Goal: Task Accomplishment & Management: Complete application form

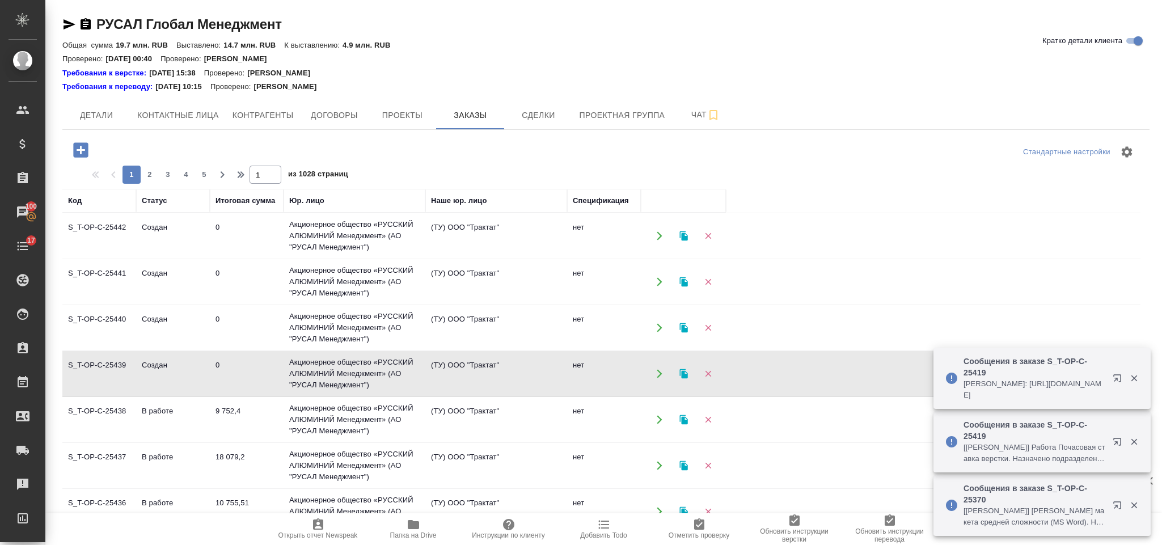
click at [79, 143] on icon "button" at bounding box center [81, 150] width 20 height 20
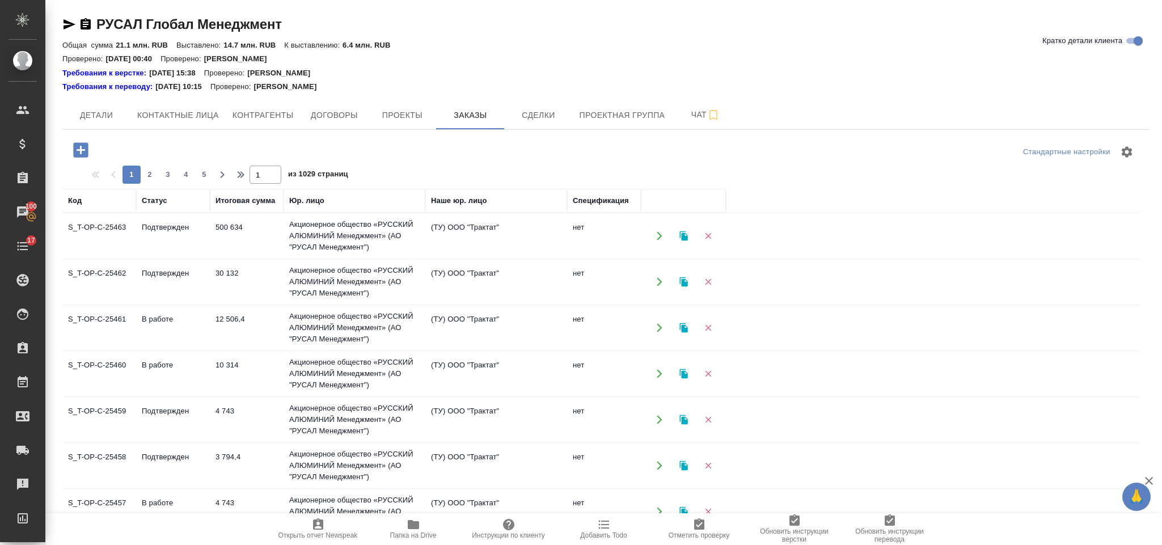
click at [87, 145] on icon "button" at bounding box center [80, 149] width 15 height 15
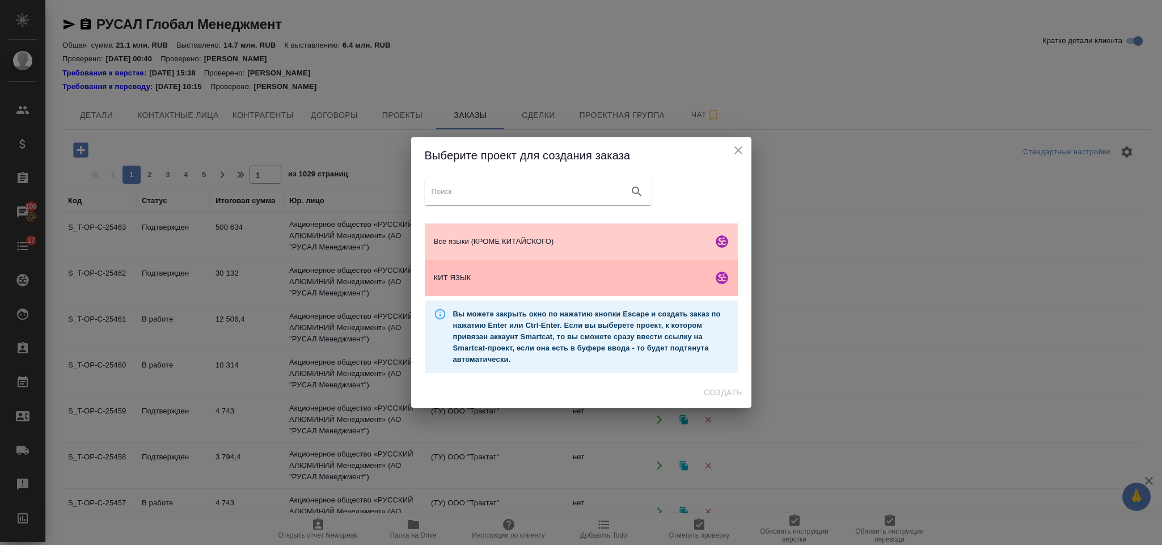
click at [594, 279] on span "КИТ ЯЗЫК" at bounding box center [571, 277] width 274 height 11
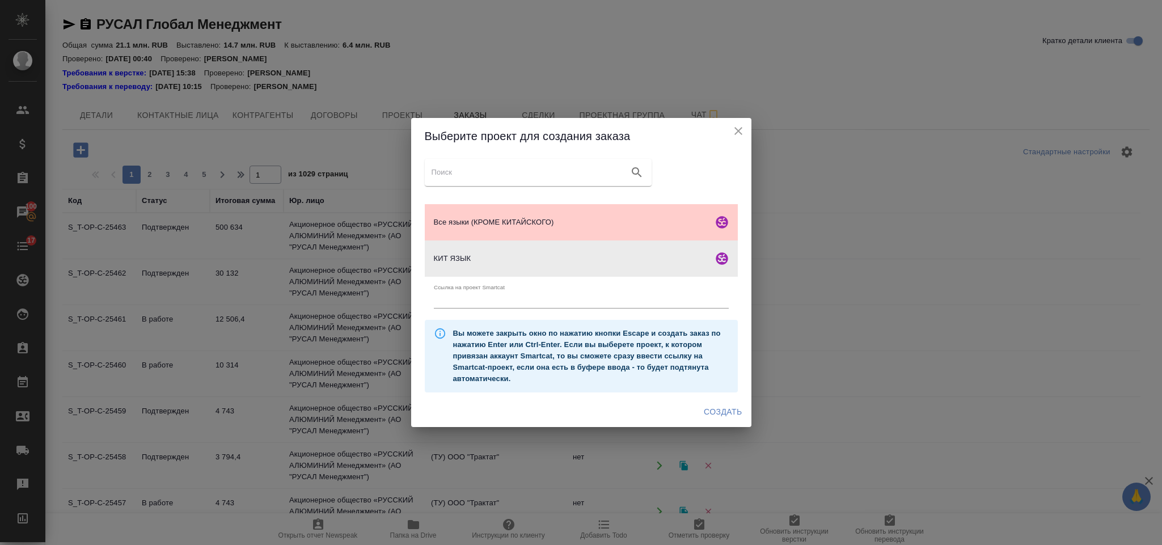
click at [723, 414] on span "Создать" at bounding box center [722, 412] width 38 height 14
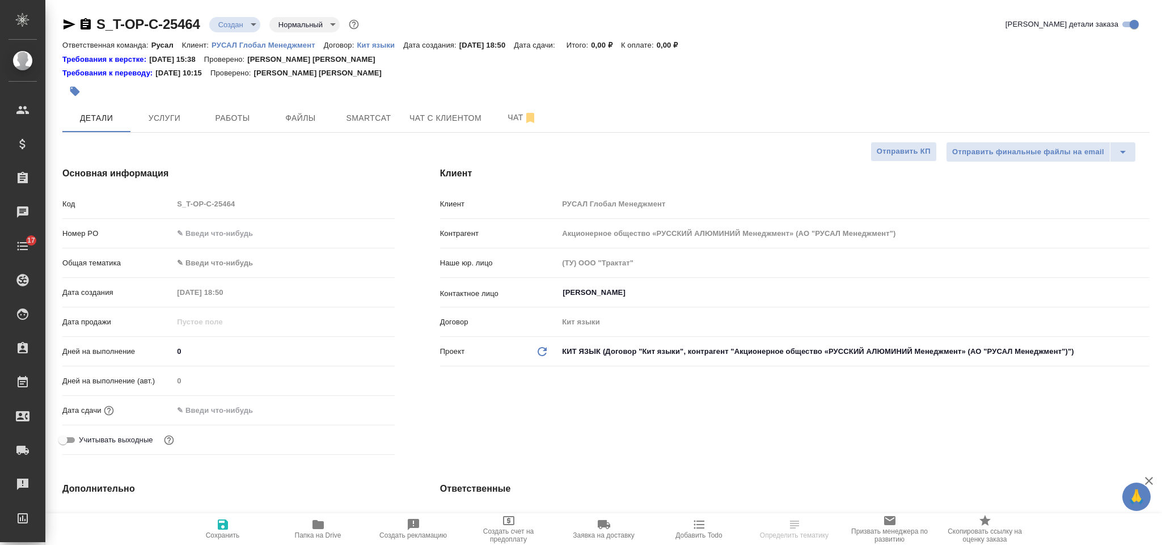
select select "RU"
click at [260, 228] on input "text" at bounding box center [283, 233] width 221 height 16
type input "от Исаева_"
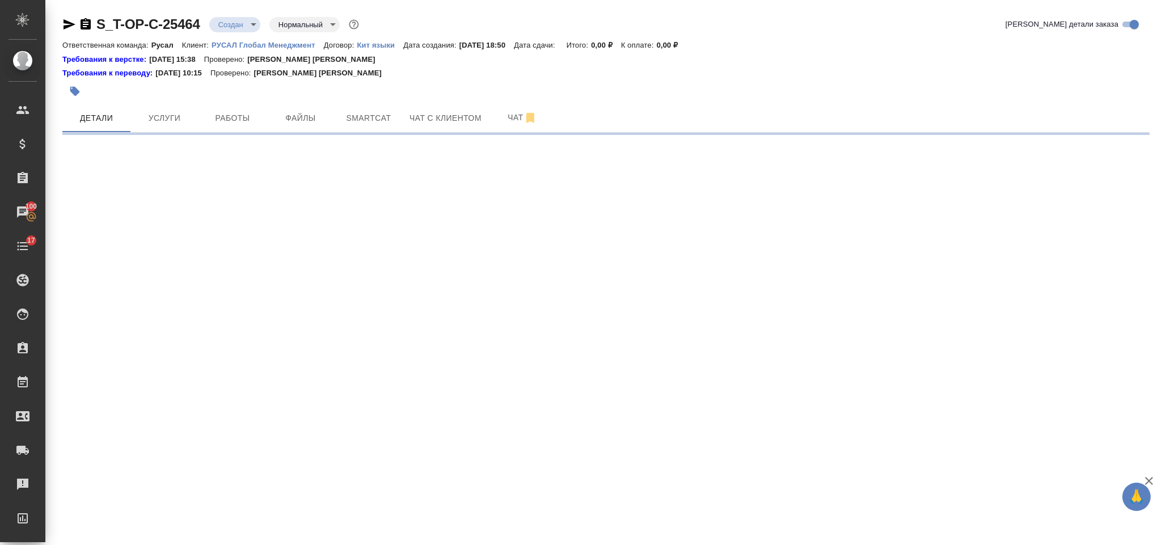
select select "RU"
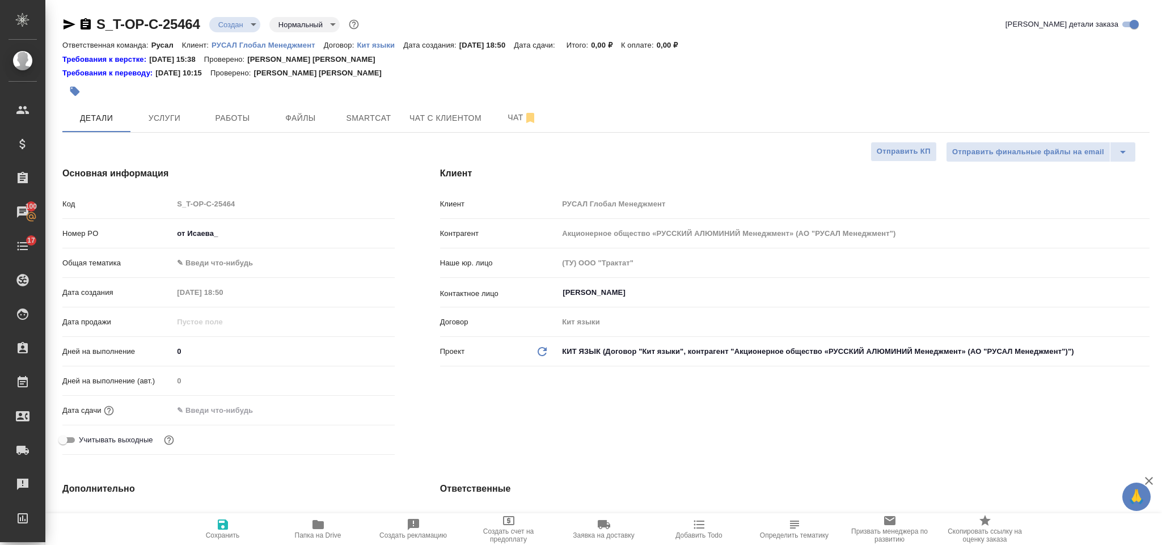
type textarea "x"
click at [255, 238] on input "от Исаева_" at bounding box center [283, 233] width 220 height 16
type input "от Исаева_09"
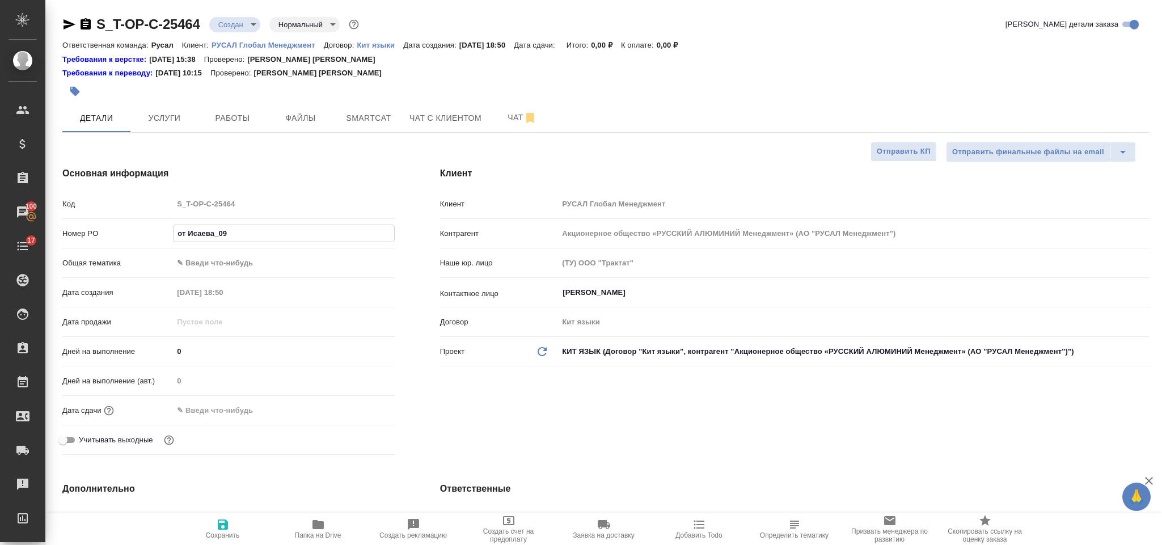
type textarea "x"
type input "от Исаева_09."
type textarea "x"
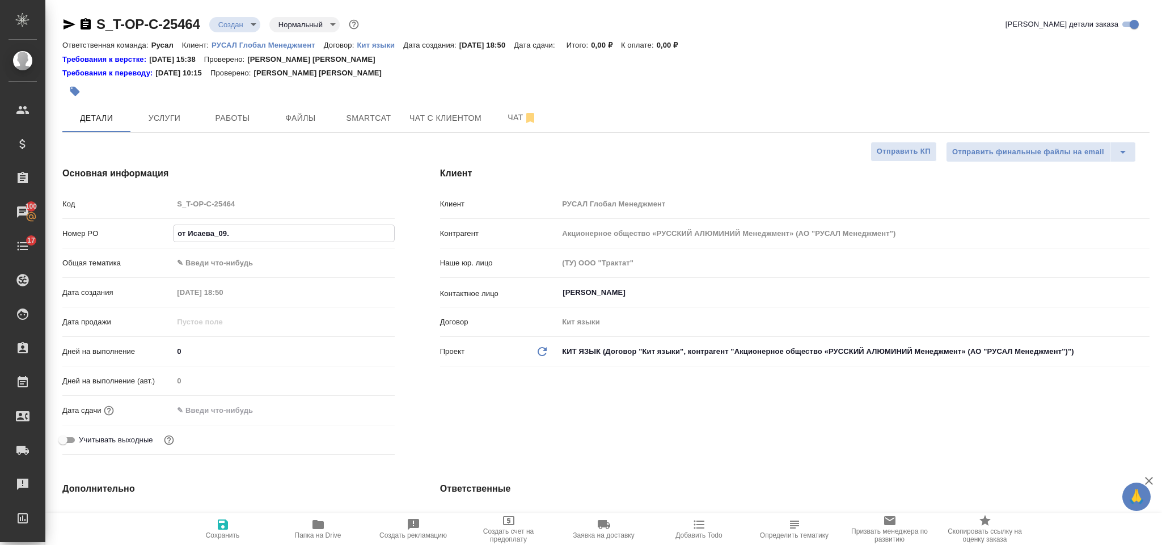
type textarea "x"
type input "от Исаева_09.1-"
type textarea "x"
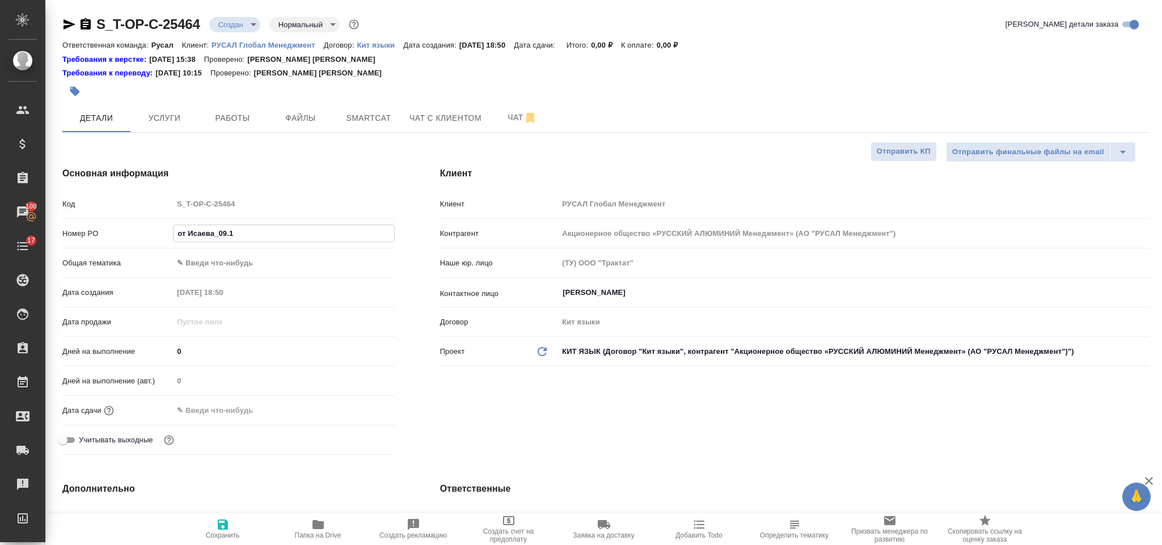
type textarea "x"
type input "от Исаева_09.1"
type textarea "x"
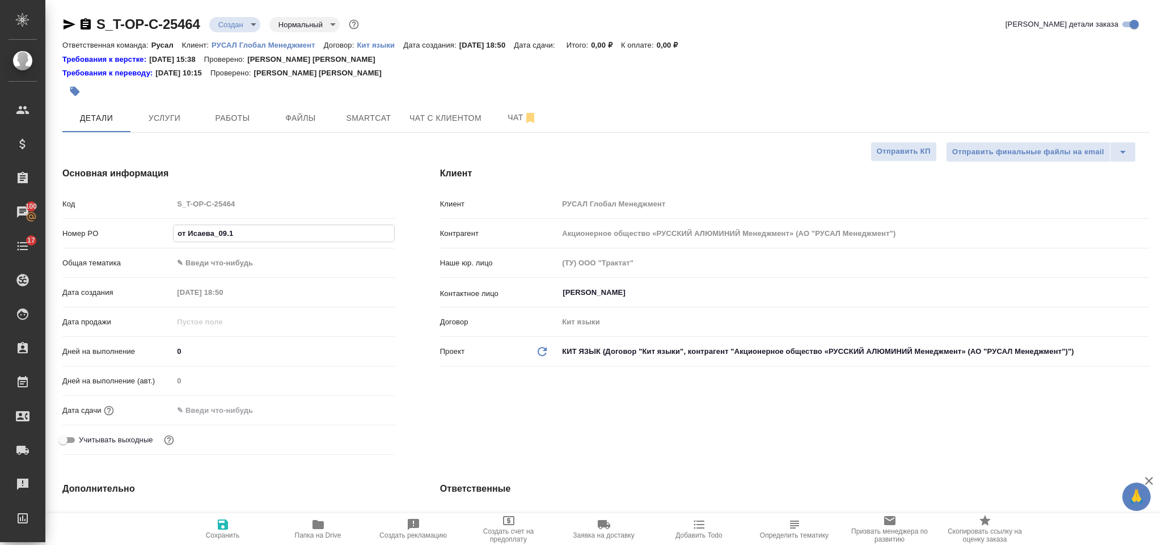
type input "от Исаева_09.10"
type textarea "x"
type input "от Исаева_09.10"
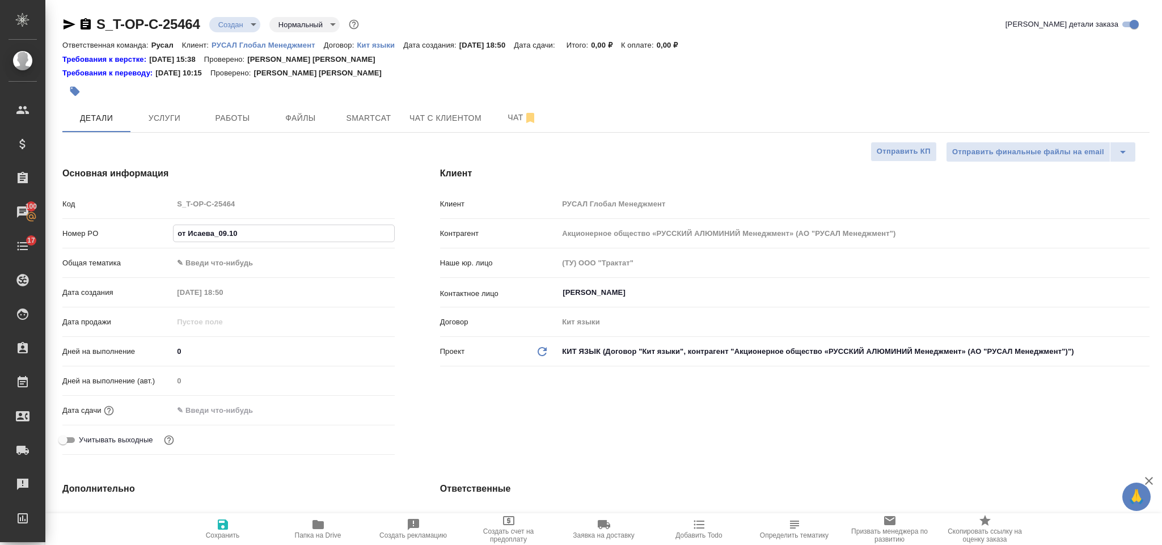
click at [245, 262] on body "🙏 .cls-1 fill:#fff; AWATERA Gorlenko Yuliua Клиенты Спецификации Заказы 100 Чат…" at bounding box center [581, 272] width 1162 height 545
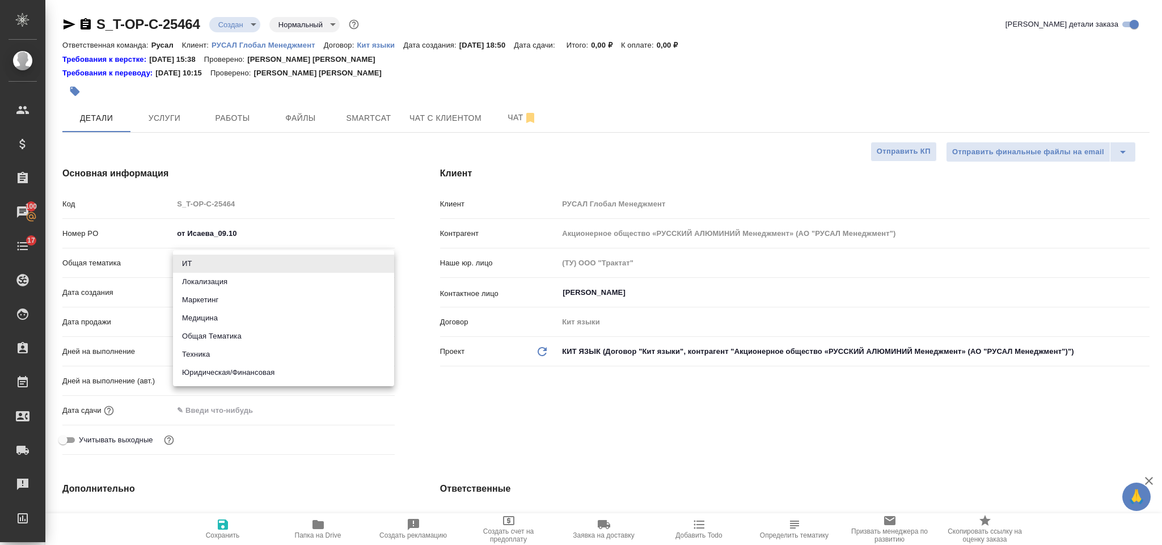
click at [237, 352] on li "Техника" at bounding box center [283, 354] width 221 height 18
type input "tech"
type textarea "x"
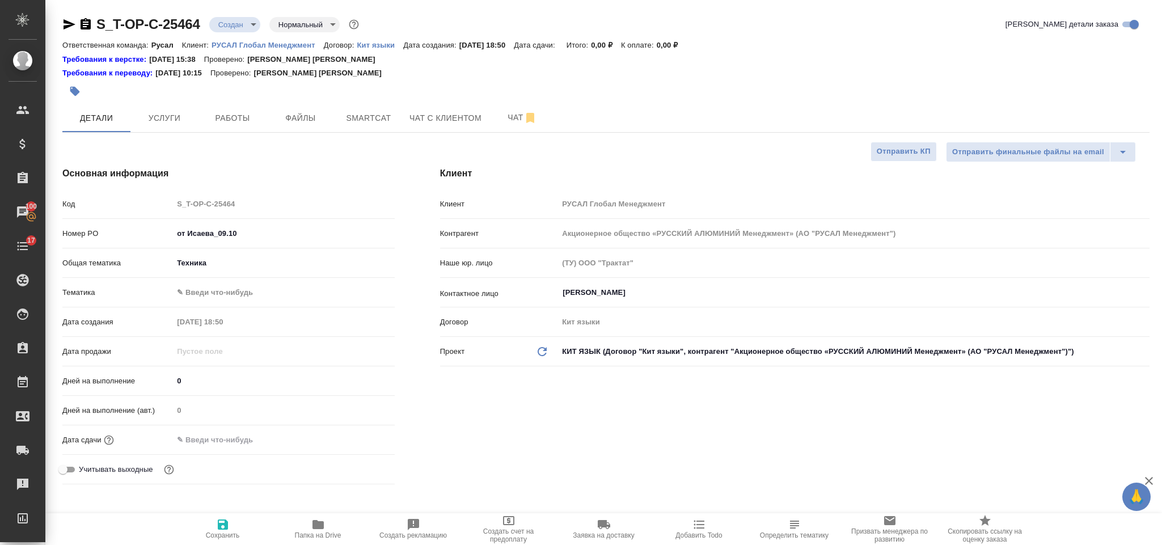
click at [241, 290] on body "🙏 .cls-1 fill:#fff; AWATERA Gorlenko Yuliua Клиенты Спецификации Заказы 100 Чат…" at bounding box center [581, 272] width 1162 height 545
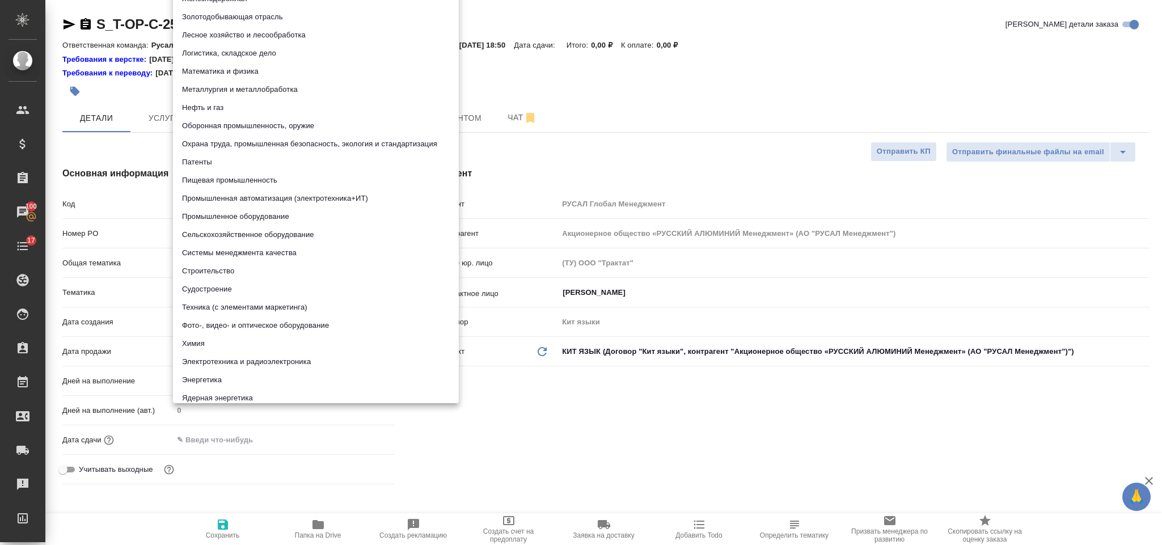
click at [276, 83] on li "Металлургия и металлобработка" at bounding box center [316, 89] width 286 height 18
type textarea "x"
type input "60014e23f7d9dc5f480a3cf8"
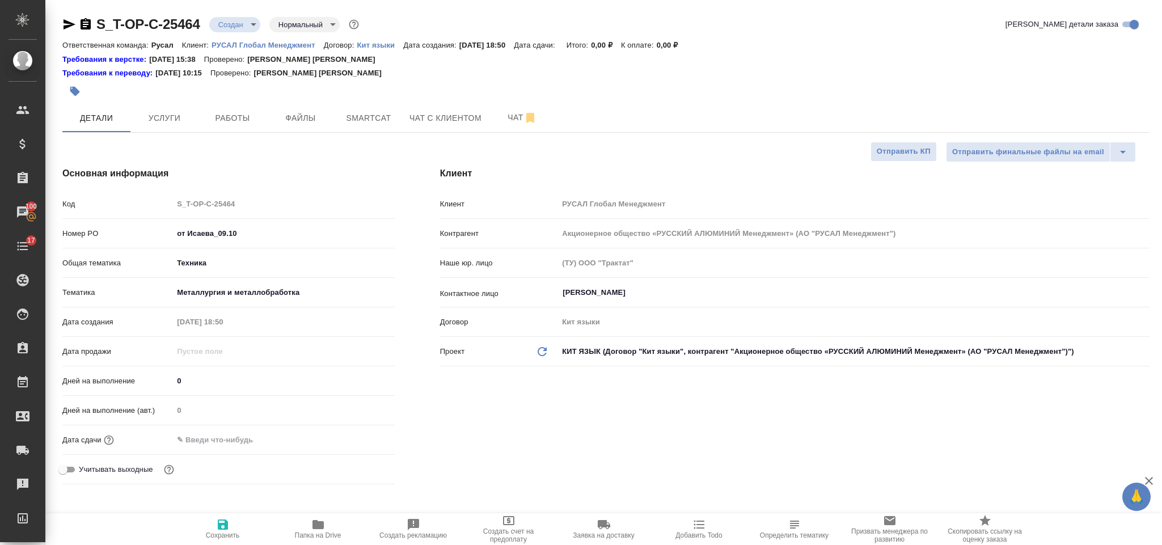
click at [223, 522] on icon "button" at bounding box center [223, 525] width 14 height 14
type textarea "x"
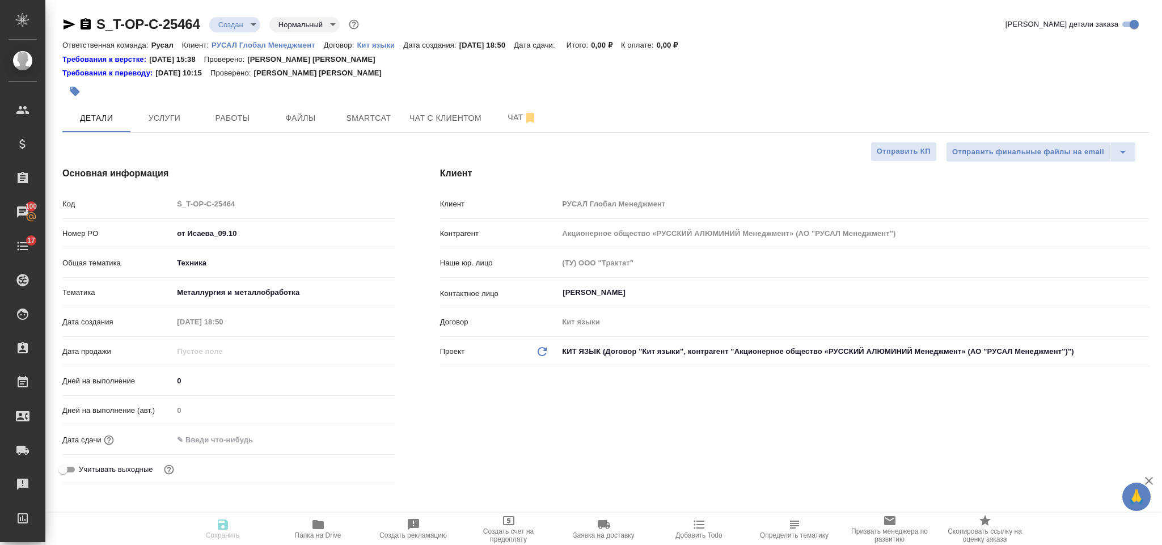
type textarea "x"
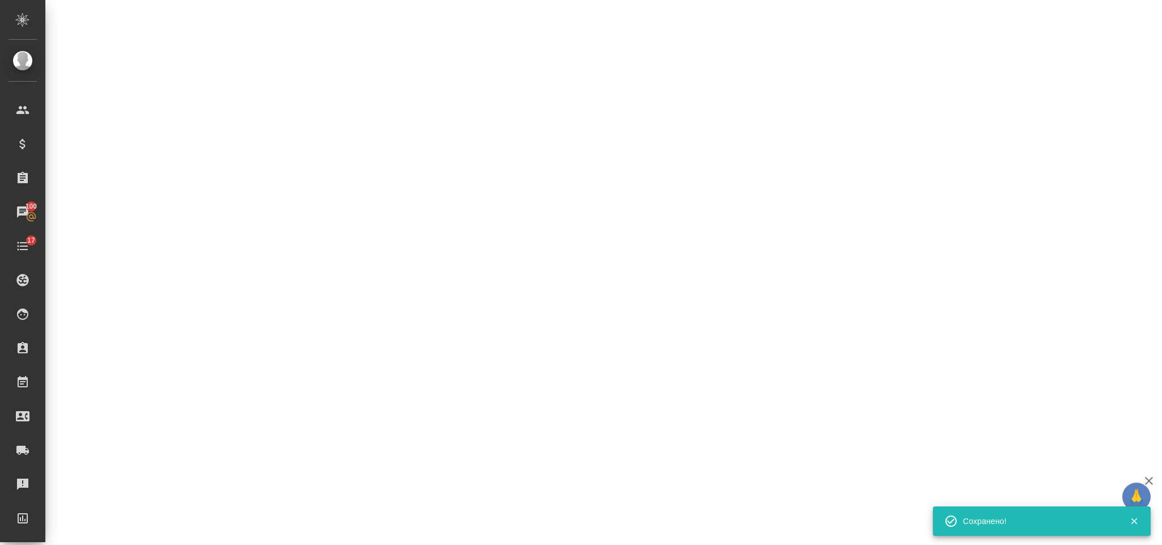
select select "RU"
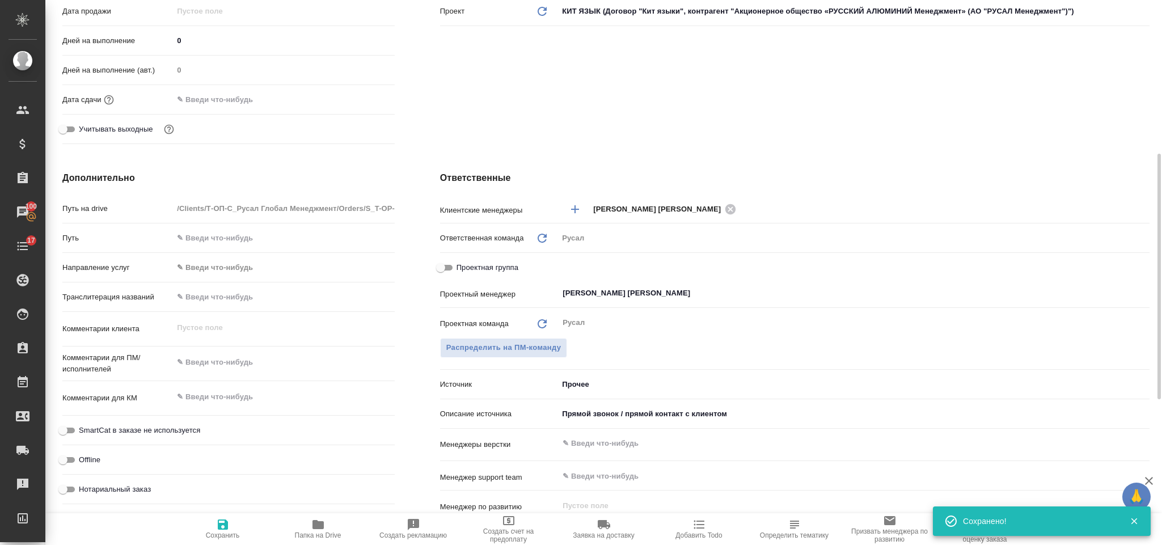
type textarea "x"
click at [239, 367] on textarea at bounding box center [283, 362] width 220 height 19
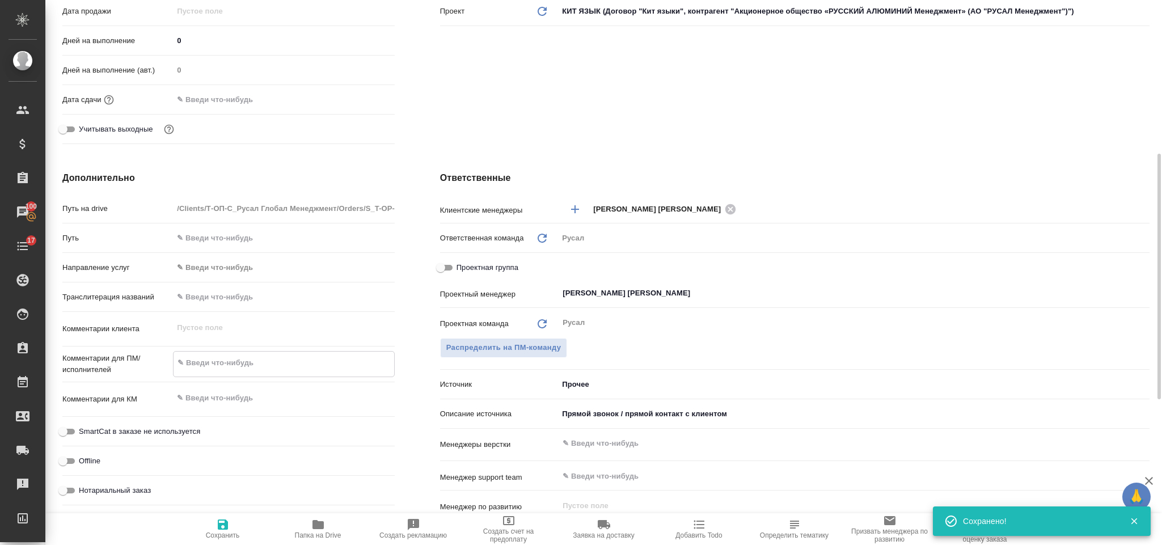
paste textarea "на англ двуяз красота"
type textarea "на англ двуяз красота"
type textarea "x"
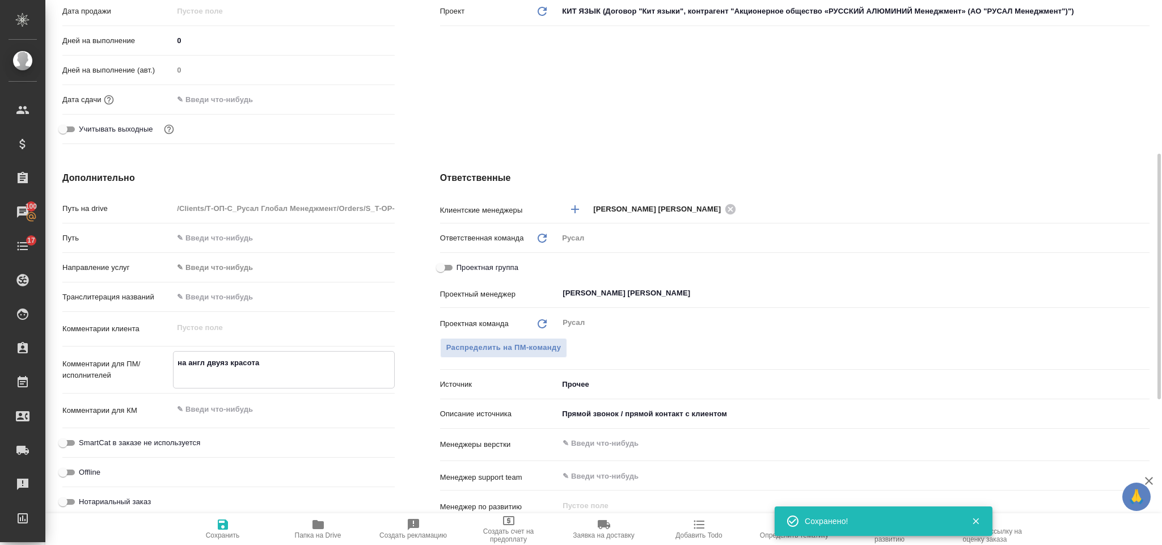
type textarea "на англ двуяз красота"
type textarea "x"
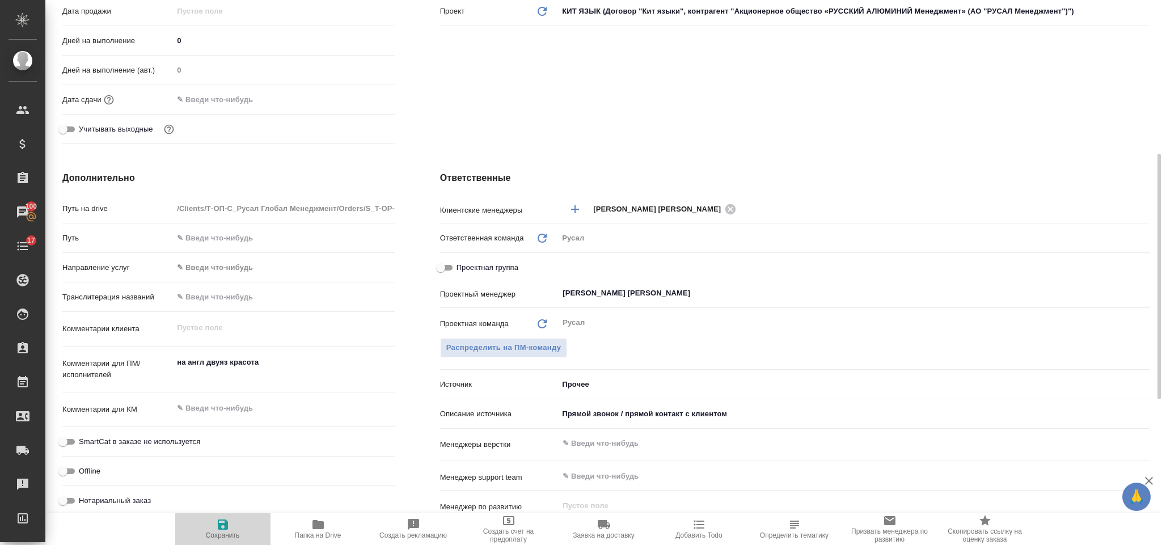
click at [227, 518] on icon "button" at bounding box center [223, 525] width 14 height 14
type textarea "x"
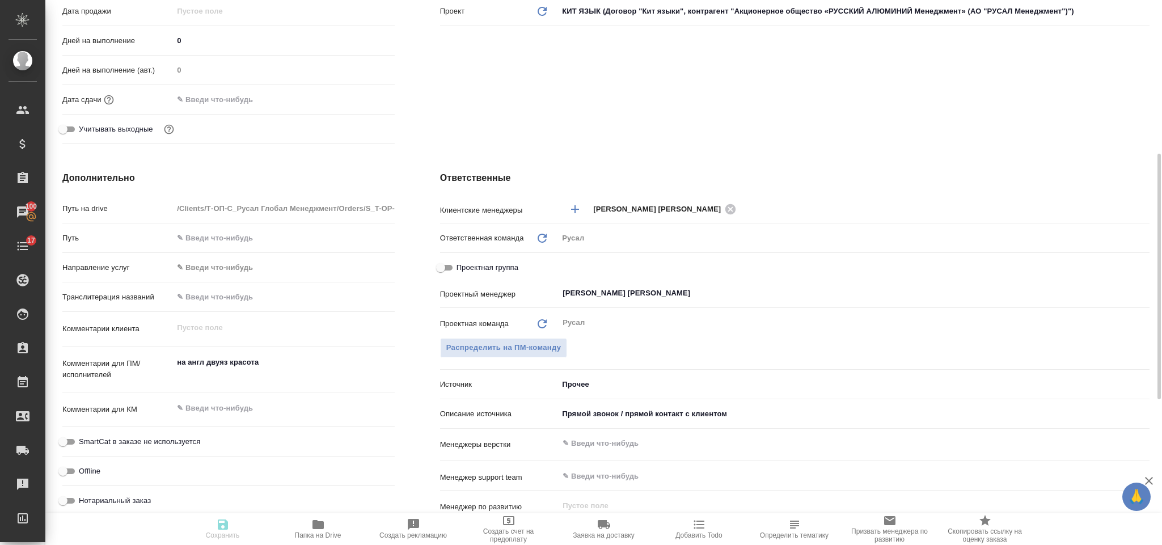
type textarea "x"
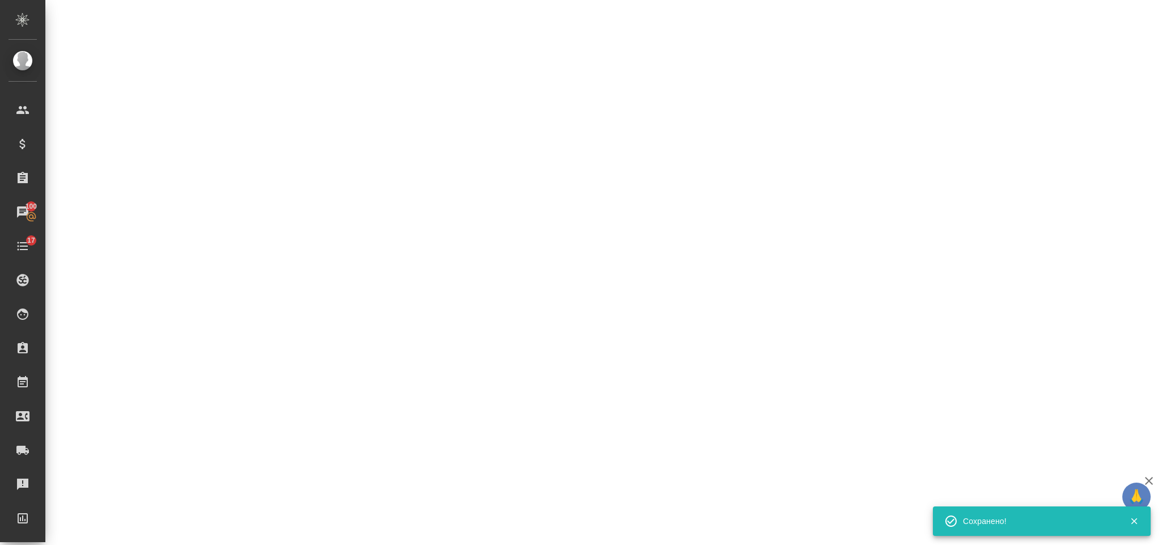
select select "RU"
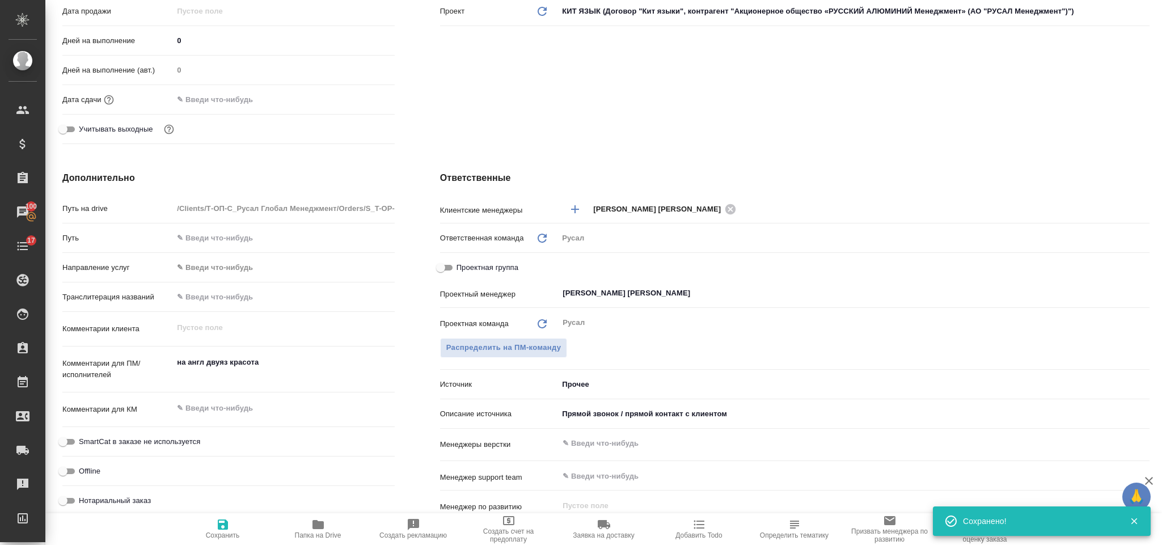
type textarea "x"
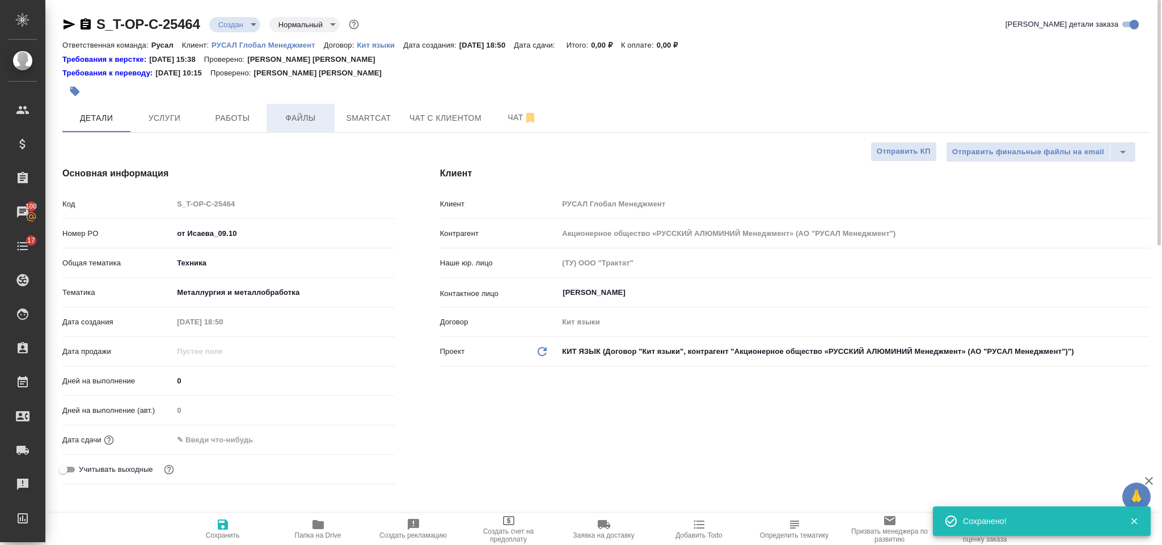
click at [308, 111] on span "Файлы" at bounding box center [300, 118] width 54 height 14
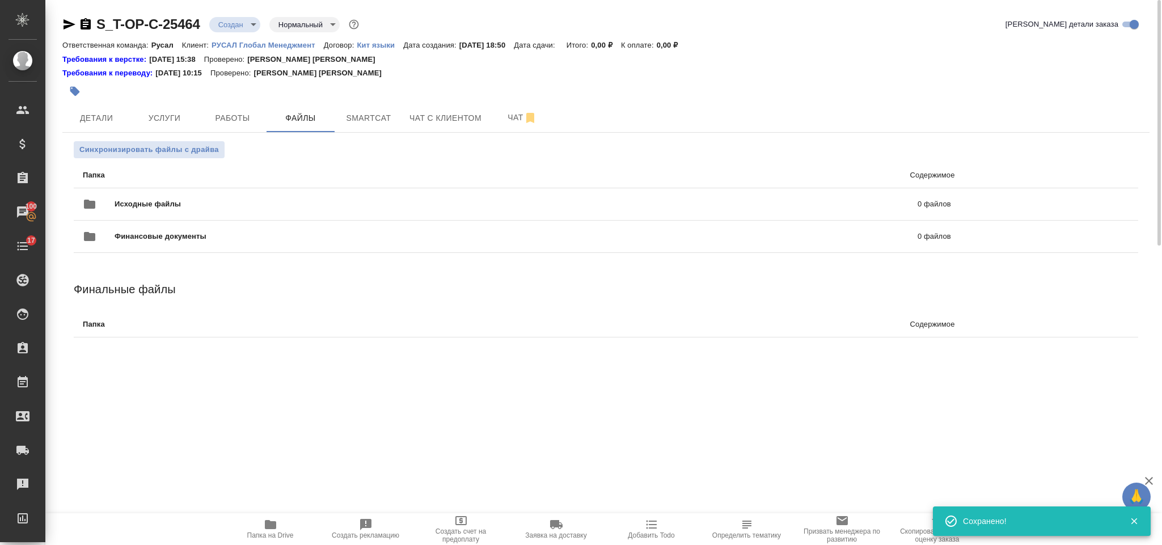
click at [155, 182] on div "Исходные файлы 0 файлов" at bounding box center [516, 204] width 891 height 50
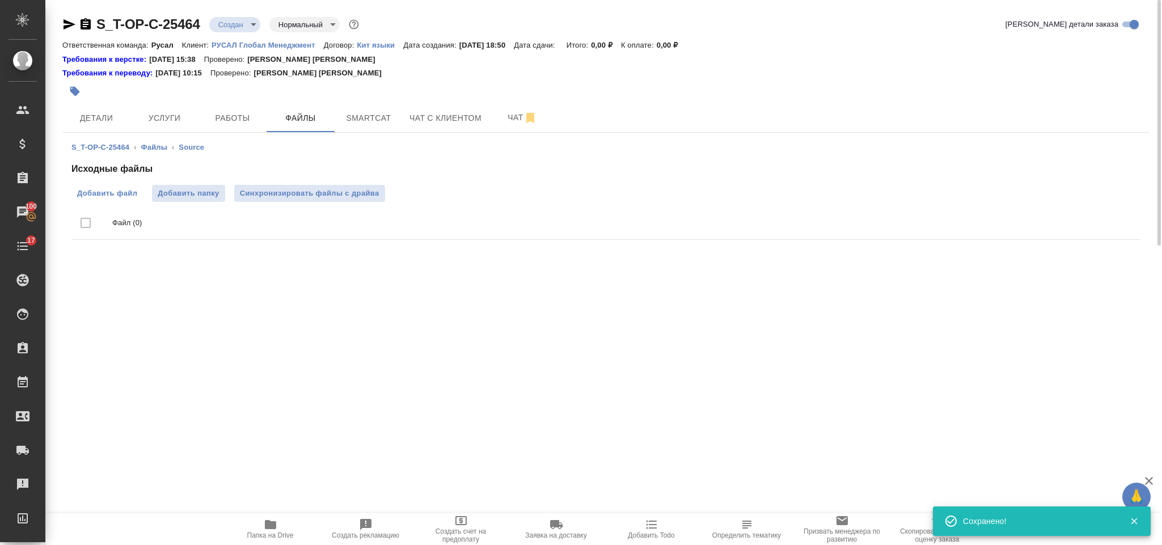
drag, startPoint x: 122, startPoint y: 183, endPoint x: 122, endPoint y: 189, distance: 6.8
click at [122, 184] on div "Исходные файлы Добавить файл Добавить папку Синхронизировать файлы с драйва Фай…" at bounding box center [605, 203] width 1069 height 82
click at [122, 189] on span "Добавить файл" at bounding box center [107, 193] width 60 height 11
click at [0, 0] on input "Добавить файл" at bounding box center [0, 0] width 0 height 0
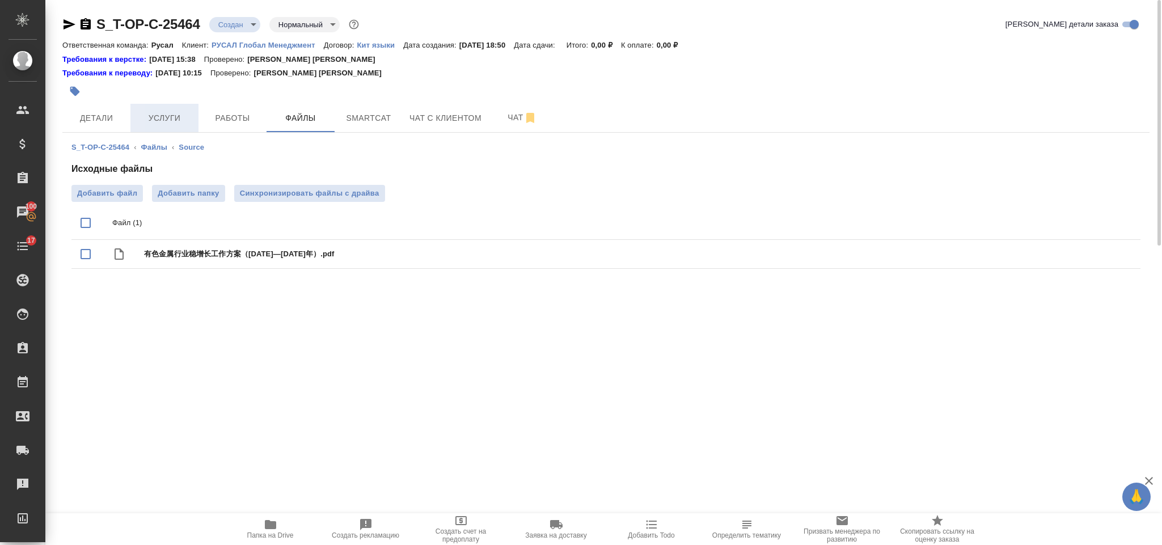
click at [152, 120] on span "Услуги" at bounding box center [164, 118] width 54 height 14
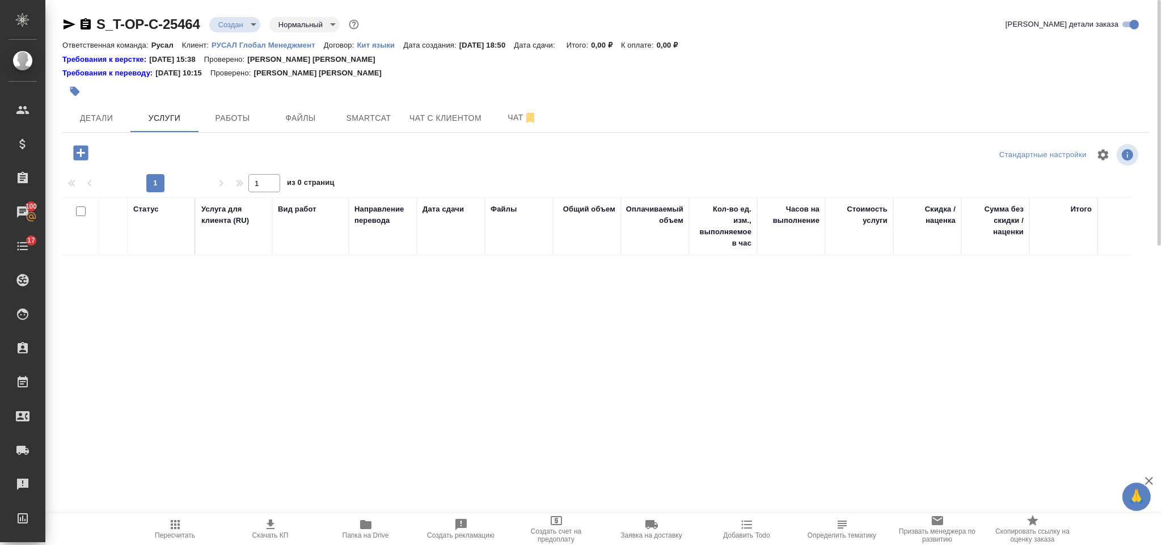
click at [82, 152] on icon "button" at bounding box center [81, 153] width 20 height 20
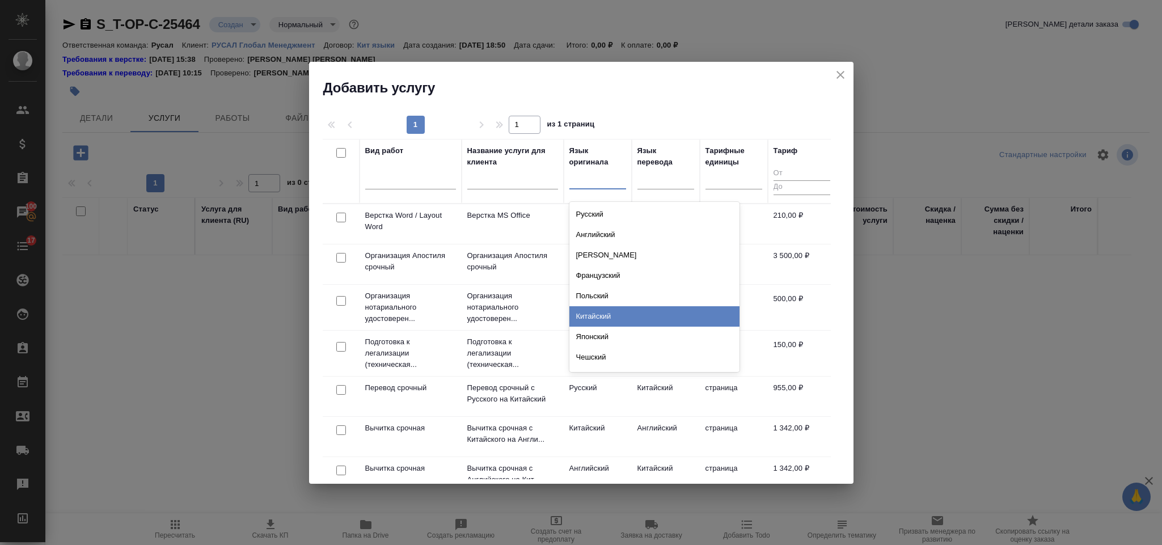
click at [605, 312] on div "Китайский" at bounding box center [654, 316] width 170 height 20
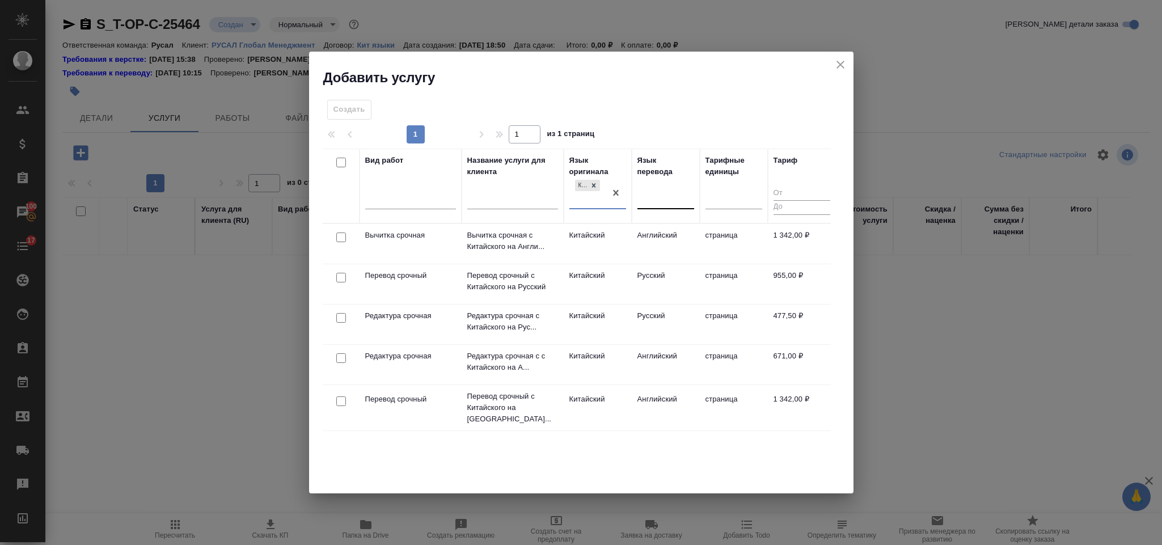
click at [671, 192] on div at bounding box center [665, 197] width 57 height 16
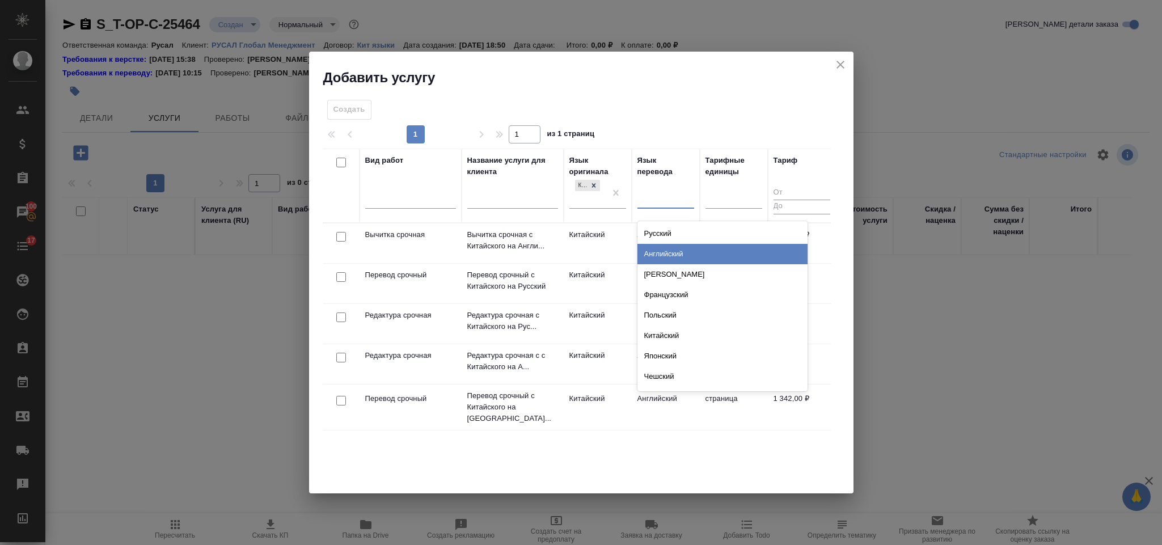
click at [680, 251] on div "Английский" at bounding box center [722, 254] width 170 height 20
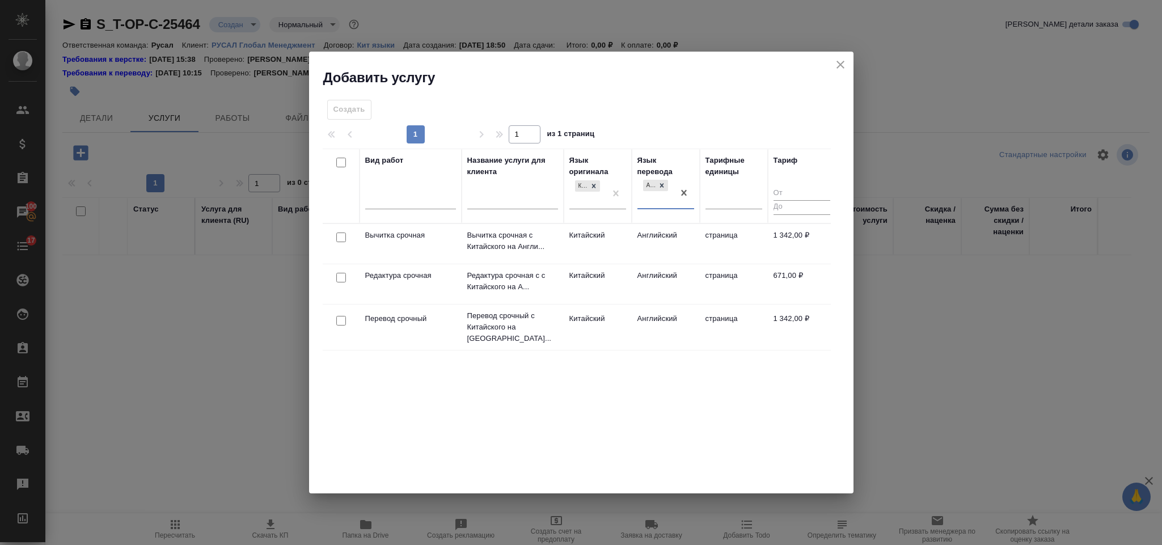
click at [342, 330] on td at bounding box center [341, 327] width 37 height 40
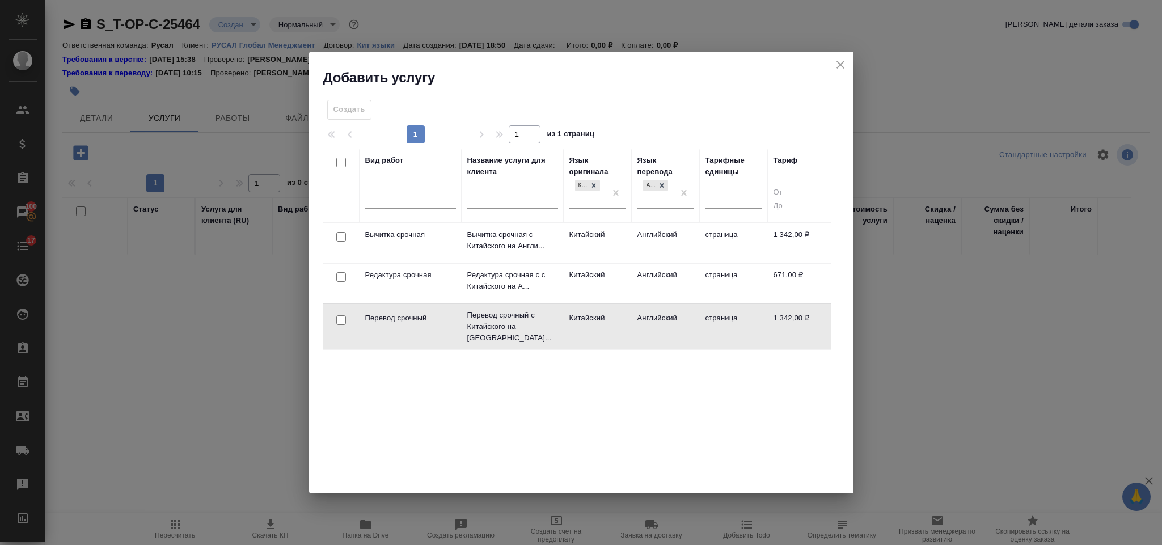
click at [344, 319] on input "checkbox" at bounding box center [341, 320] width 10 height 10
checkbox input "true"
click at [341, 279] on input "checkbox" at bounding box center [341, 277] width 10 height 10
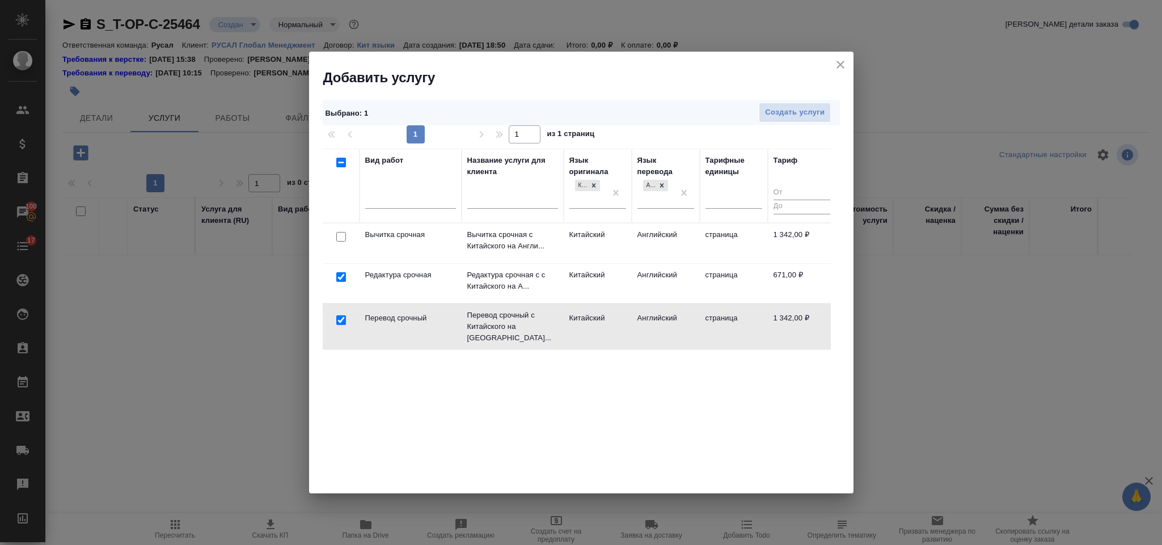
checkbox input "true"
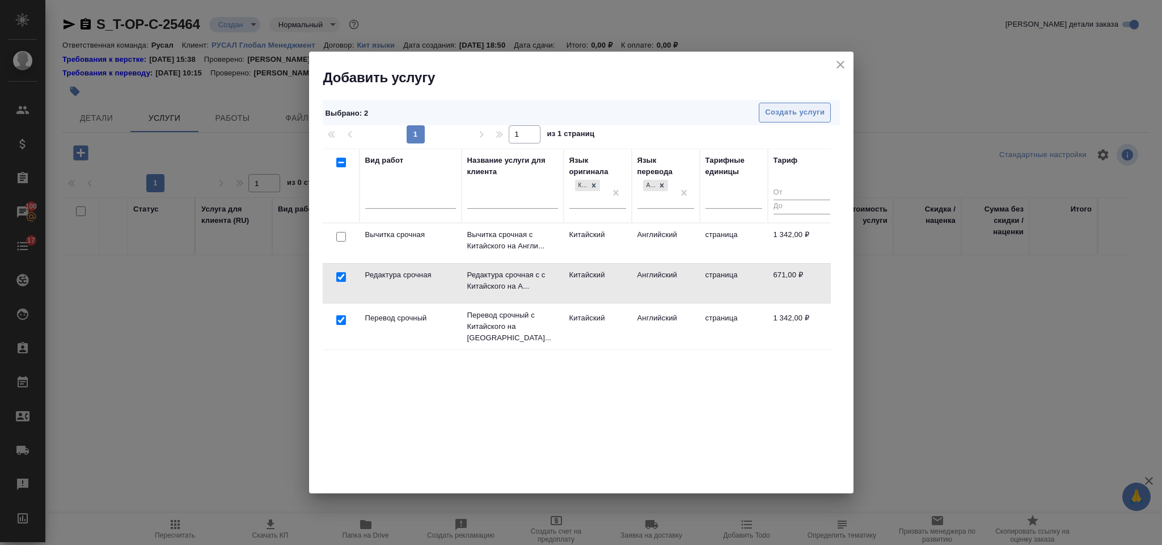
click at [803, 103] on button "Создать услуги" at bounding box center [794, 113] width 72 height 20
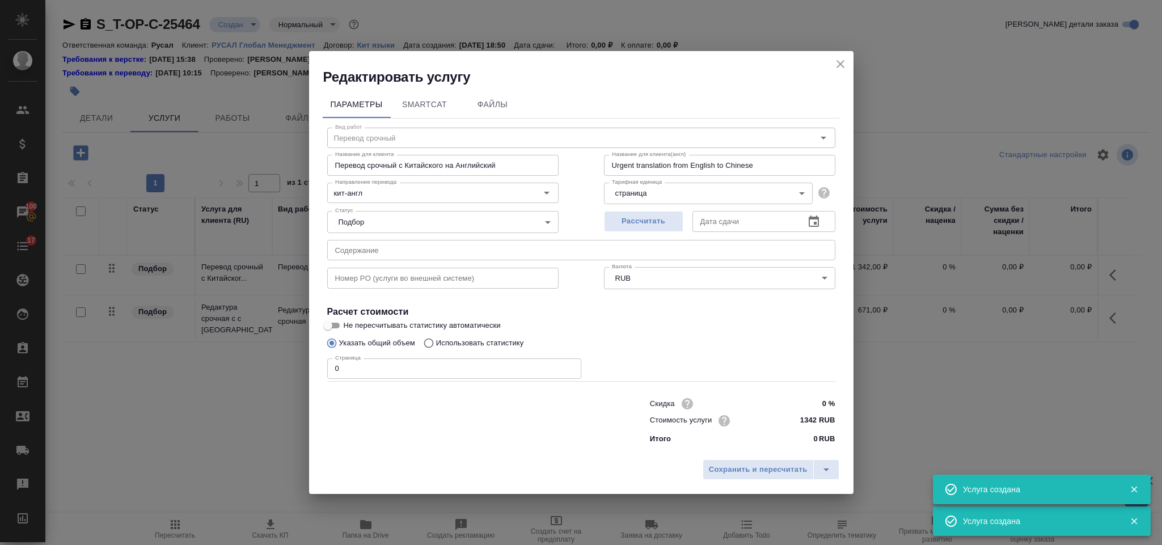
type input "Перевод срочный"
type input "Перевод срочный с Китайского на Английский"
type input "Urgent translation from English to Chinese"
type input "1342 RUB"
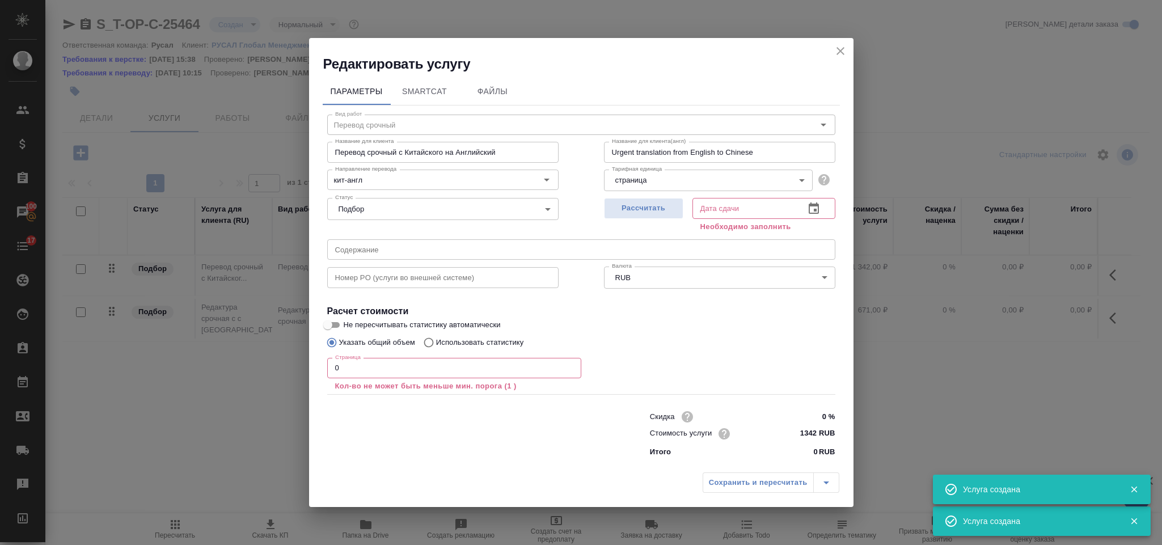
click at [397, 254] on input "text" at bounding box center [581, 249] width 508 height 20
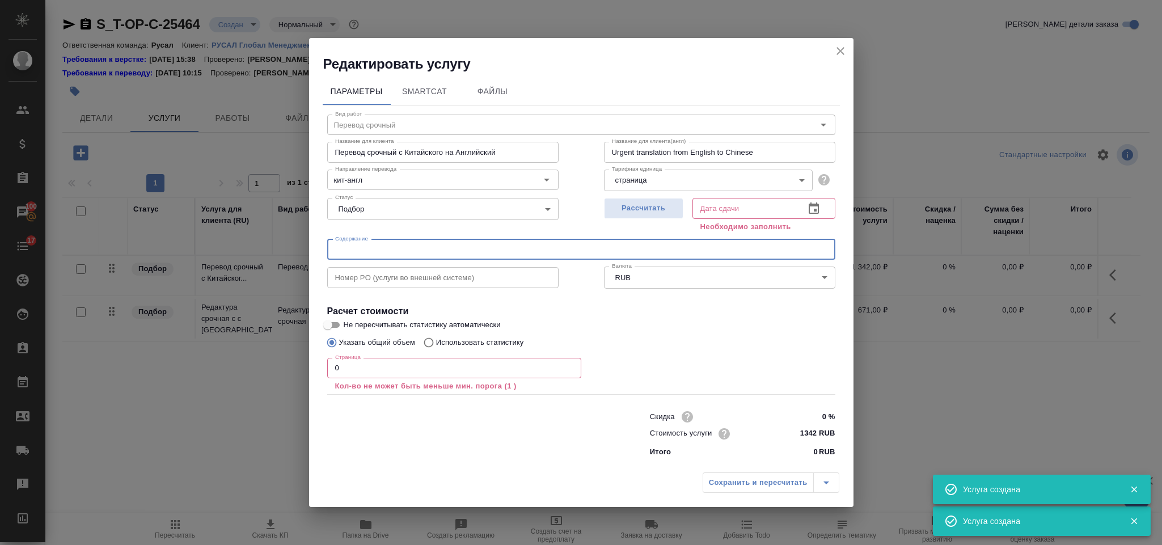
paste input "有色金属行业稳增长工作方案（2025—2026年）"
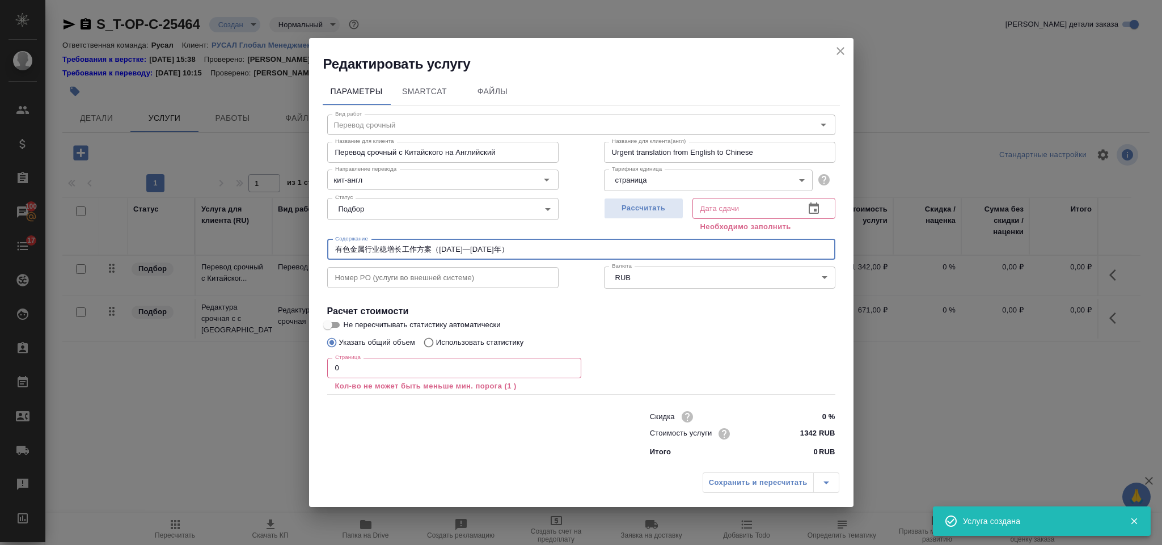
type input "有色金属行业稳增长工作方案（2025—2026年）"
click at [810, 213] on icon "button" at bounding box center [814, 209] width 14 height 14
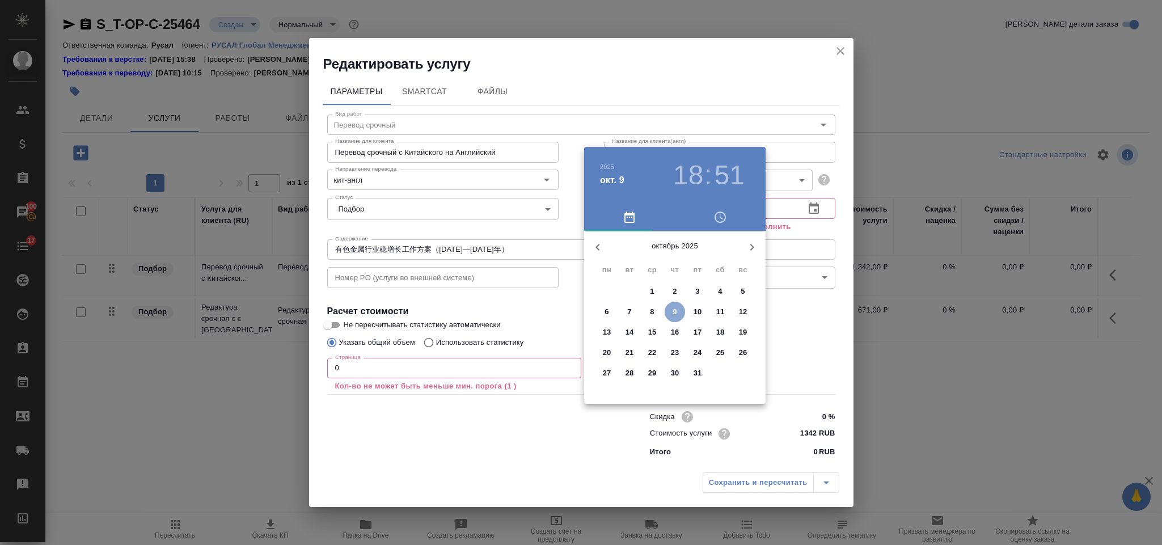
click at [677, 310] on span "9" at bounding box center [674, 311] width 20 height 11
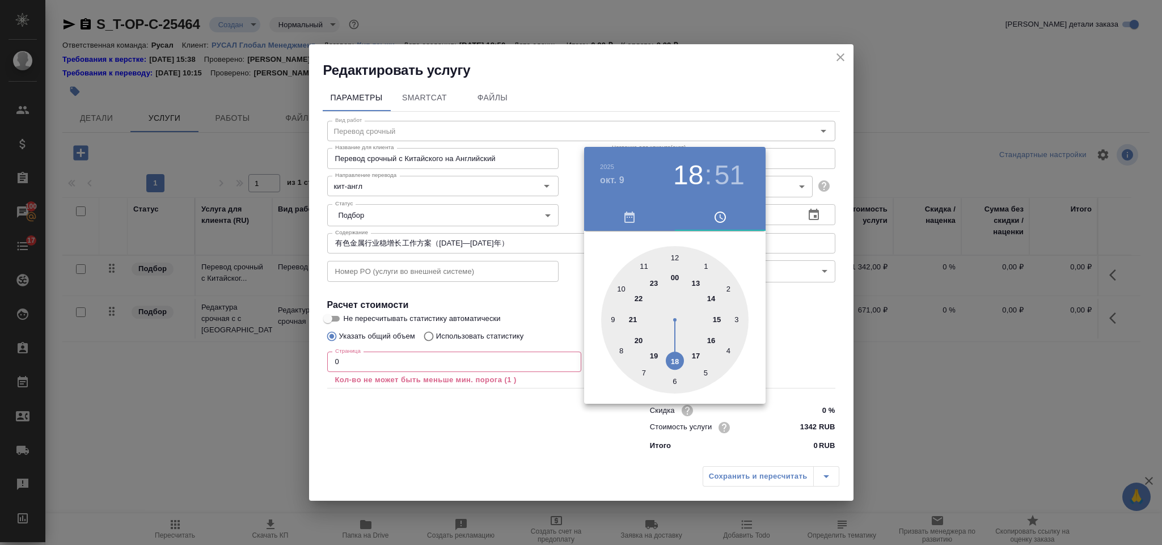
click at [639, 298] on div at bounding box center [674, 319] width 147 height 147
click at [676, 257] on div at bounding box center [674, 319] width 147 height 147
type input "09.10.2025 22:00"
click at [825, 307] on div at bounding box center [581, 272] width 1162 height 545
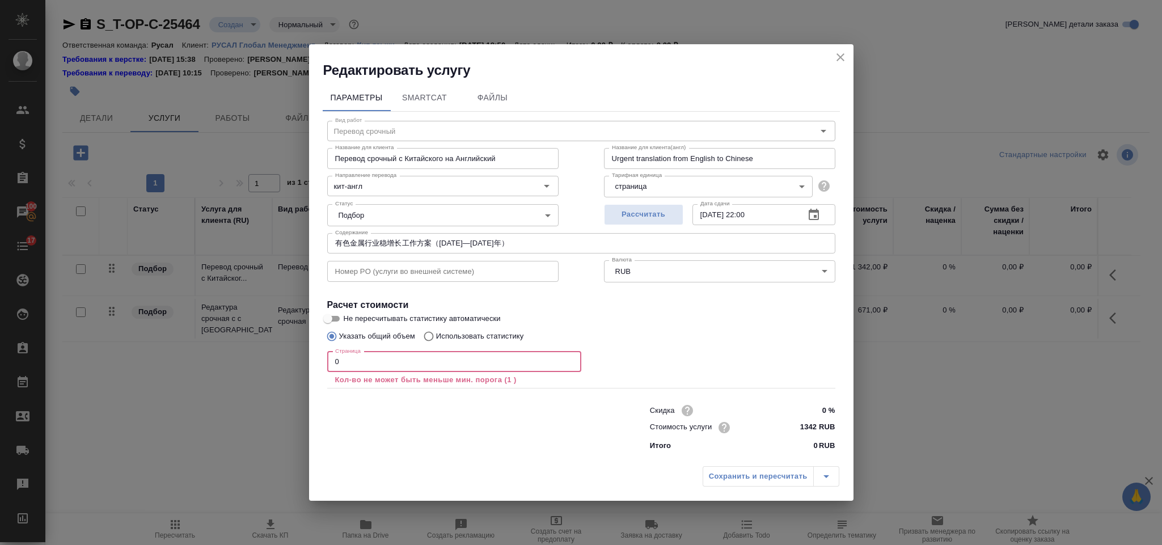
click at [405, 358] on input "0" at bounding box center [454, 361] width 254 height 20
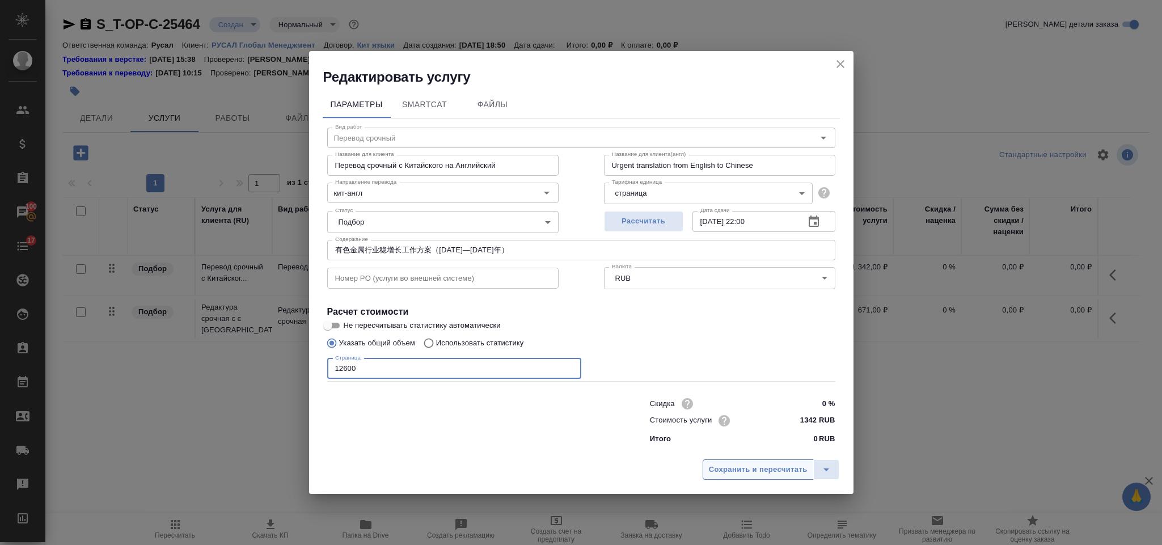
type input "12600"
click at [734, 471] on span "Сохранить и пересчитать" at bounding box center [758, 469] width 99 height 13
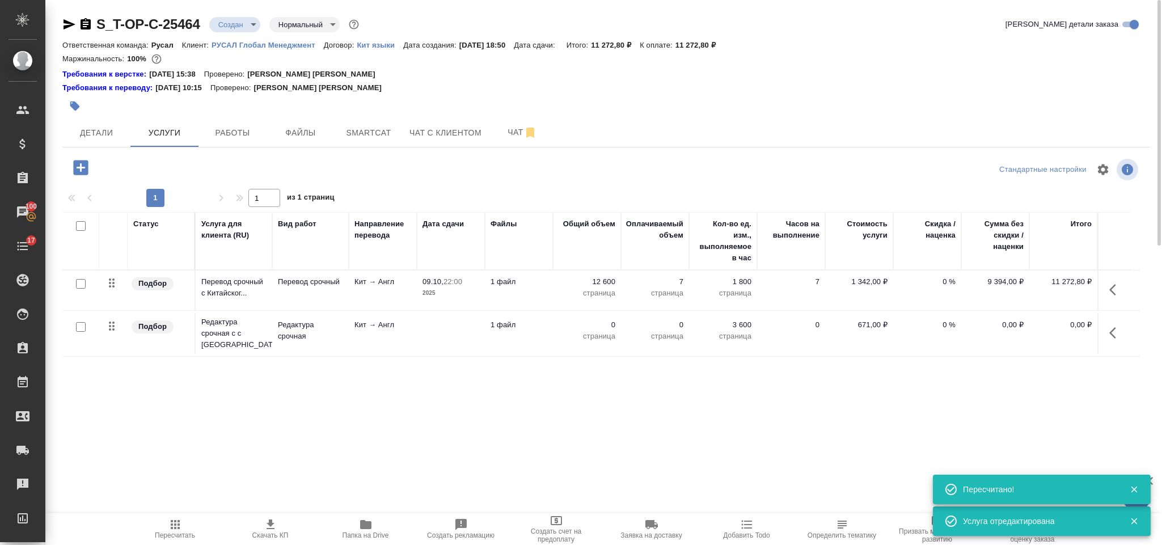
click at [1114, 330] on icon "button" at bounding box center [1112, 332] width 7 height 11
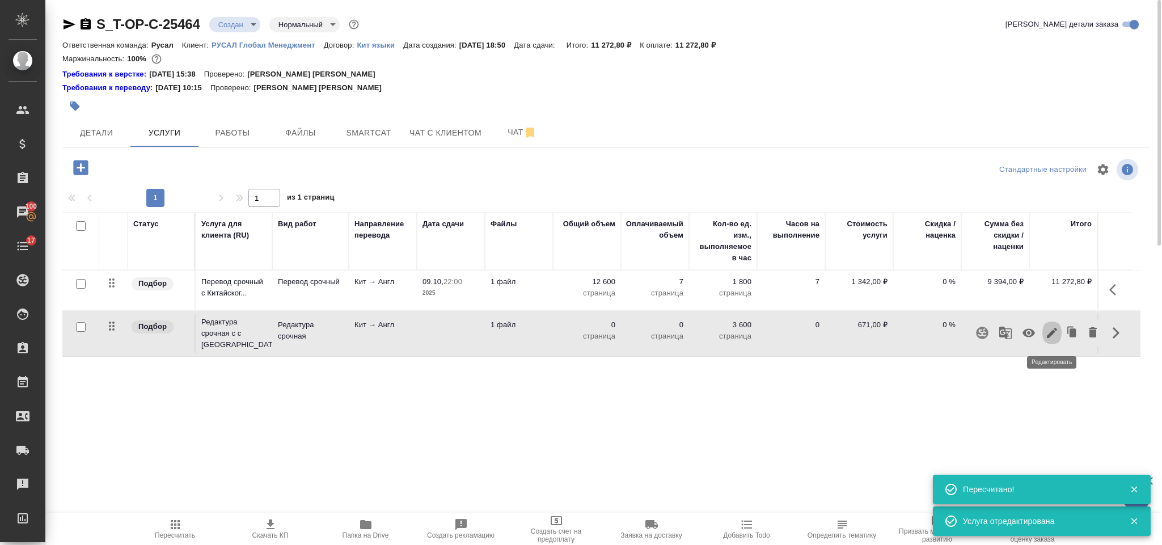
click at [1050, 337] on icon "button" at bounding box center [1051, 333] width 10 height 10
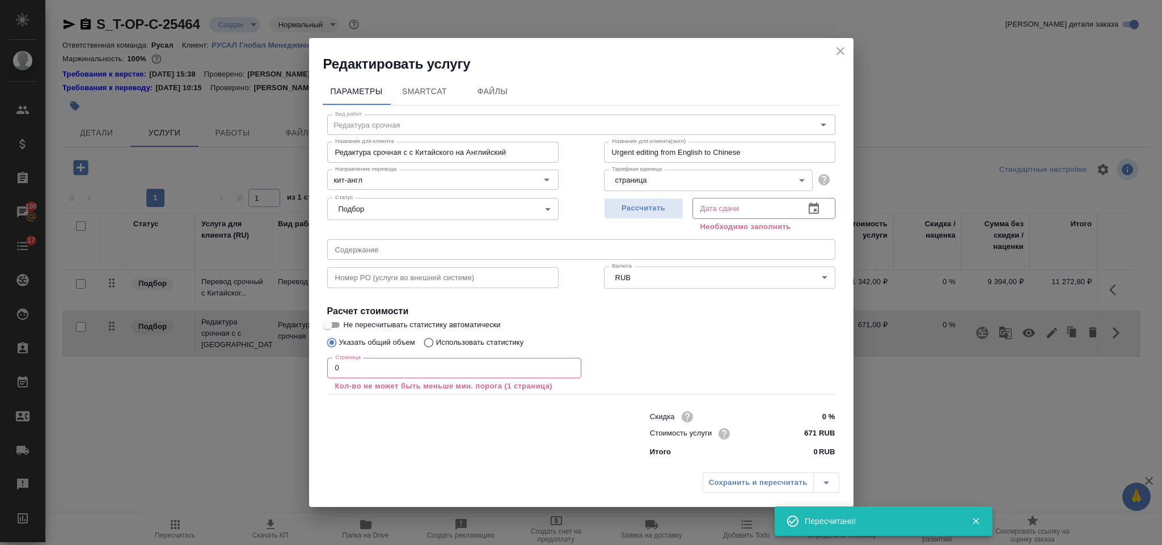
click at [819, 202] on icon "button" at bounding box center [814, 209] width 14 height 14
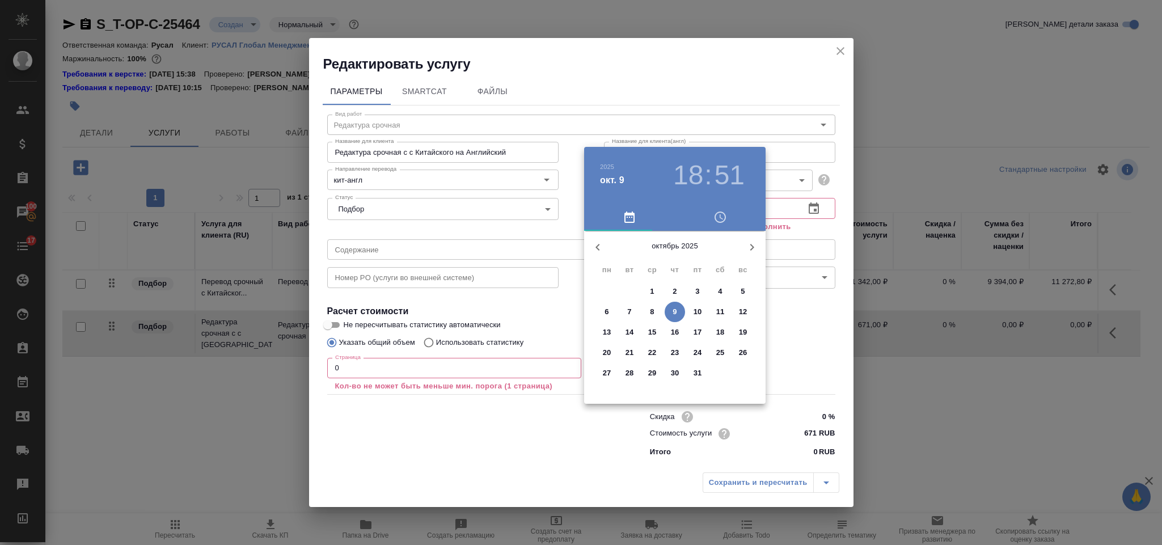
click at [674, 302] on button "9" at bounding box center [674, 312] width 20 height 20
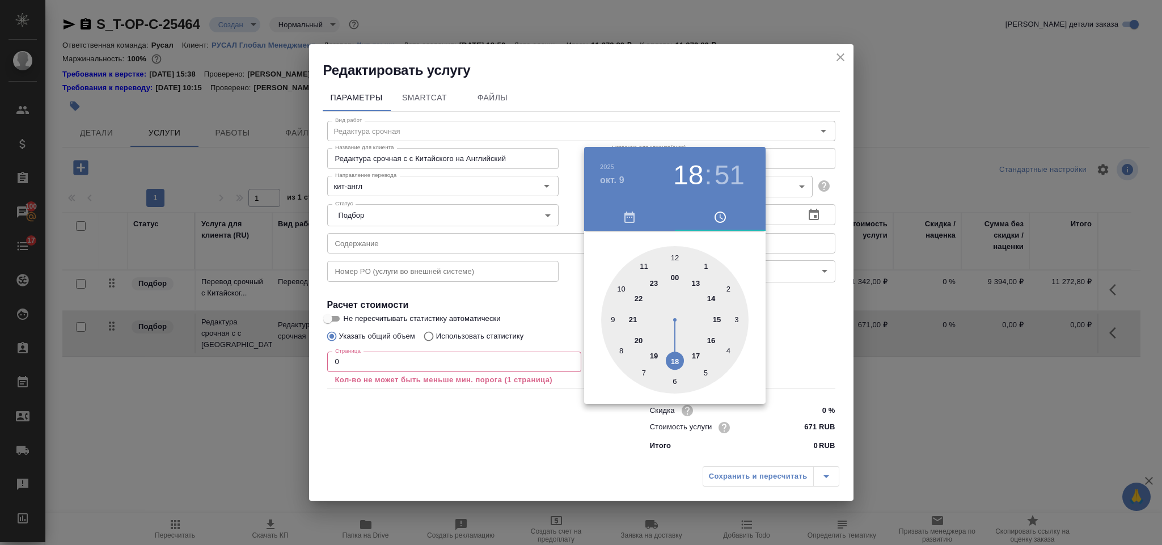
click at [638, 296] on div at bounding box center [674, 319] width 147 height 147
click at [674, 252] on div at bounding box center [674, 319] width 147 height 147
type input "09.10.2025 22:00"
click at [832, 344] on div at bounding box center [581, 272] width 1162 height 545
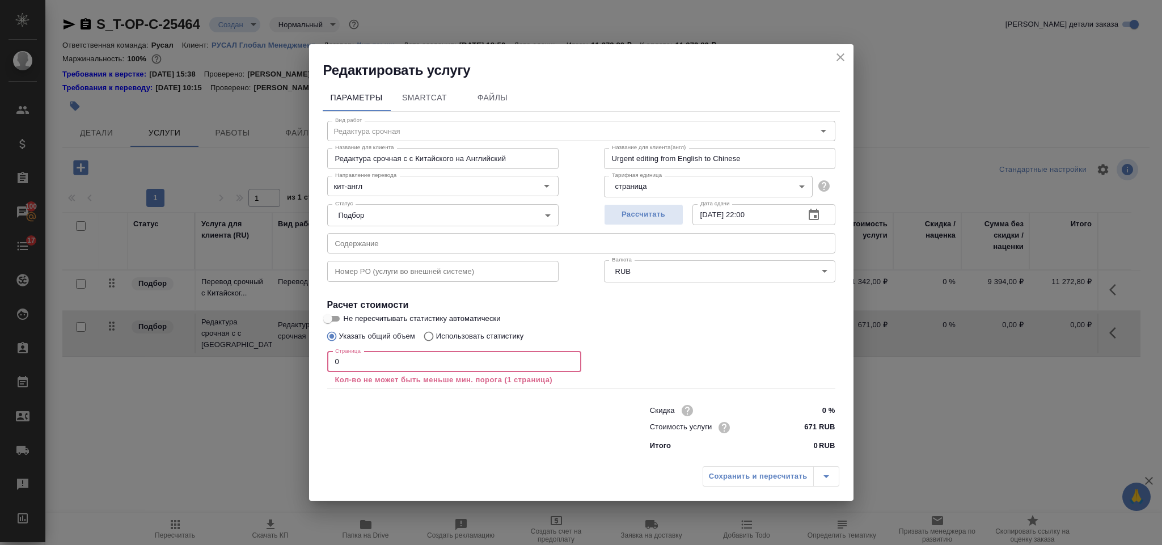
click at [451, 361] on input "0" at bounding box center [454, 361] width 254 height 20
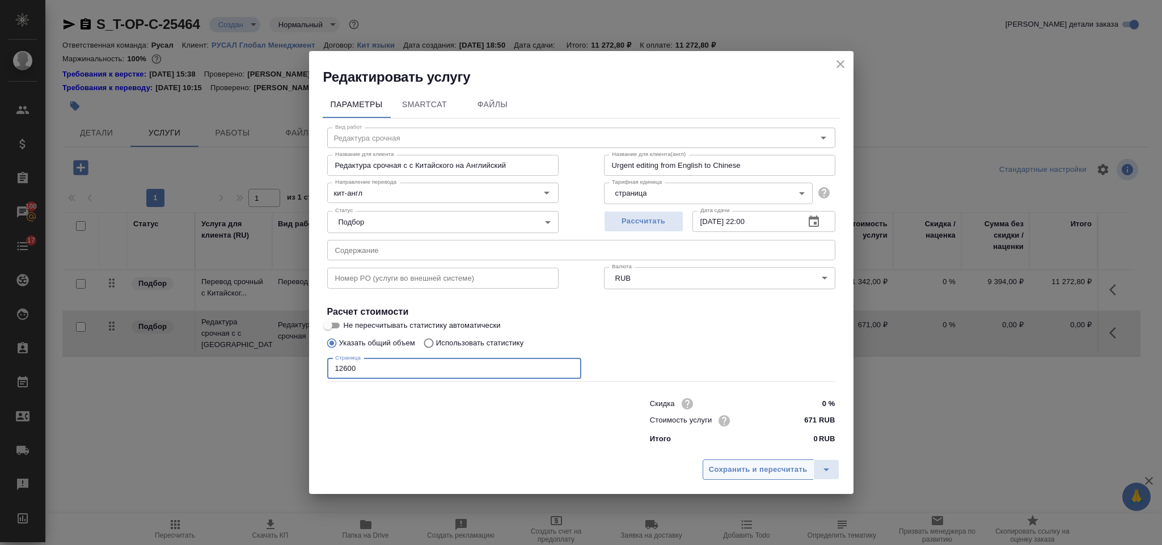
type input "12600"
click at [778, 468] on span "Сохранить и пересчитать" at bounding box center [758, 469] width 99 height 13
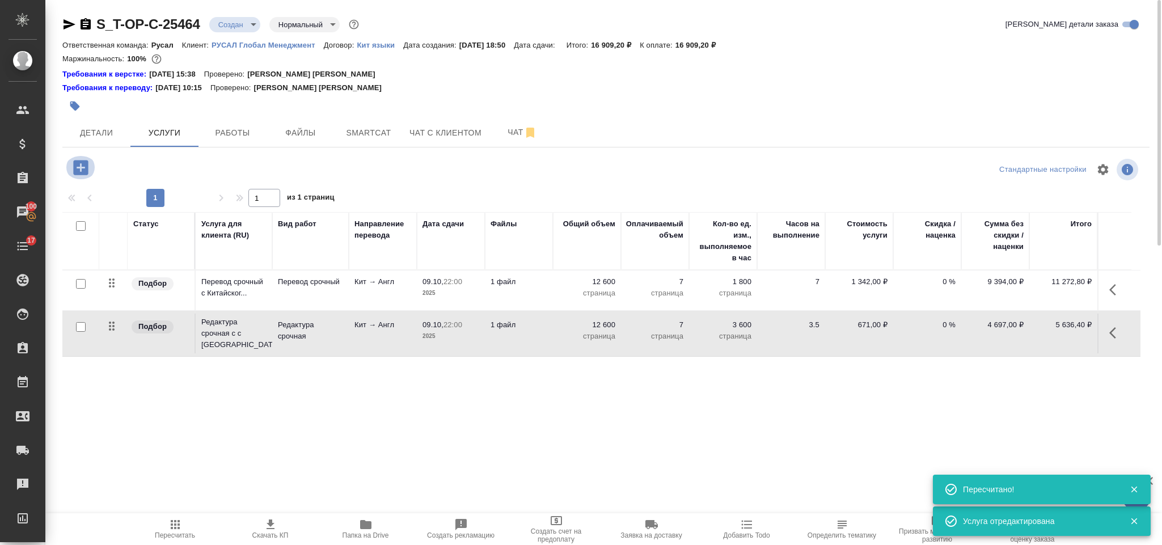
click at [77, 158] on icon "button" at bounding box center [81, 168] width 20 height 20
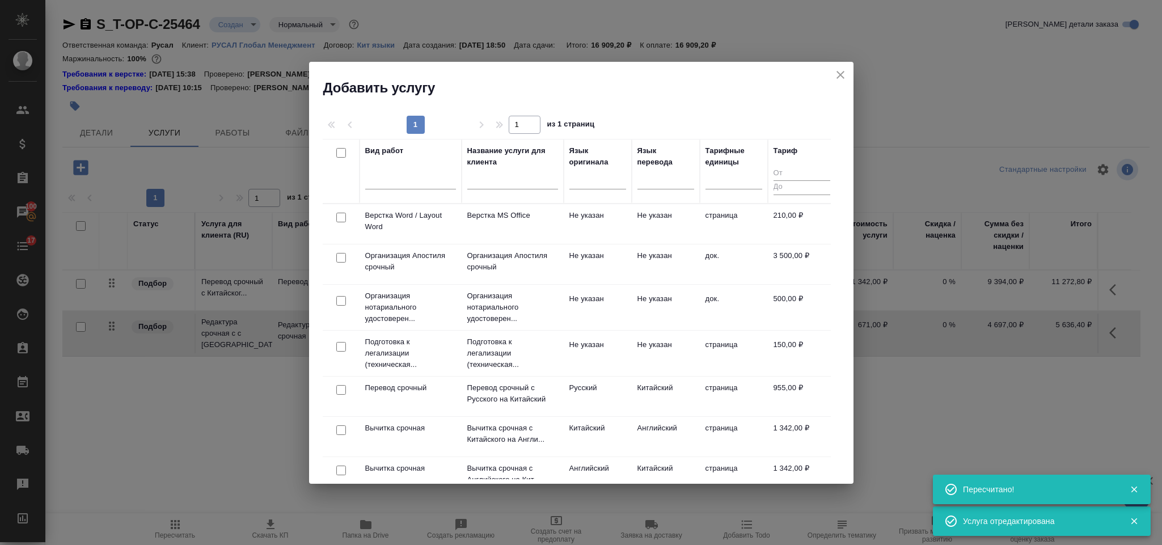
click at [337, 218] on input "checkbox" at bounding box center [341, 218] width 10 height 10
checkbox input "true"
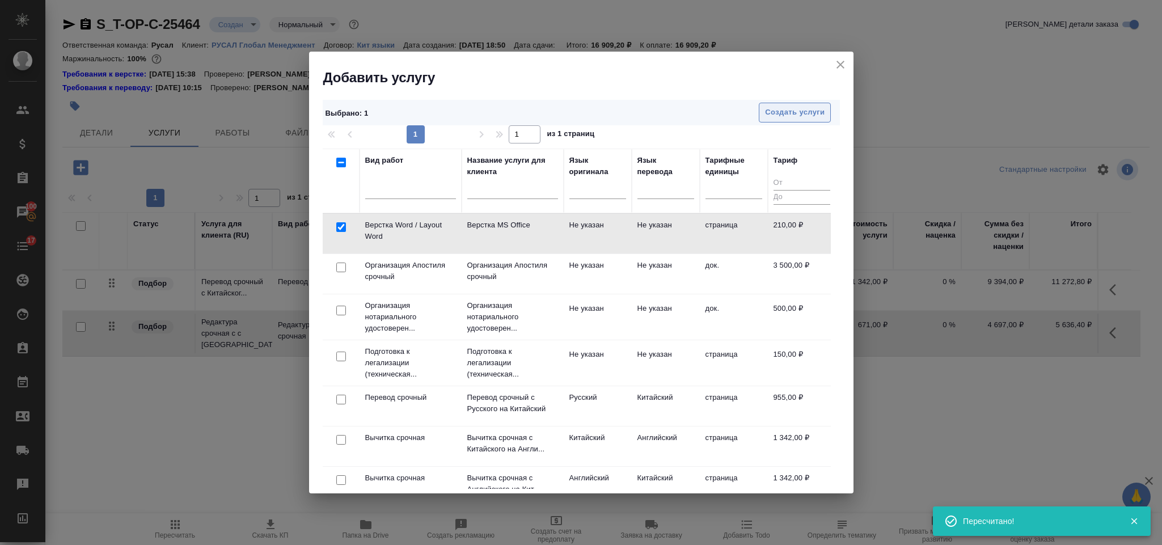
click at [799, 109] on span "Создать услуги" at bounding box center [795, 112] width 60 height 13
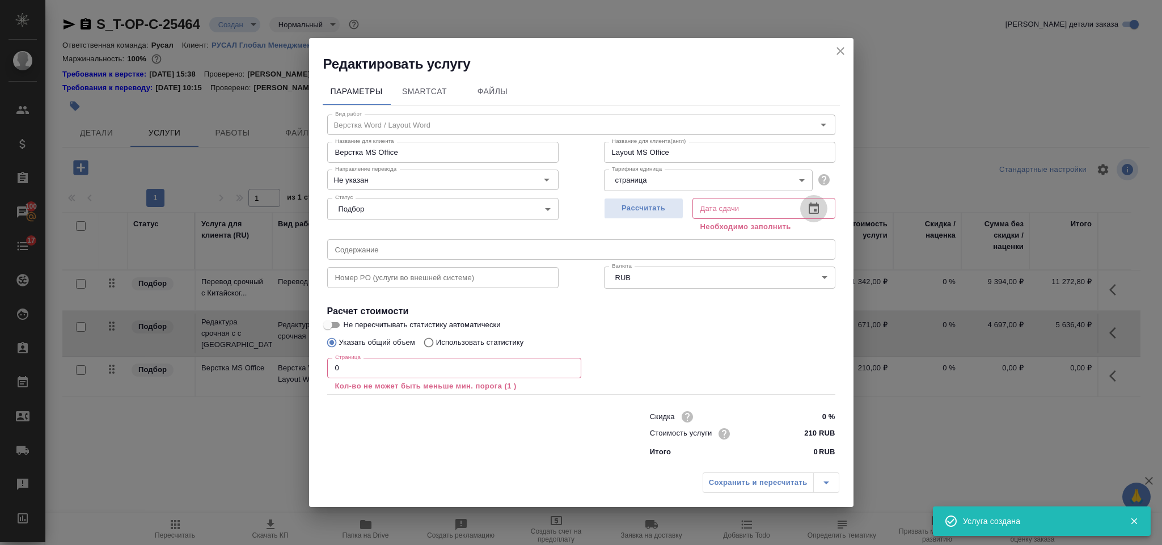
click at [808, 211] on icon "button" at bounding box center [813, 207] width 10 height 11
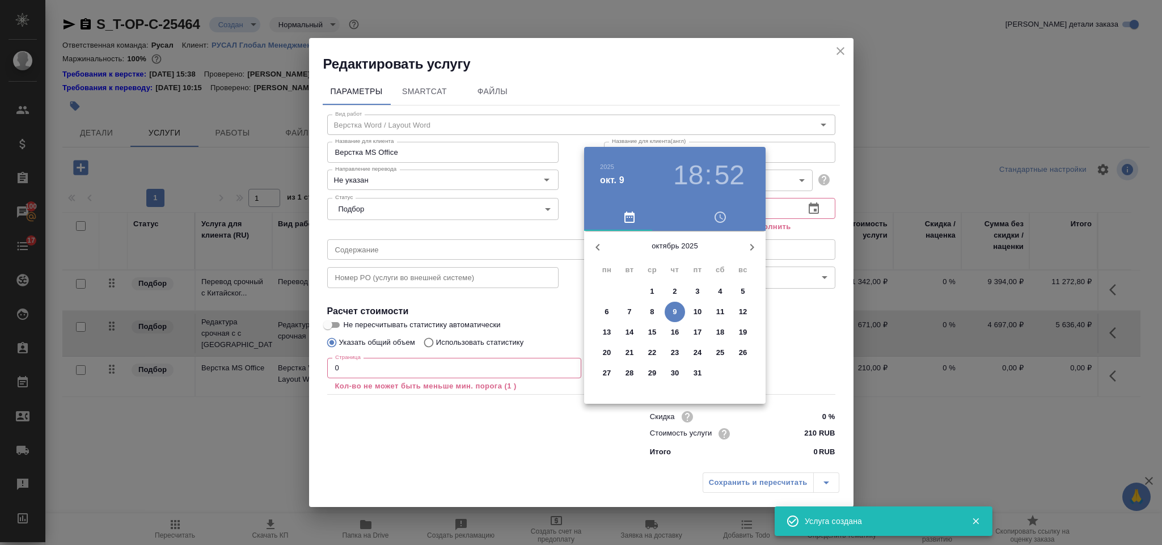
click at [674, 313] on p "9" at bounding box center [674, 311] width 4 height 11
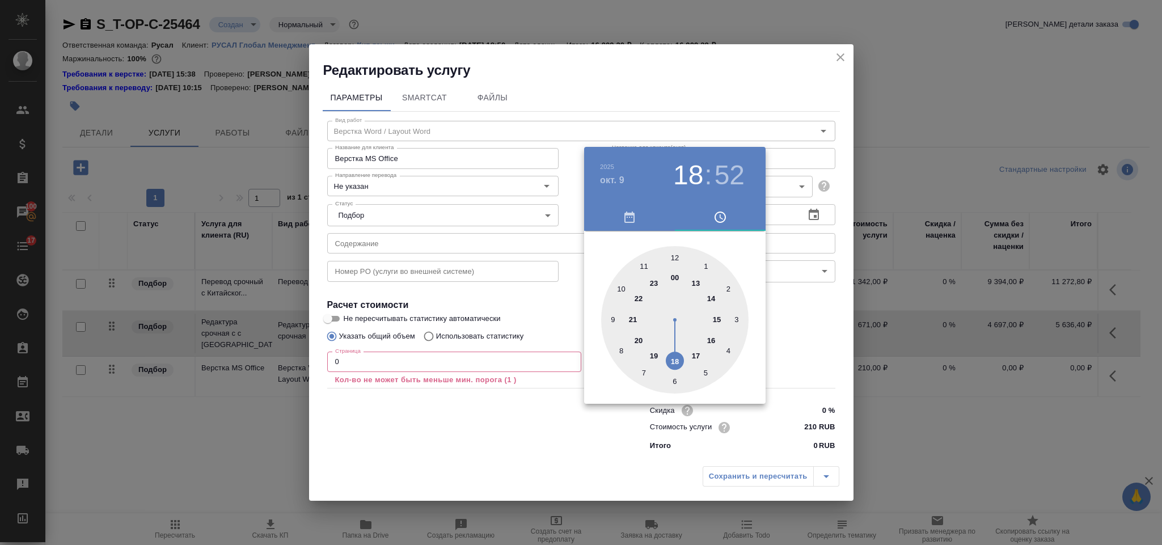
click at [638, 296] on div at bounding box center [674, 319] width 147 height 147
click at [675, 253] on div at bounding box center [674, 319] width 147 height 147
type input "09.10.2025 22:00"
click at [815, 315] on div at bounding box center [581, 272] width 1162 height 545
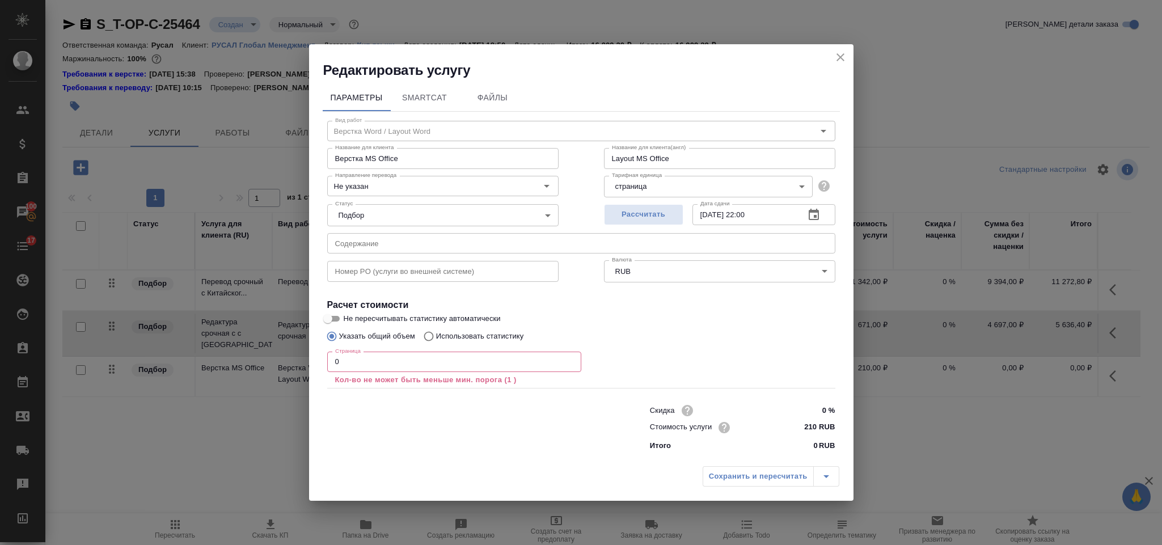
click at [378, 364] on input "0" at bounding box center [454, 361] width 254 height 20
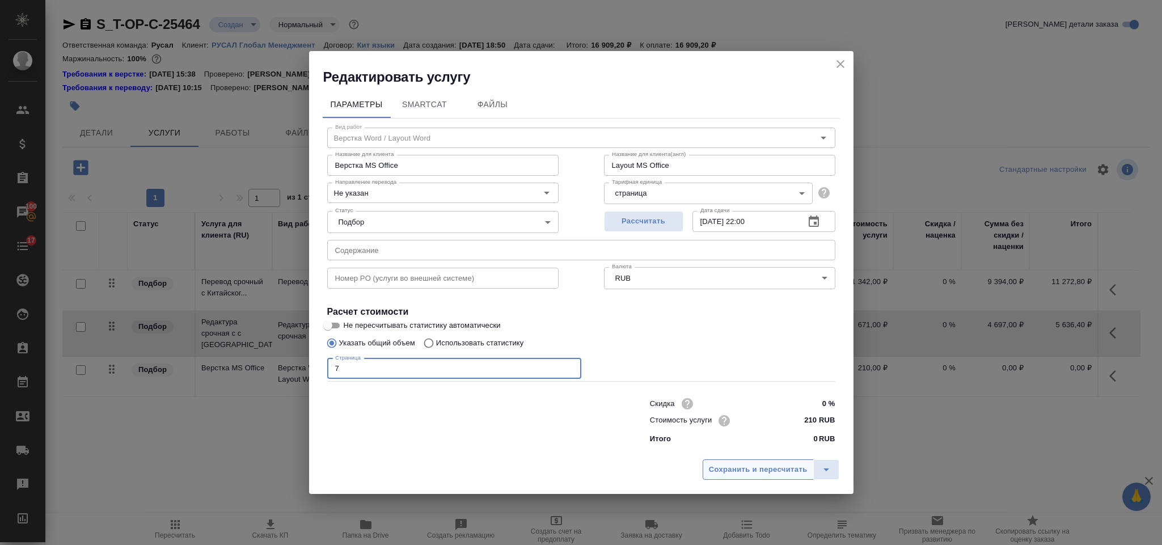
type input "7"
click at [759, 461] on button "Сохранить и пересчитать" at bounding box center [757, 469] width 111 height 20
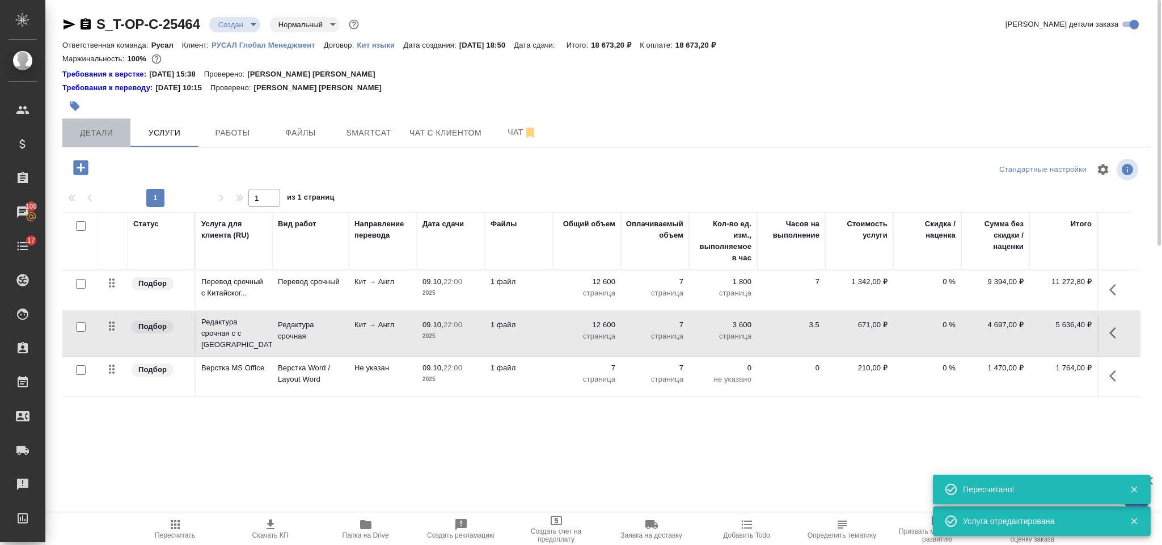
click at [85, 126] on span "Детали" at bounding box center [96, 133] width 54 height 14
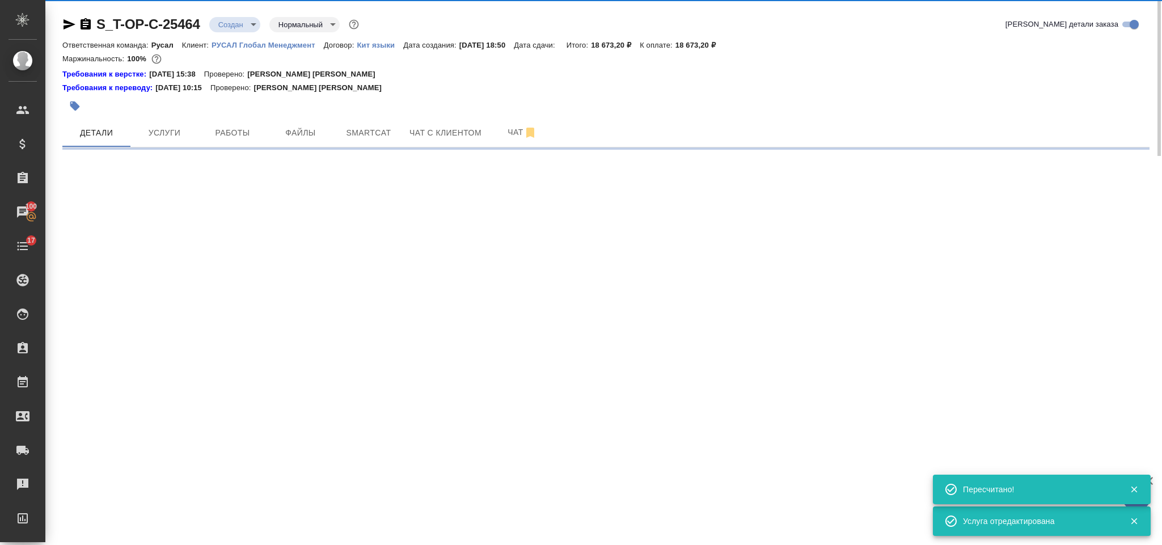
select select "RU"
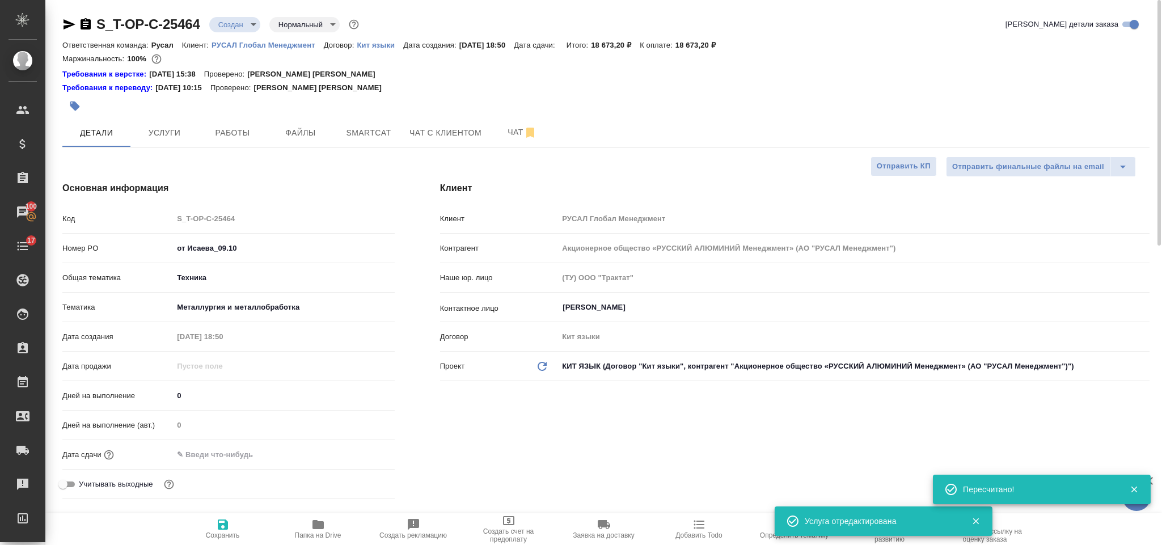
drag, startPoint x: 65, startPoint y: 22, endPoint x: 79, endPoint y: 1, distance: 25.8
click at [65, 22] on icon "button" at bounding box center [69, 24] width 12 height 10
type textarea "x"
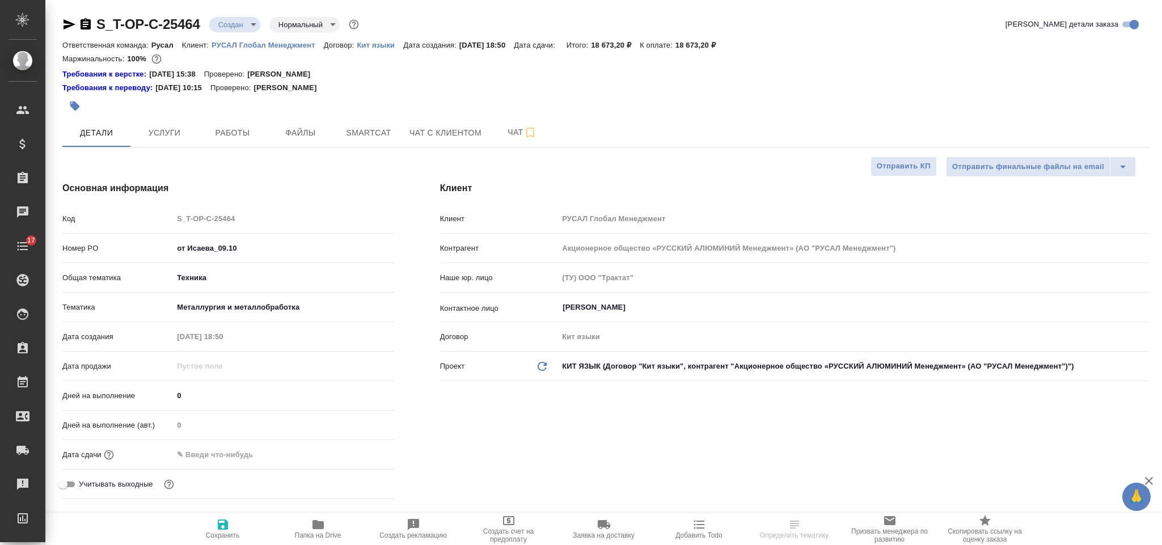
select select "RU"
click at [375, 132] on span "Smartcat" at bounding box center [368, 133] width 54 height 14
type textarea "x"
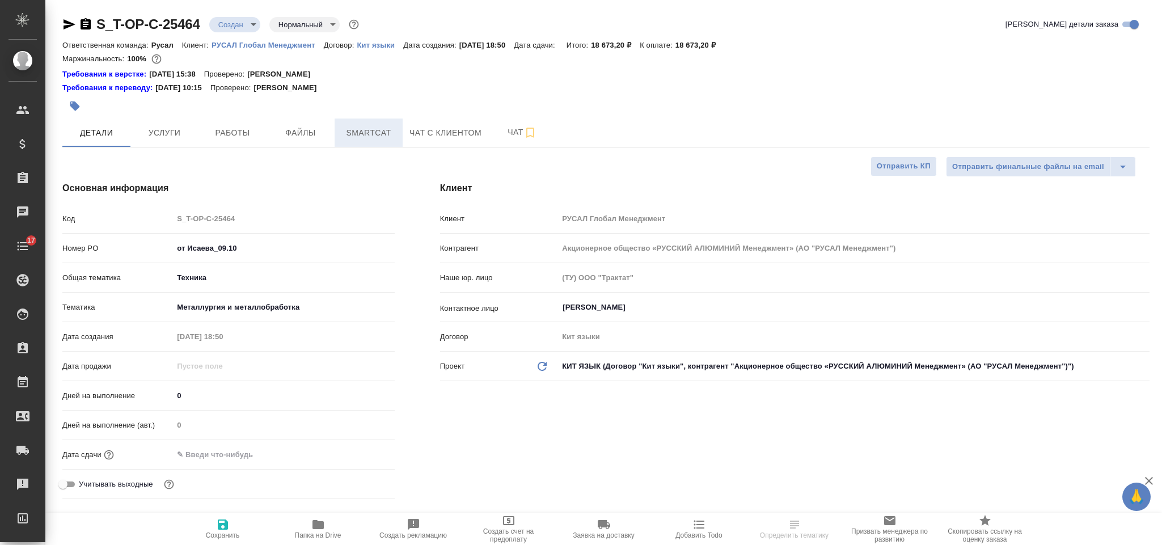
type textarea "x"
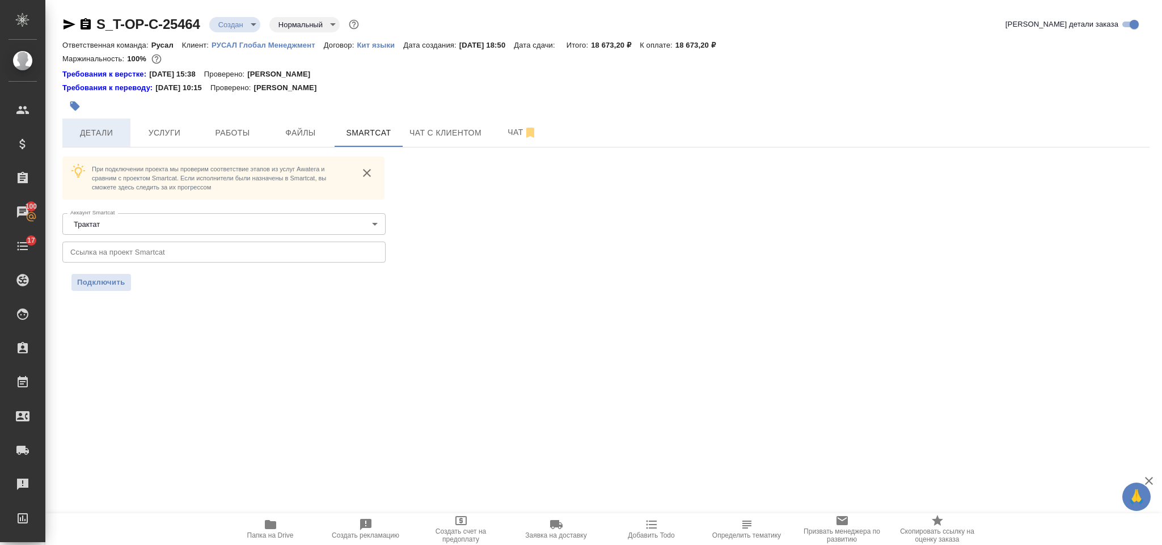
click at [111, 137] on span "Детали" at bounding box center [96, 133] width 54 height 14
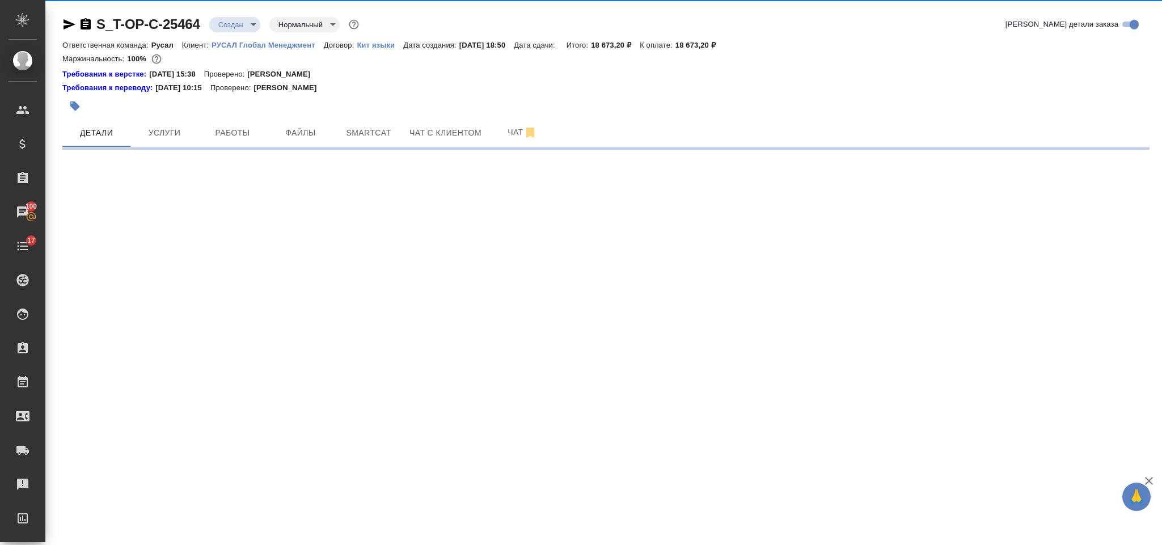
select select "RU"
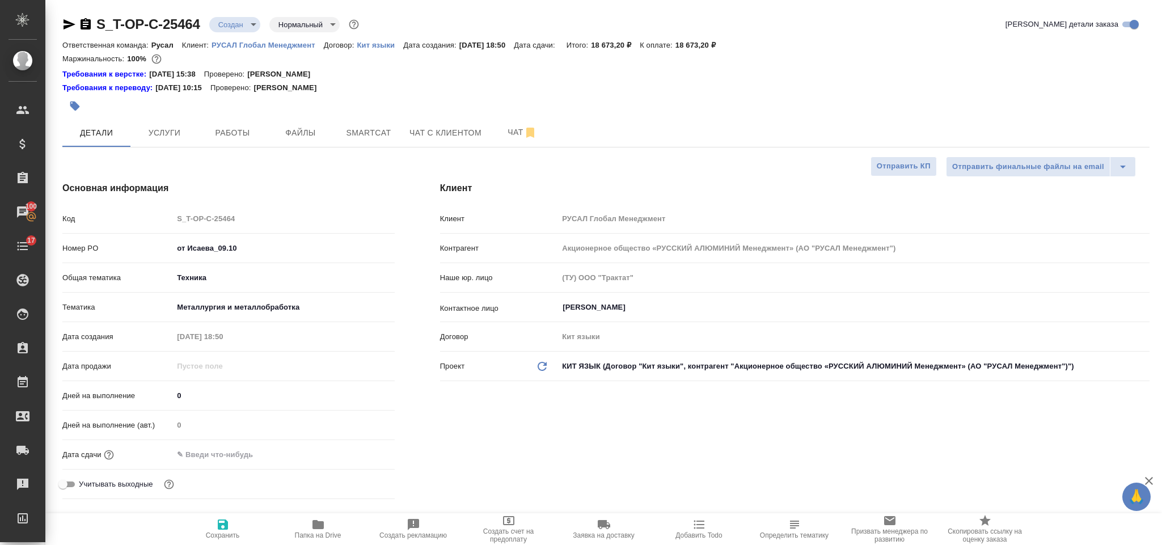
scroll to position [425, 0]
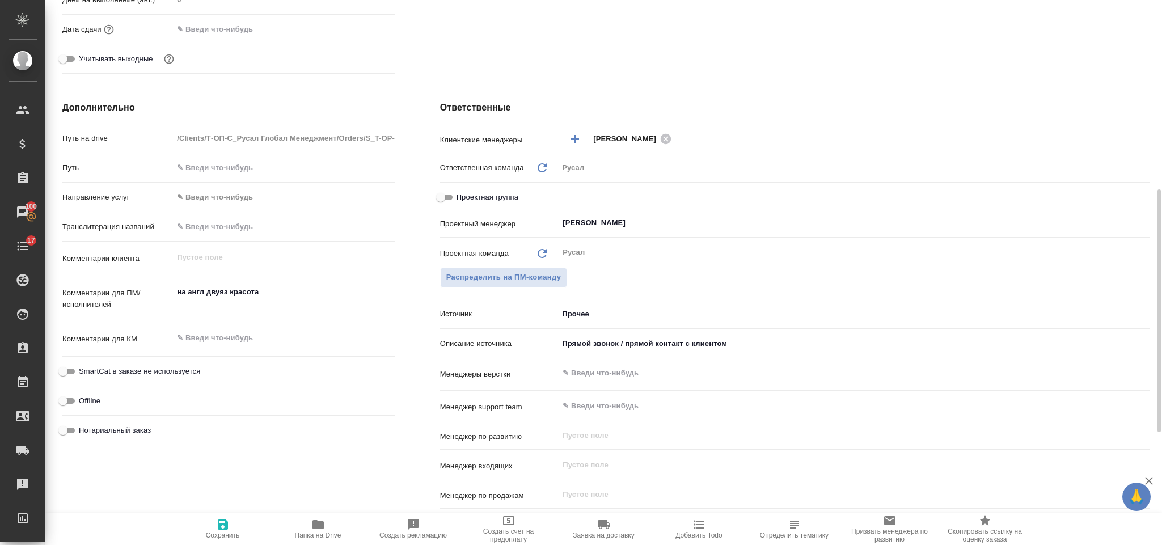
type textarea "x"
click at [274, 305] on textarea "на англ двуяз красота" at bounding box center [283, 298] width 220 height 31
type textarea "на англ двуяз красота И"
type textarea "x"
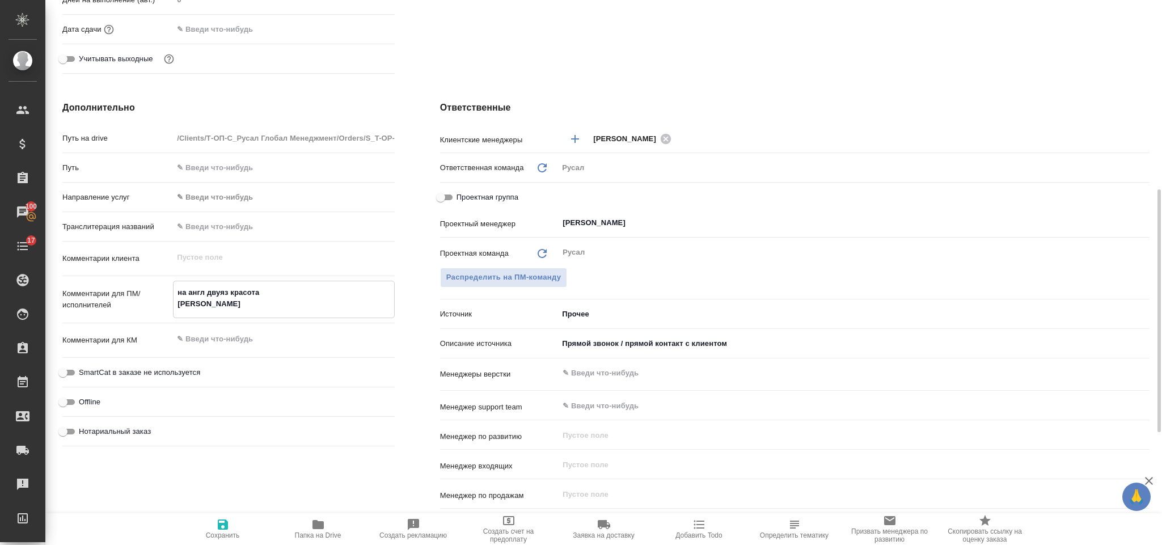
type textarea "x"
type textarea "на англ двуяз красота ИС"
type textarea "x"
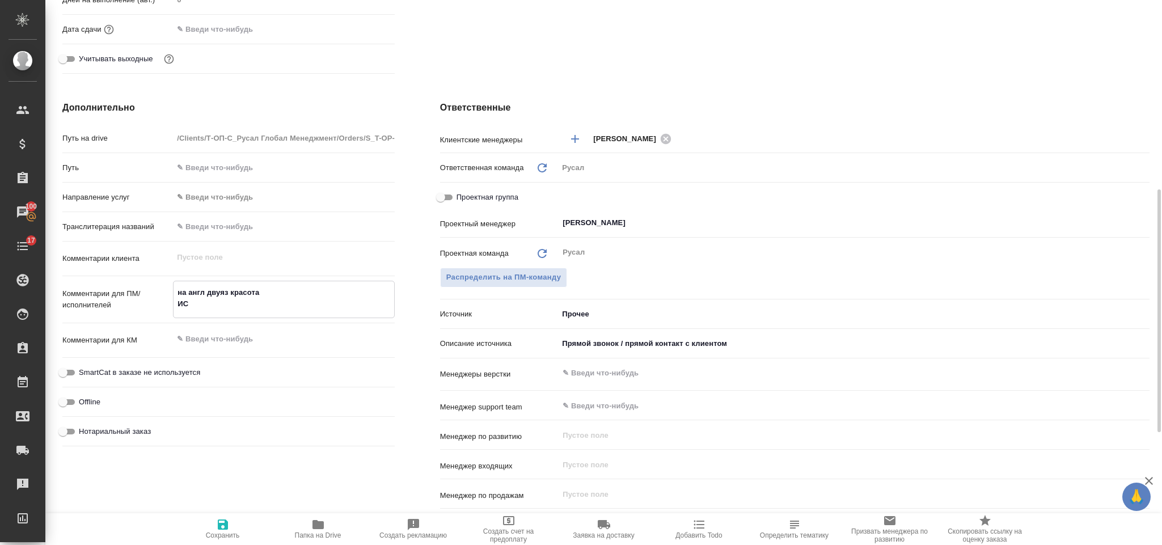
type textarea "на англ двуяз красота ИСЕ"
type textarea "x"
type textarea "на англ двуяз красота И"
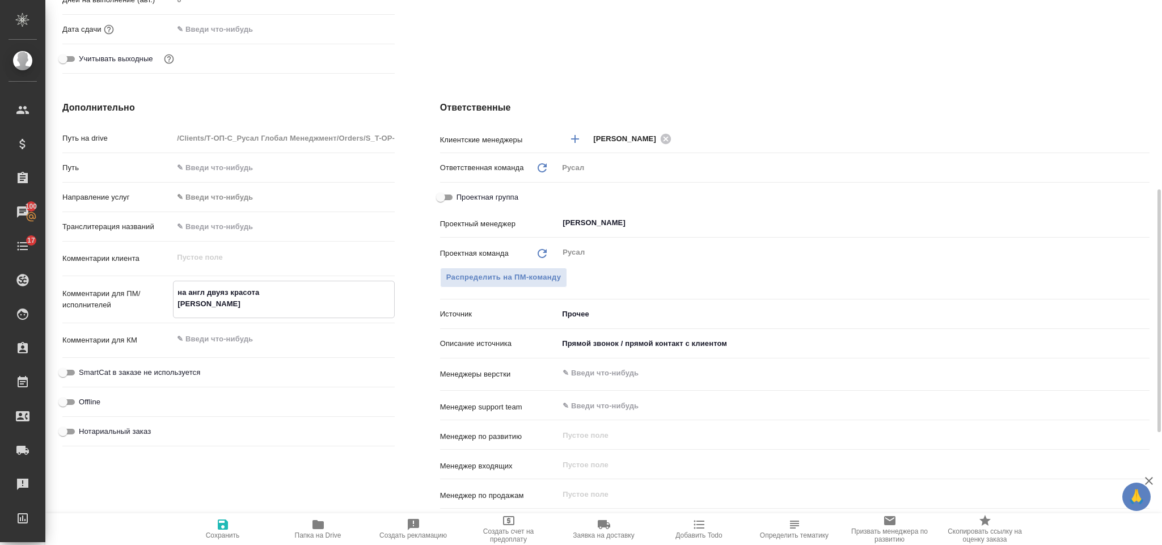
type textarea "x"
type textarea "на англ двуяз красота ИС"
type textarea "x"
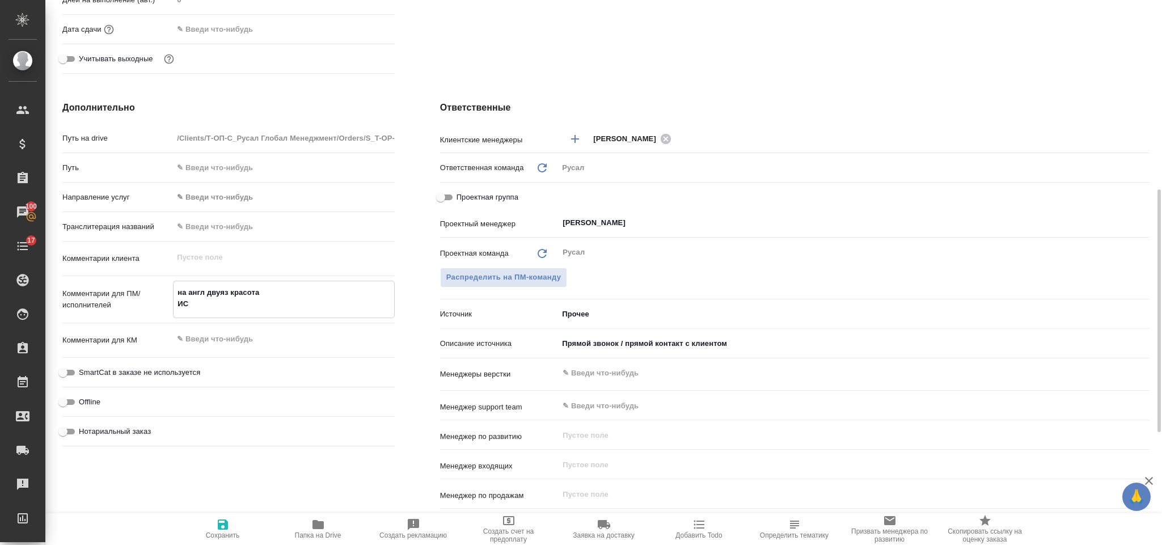
type textarea "на англ двуяз красота ИСА"
type textarea "x"
type textarea "на англ двуяз красота ИСАЕВ"
type textarea "x"
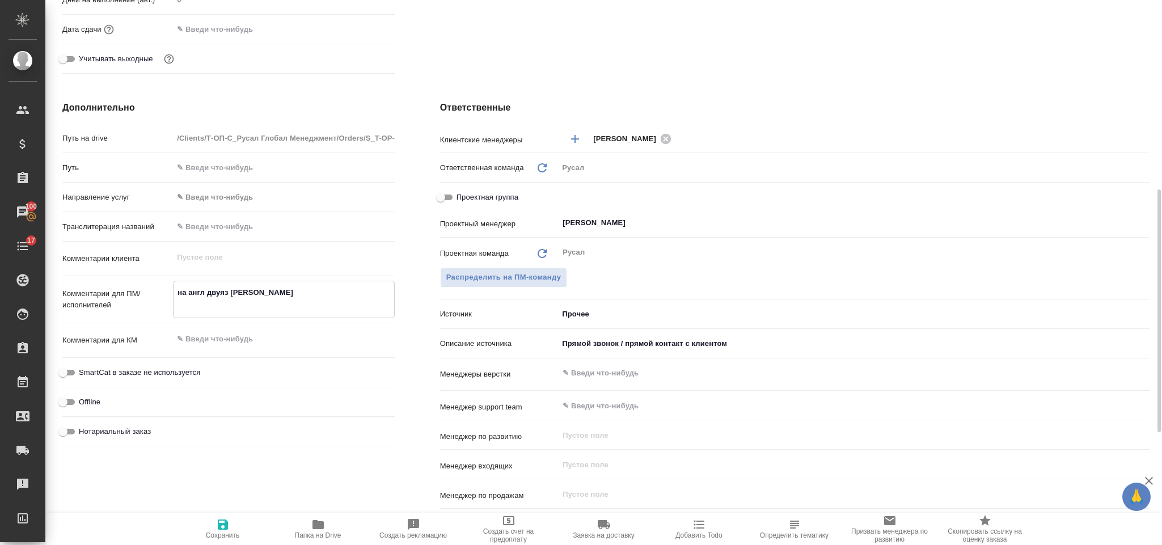
type textarea "x"
type textarea "на англ двуяз красота ИСАЕВ"
type textarea "x"
click at [235, 524] on span "Сохранить" at bounding box center [223, 529] width 82 height 22
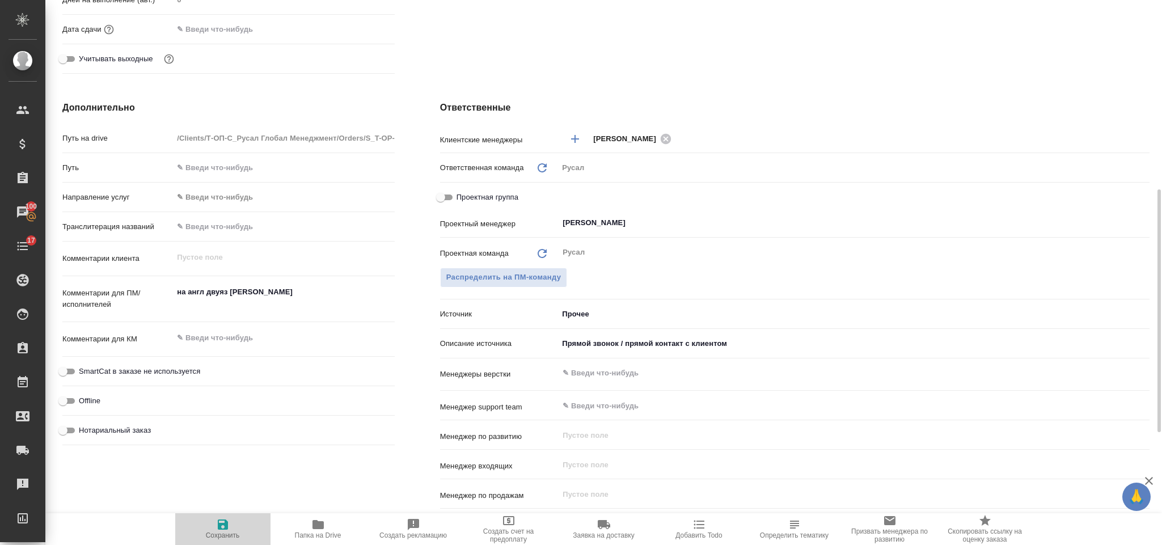
type textarea "x"
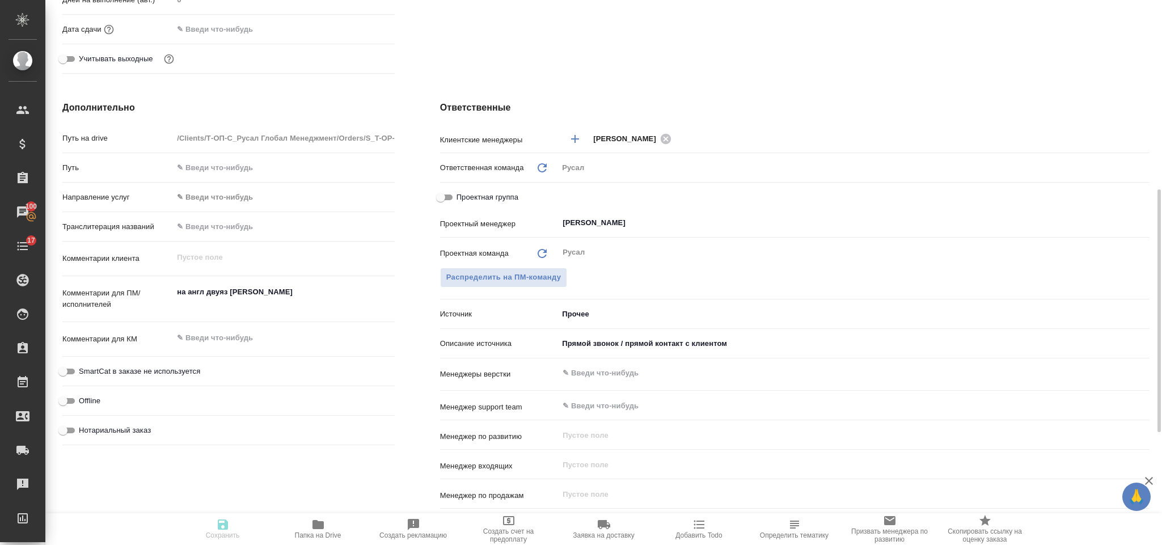
type textarea "x"
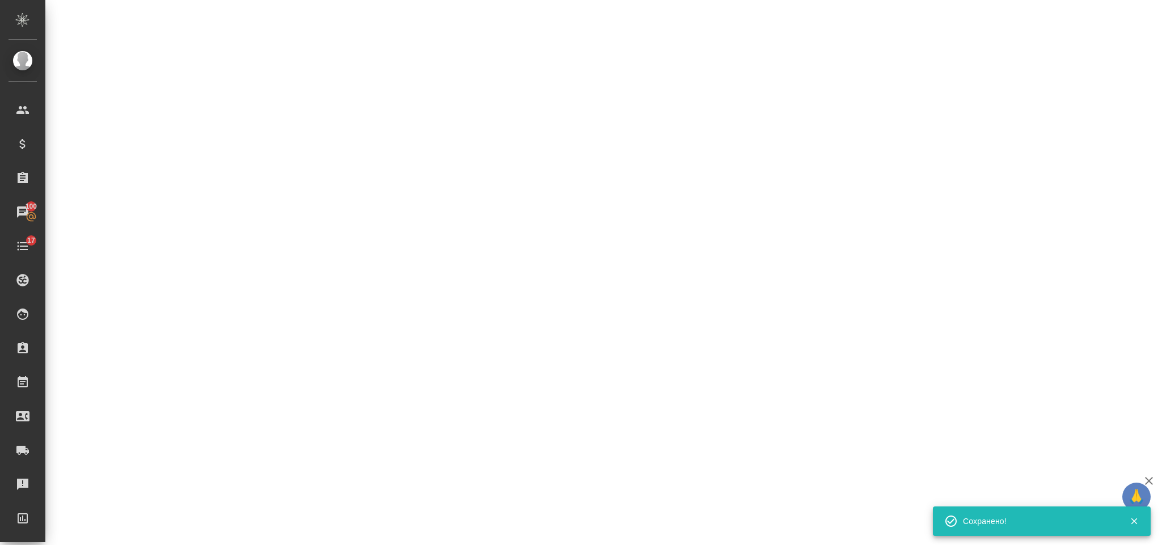
select select "RU"
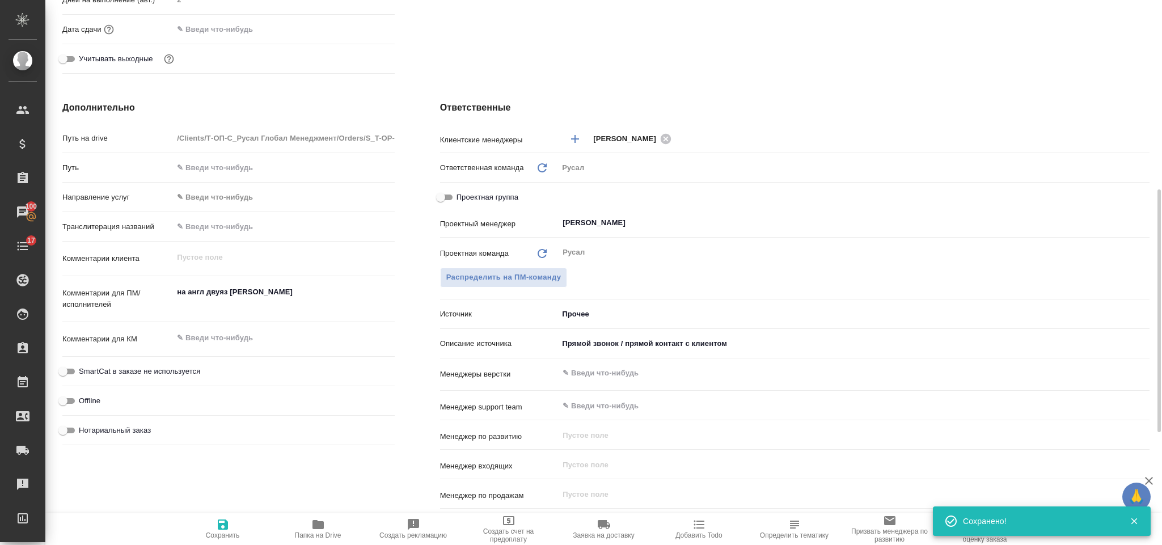
type textarea "x"
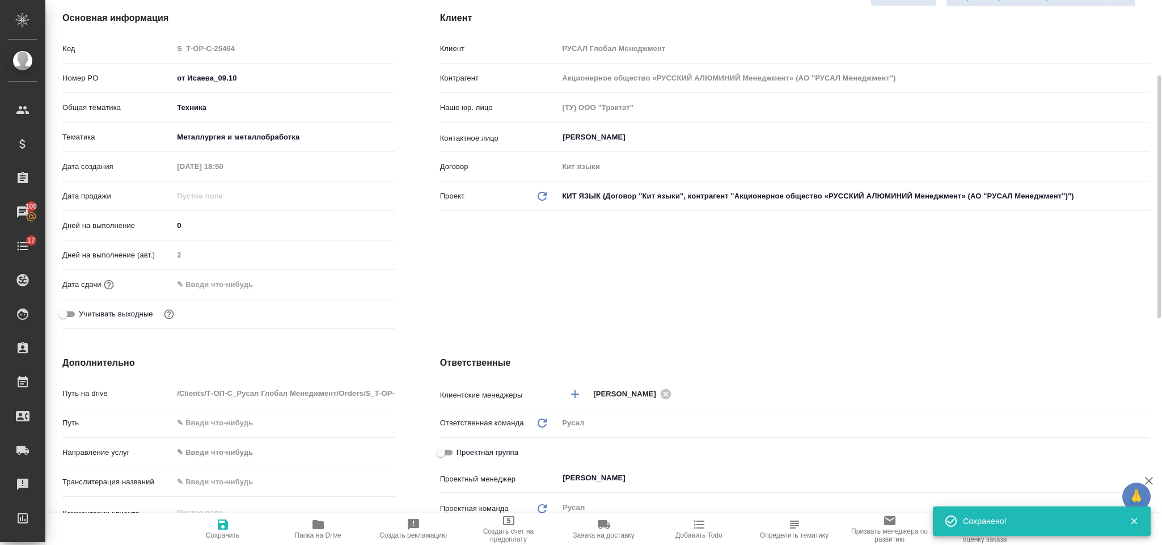
scroll to position [0, 0]
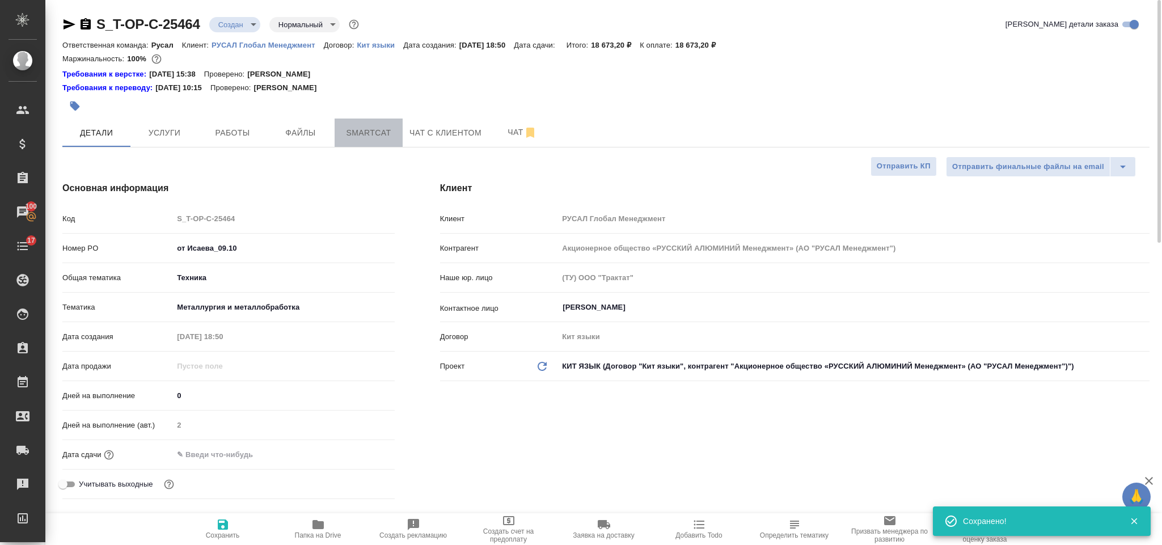
click at [371, 141] on button "Smartcat" at bounding box center [368, 132] width 68 height 28
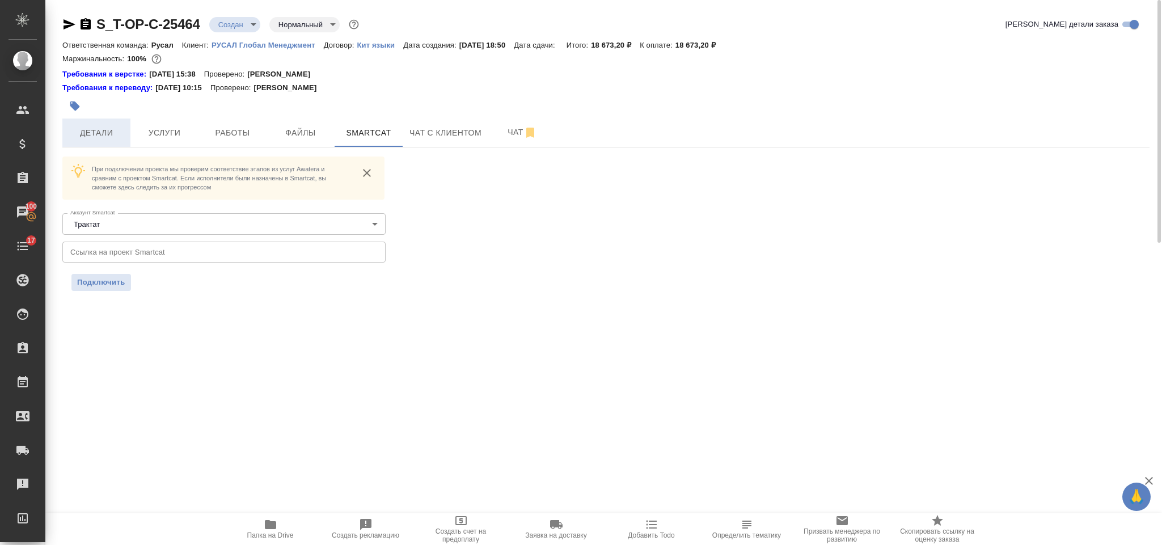
click at [92, 141] on button "Детали" at bounding box center [96, 132] width 68 height 28
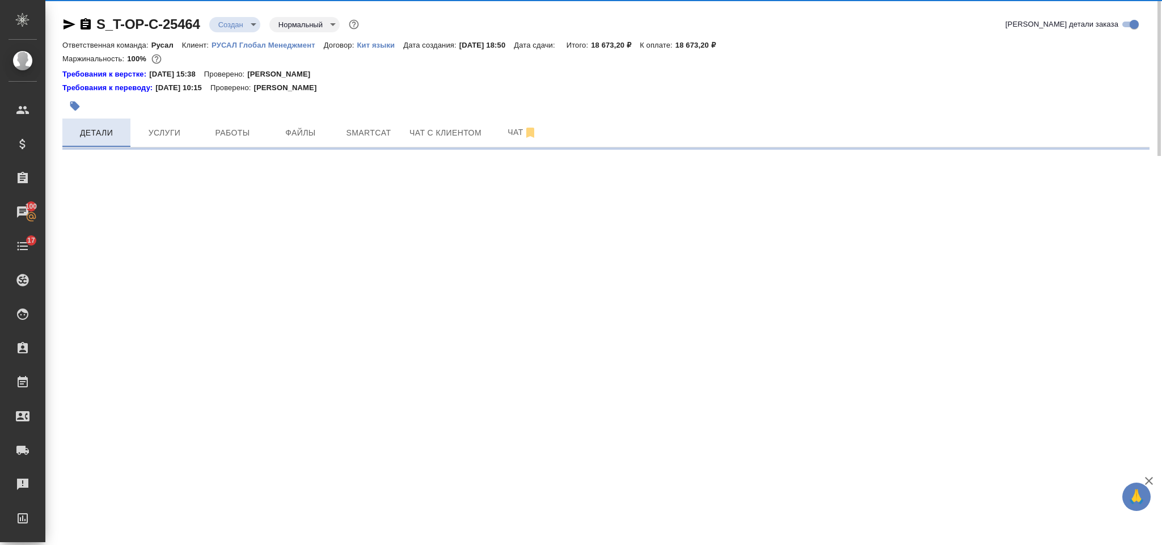
select select "RU"
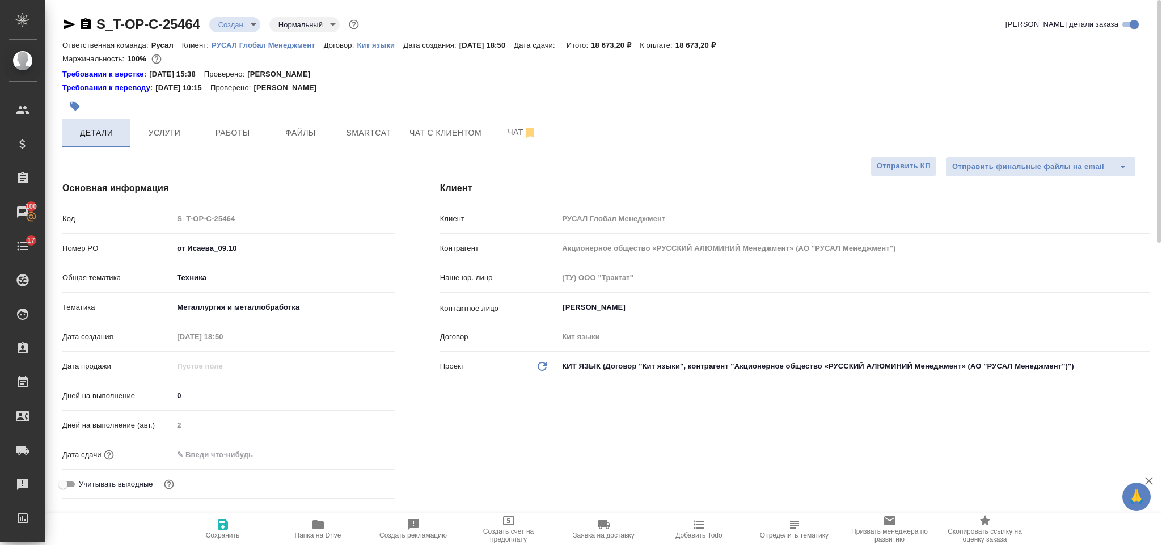
type textarea "x"
click at [378, 147] on hr at bounding box center [605, 147] width 1087 height 1
click at [371, 128] on span "Smartcat" at bounding box center [368, 133] width 54 height 14
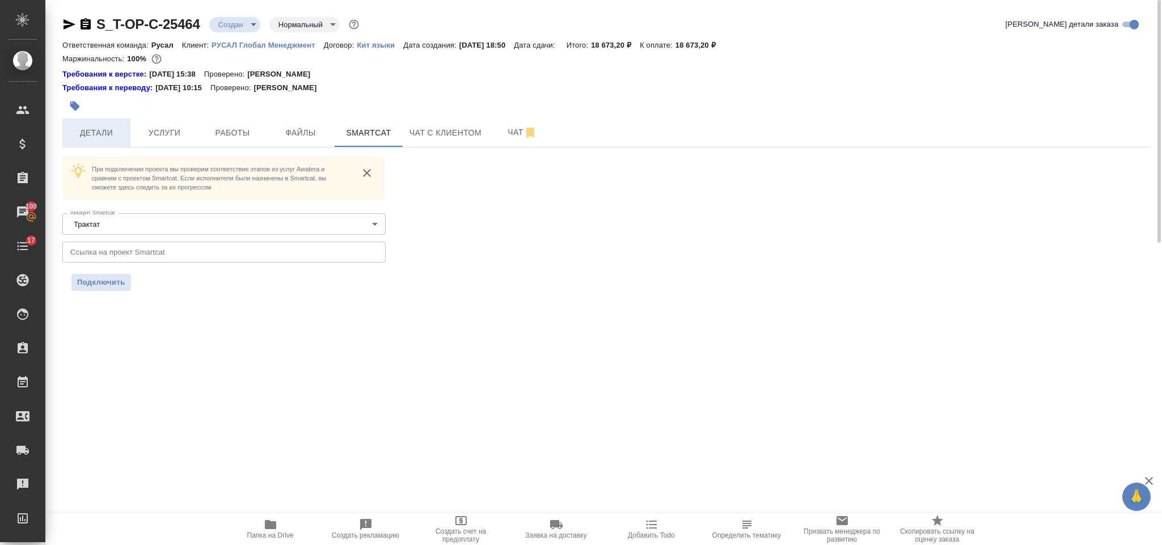
click at [116, 136] on span "Детали" at bounding box center [96, 133] width 54 height 14
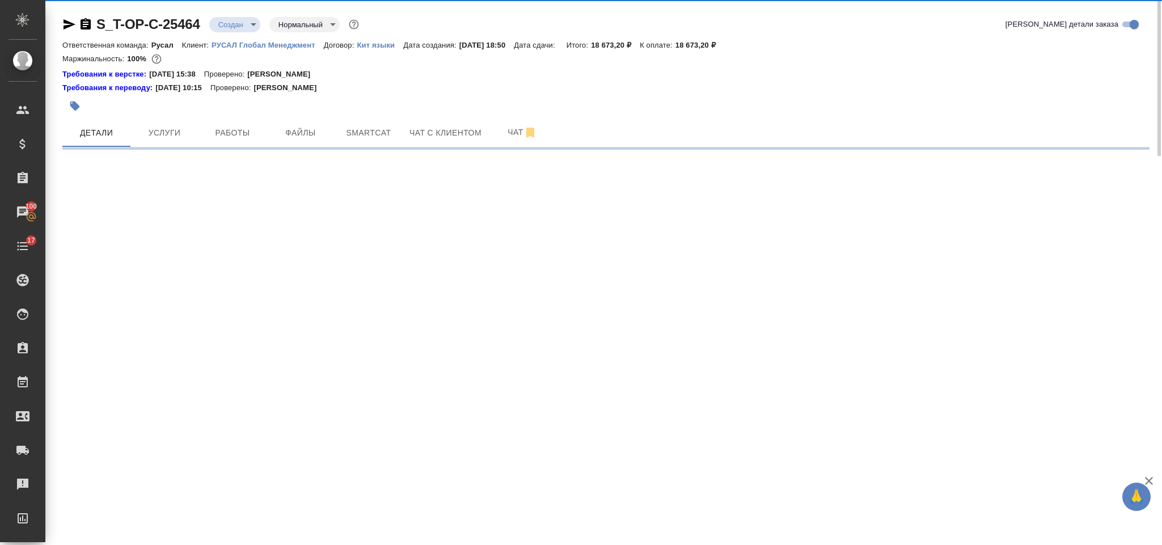
select select "RU"
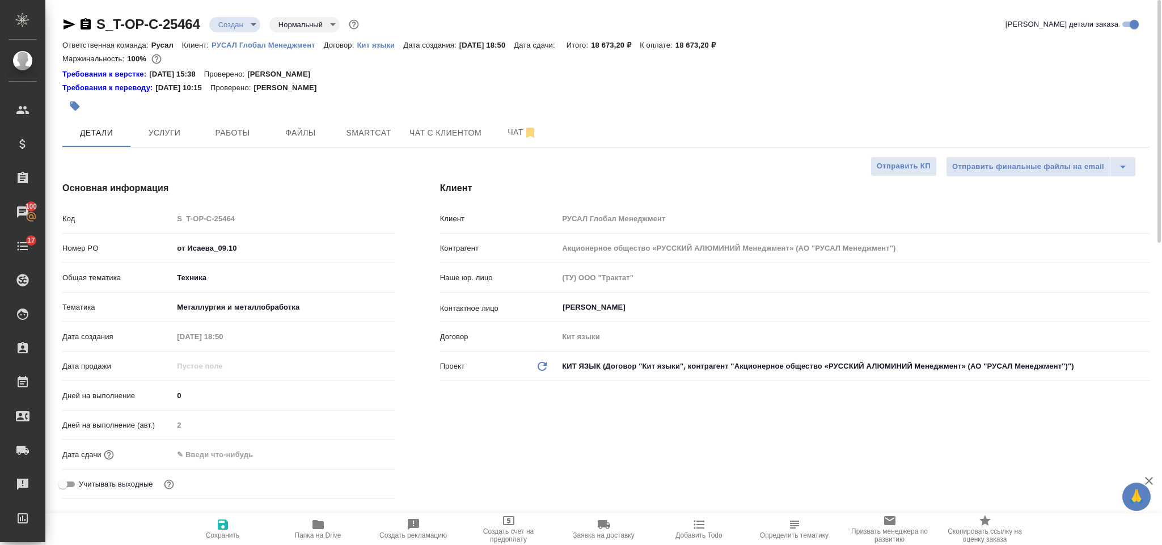
type textarea "x"
click at [374, 121] on button "Smartcat" at bounding box center [368, 132] width 68 height 28
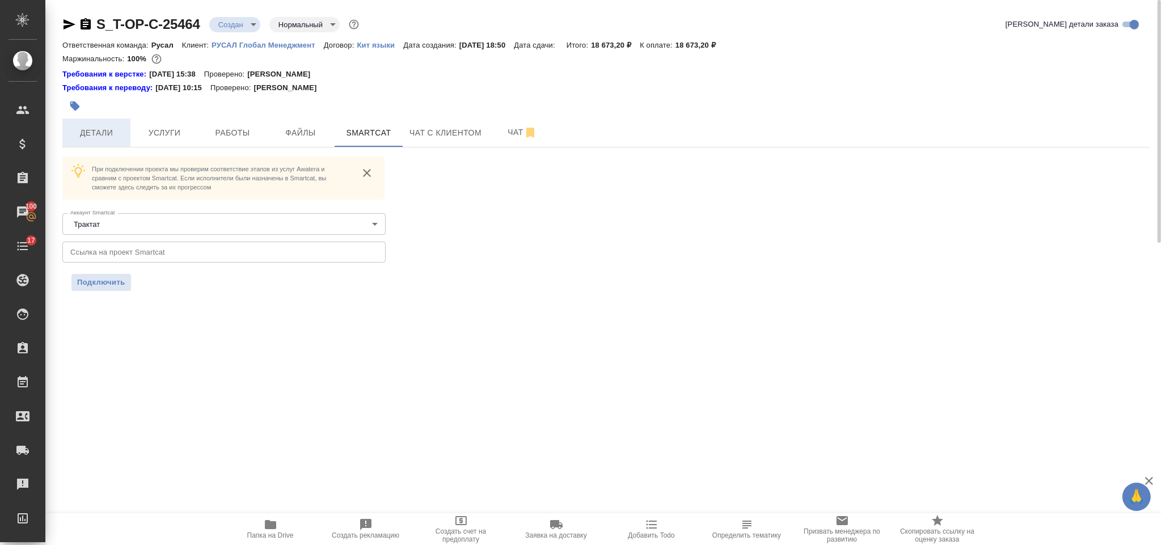
click at [122, 129] on span "Детали" at bounding box center [96, 133] width 54 height 14
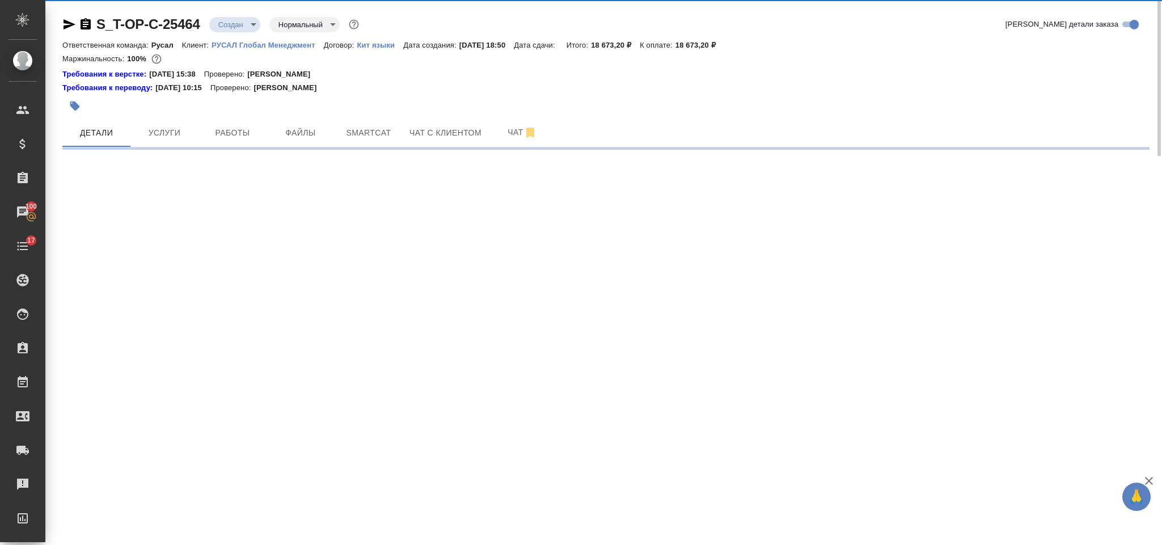
select select "RU"
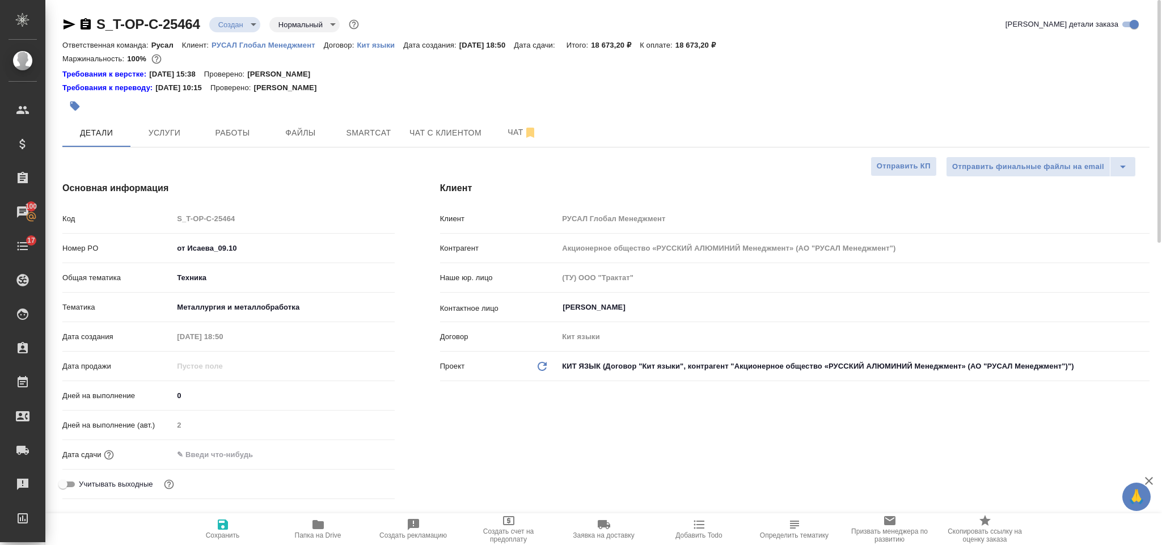
type textarea "x"
click at [375, 138] on span "Smartcat" at bounding box center [368, 133] width 54 height 14
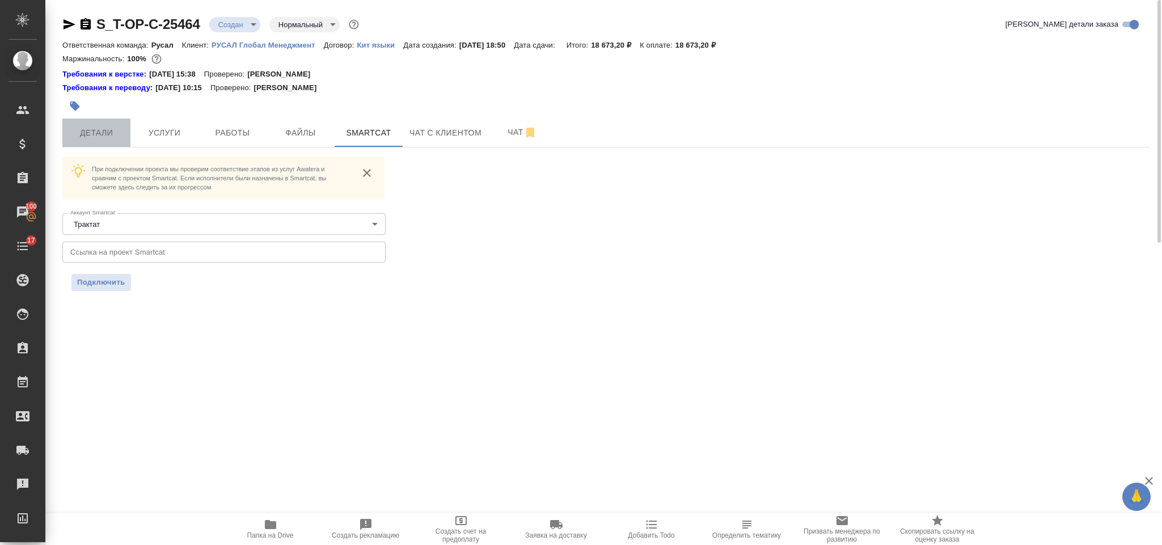
click at [95, 135] on span "Детали" at bounding box center [96, 133] width 54 height 14
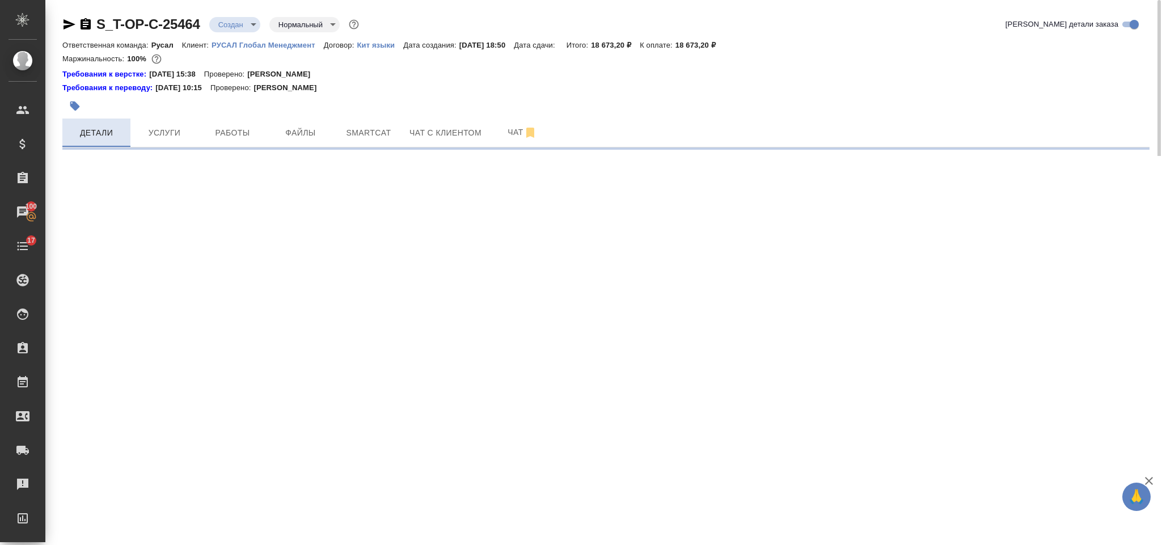
select select "RU"
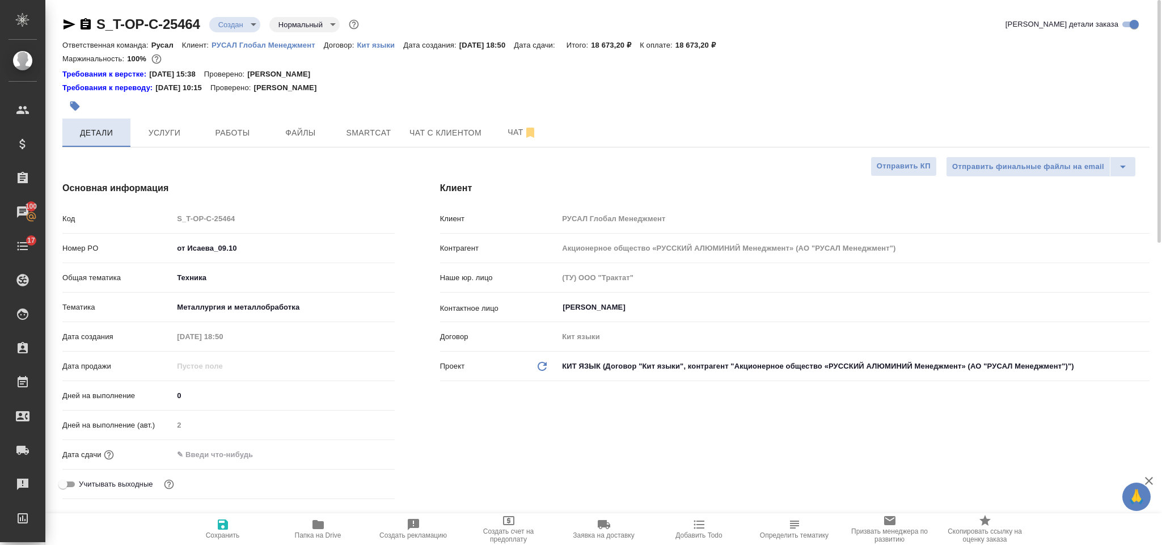
type textarea "x"
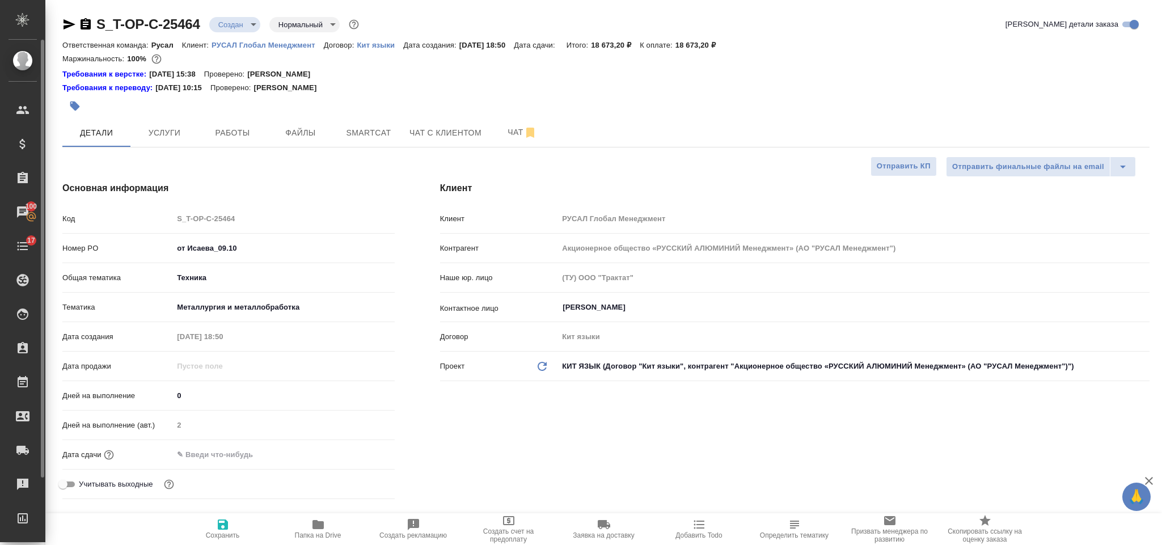
type textarea "x"
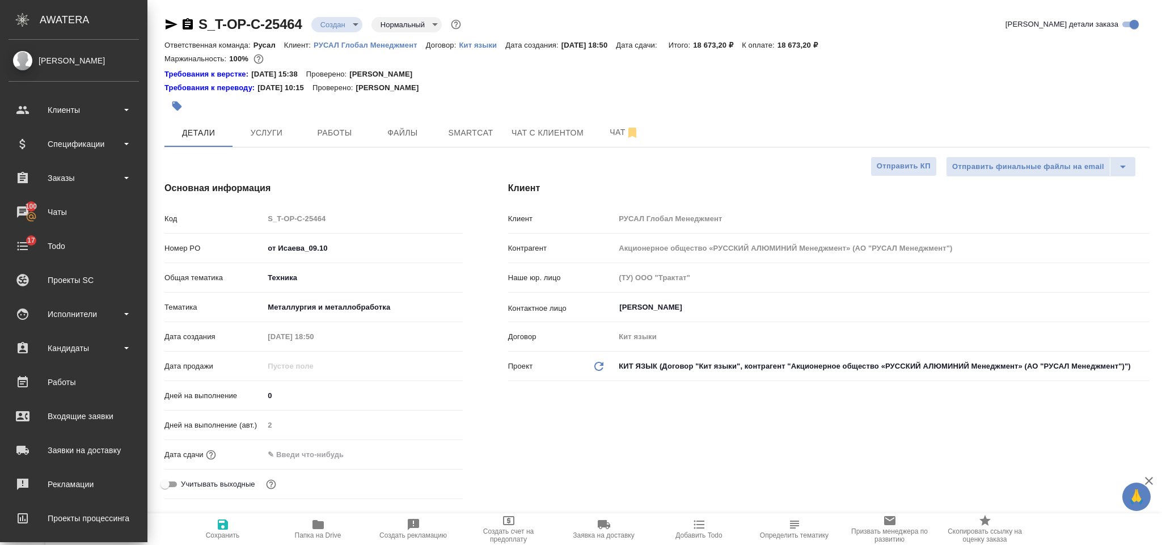
type textarea "x"
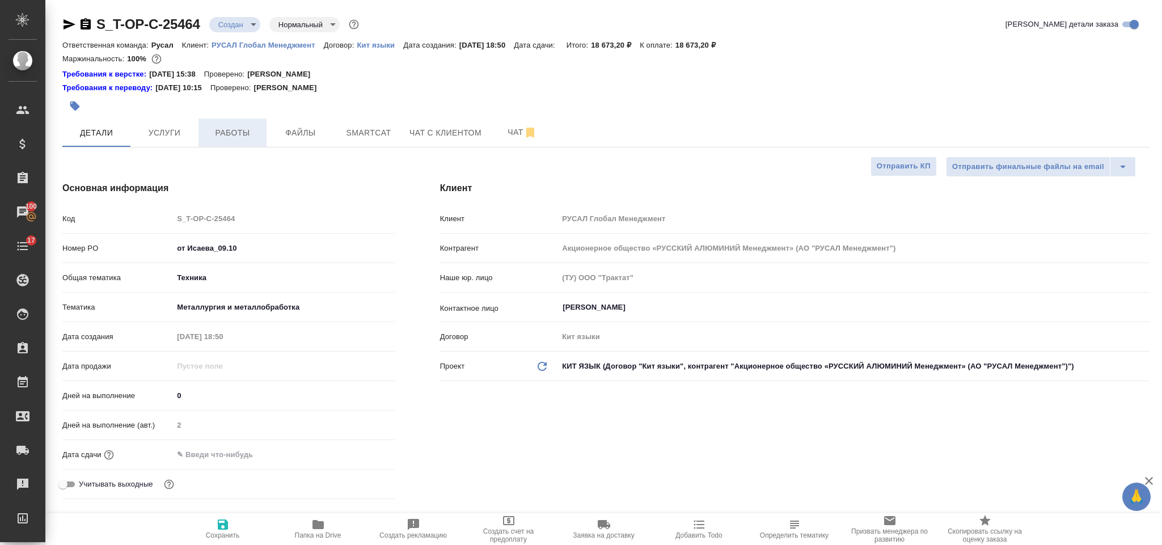
click at [242, 121] on button "Работы" at bounding box center [232, 132] width 68 height 28
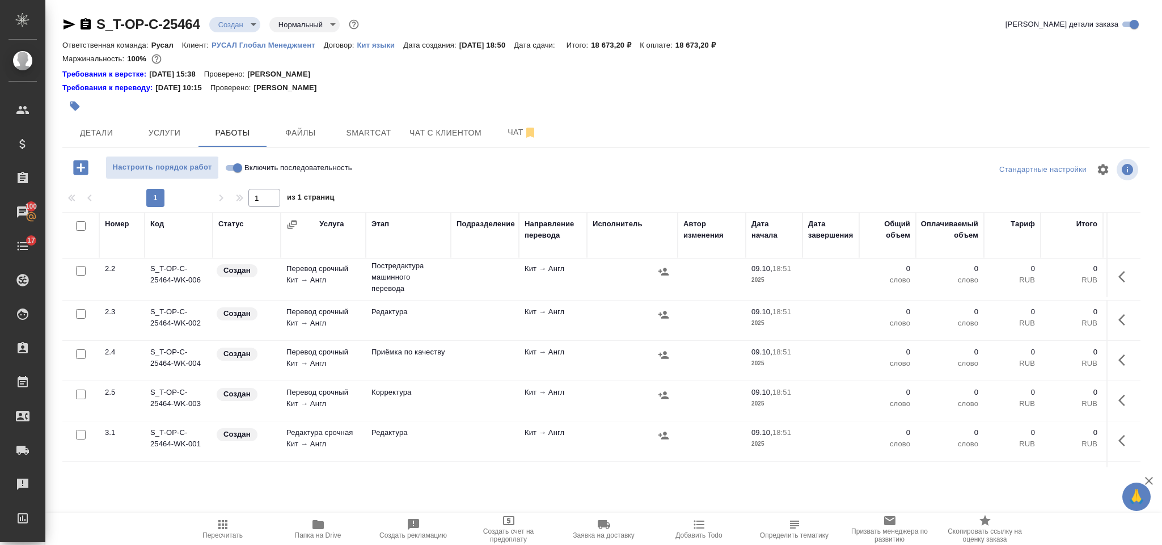
scroll to position [222, 0]
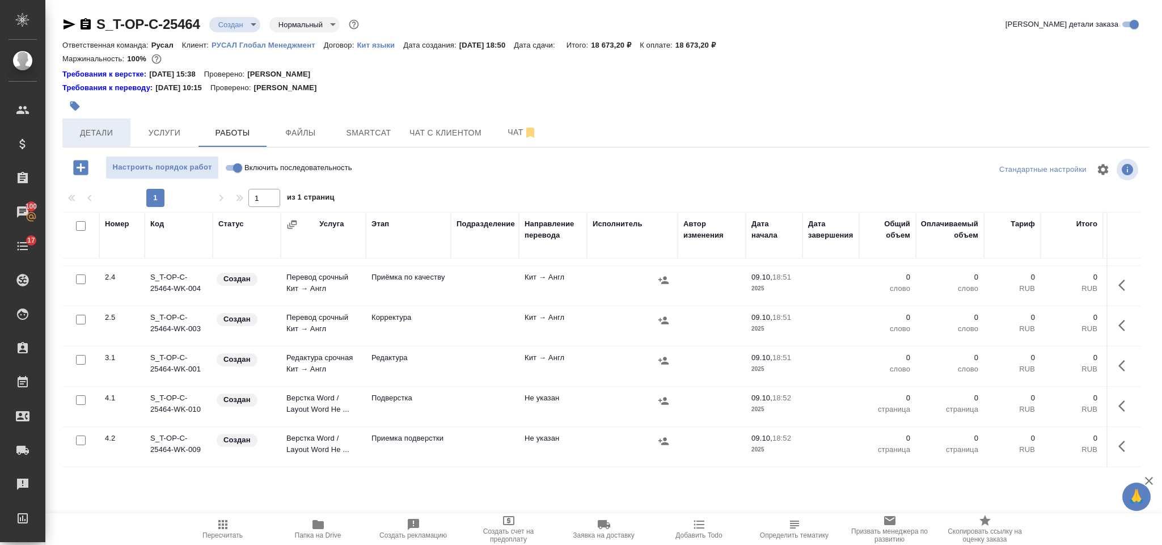
click at [104, 128] on span "Детали" at bounding box center [96, 133] width 54 height 14
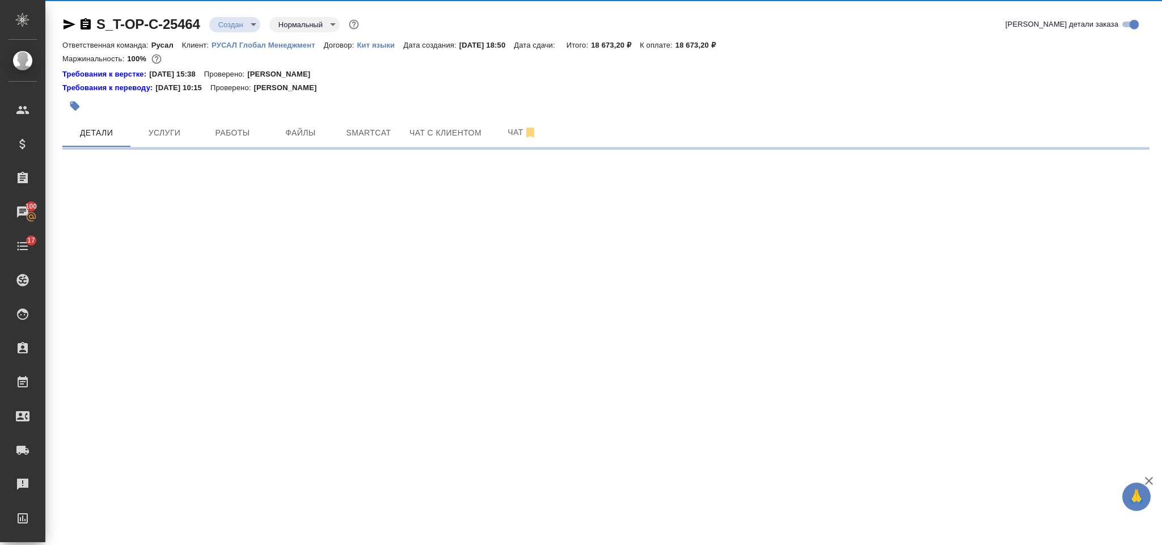
select select "RU"
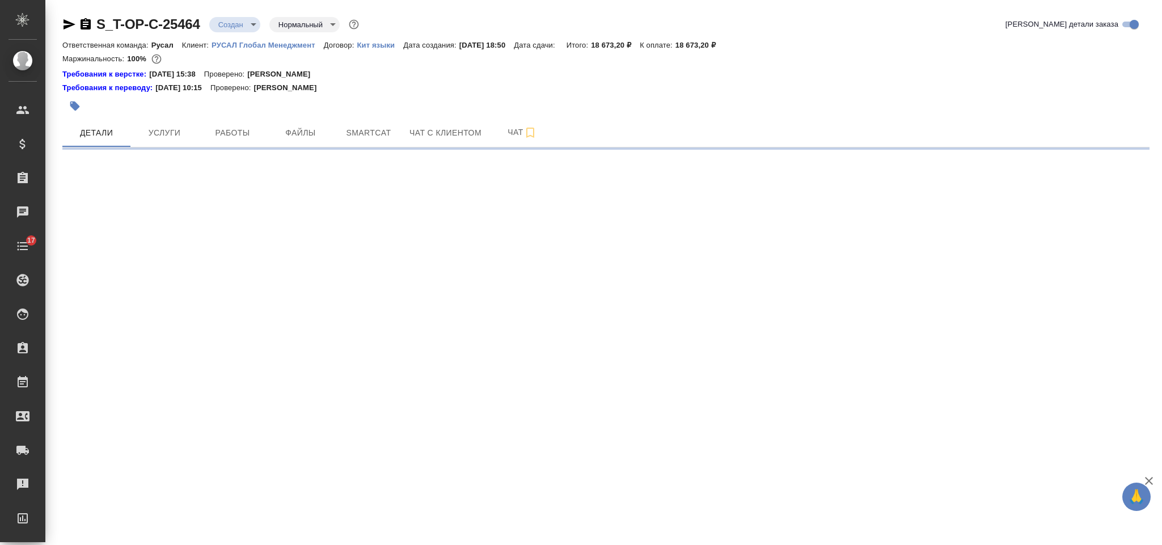
select select "RU"
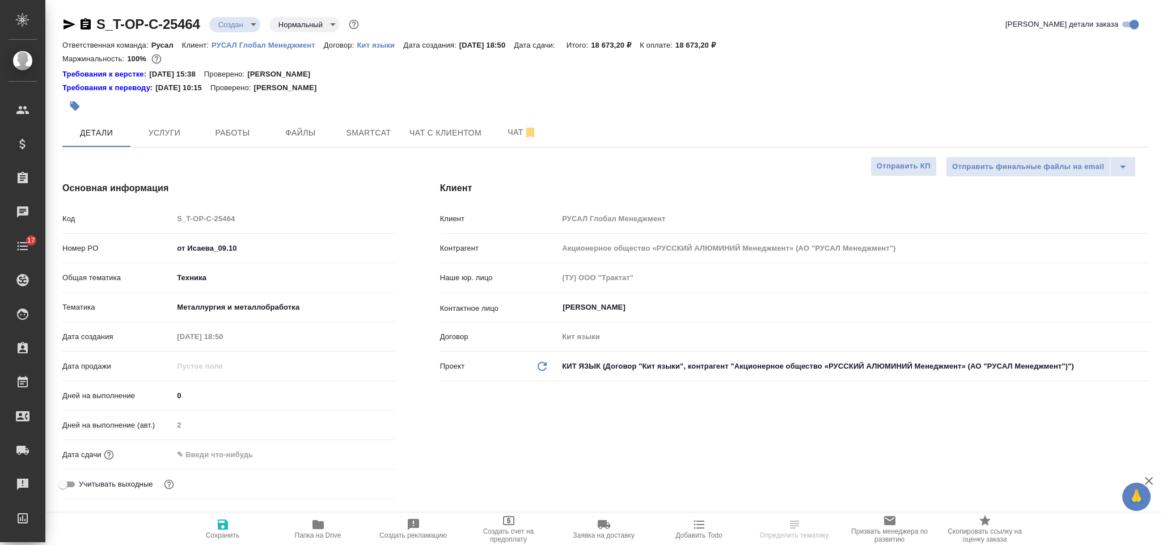
type textarea "x"
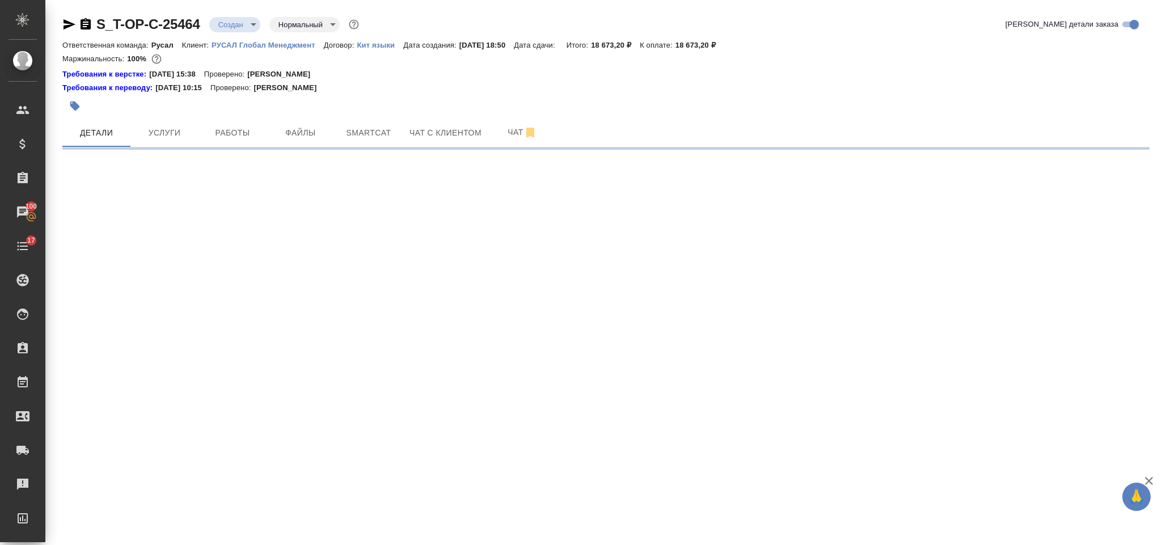
select select "RU"
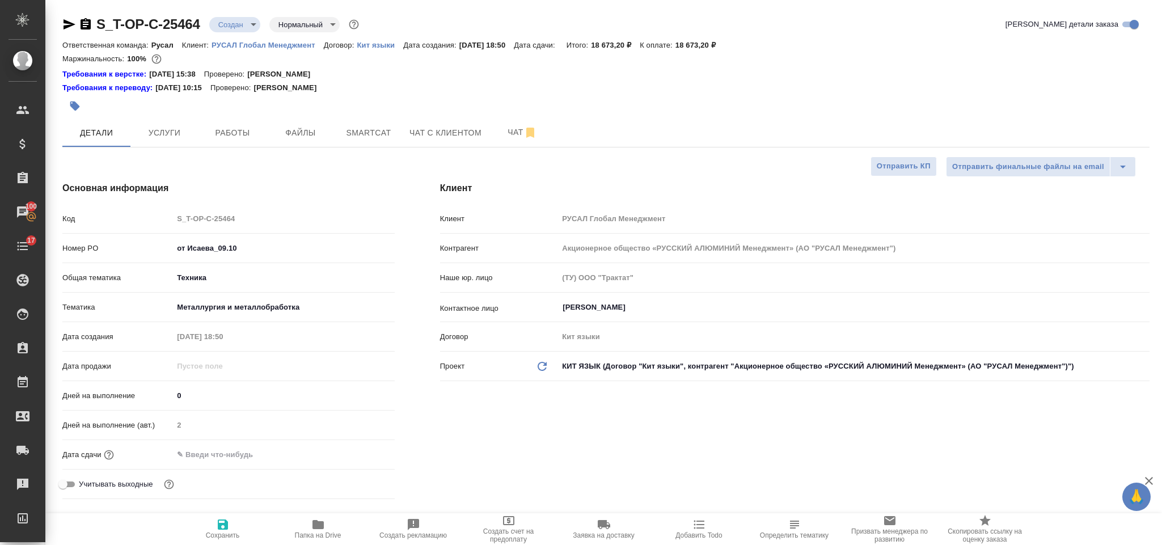
type textarea "x"
click at [349, 136] on span "Smartcat" at bounding box center [368, 133] width 54 height 14
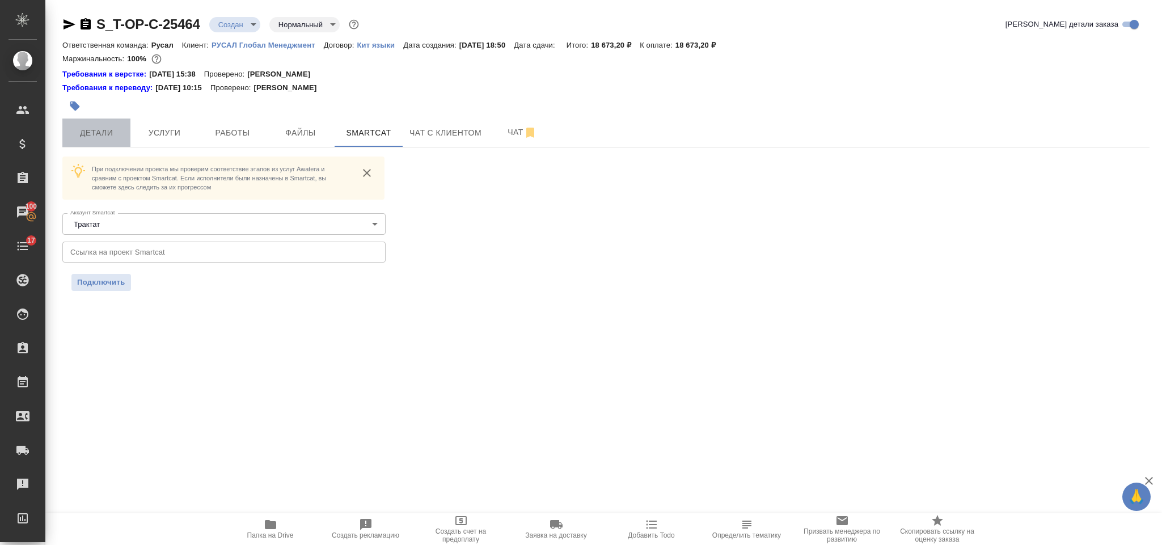
click at [116, 129] on span "Детали" at bounding box center [96, 133] width 54 height 14
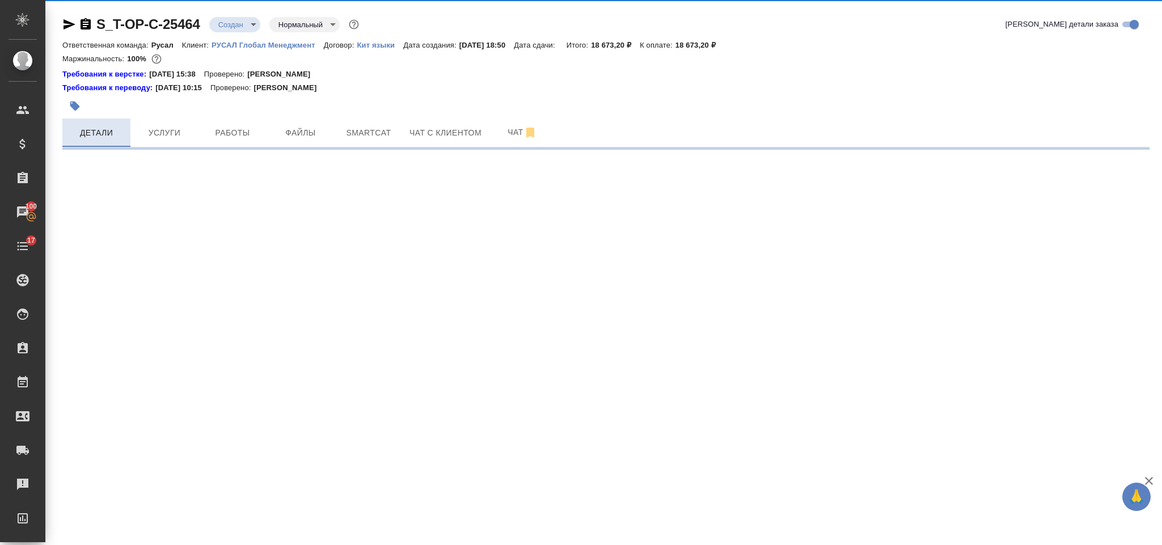
select select "RU"
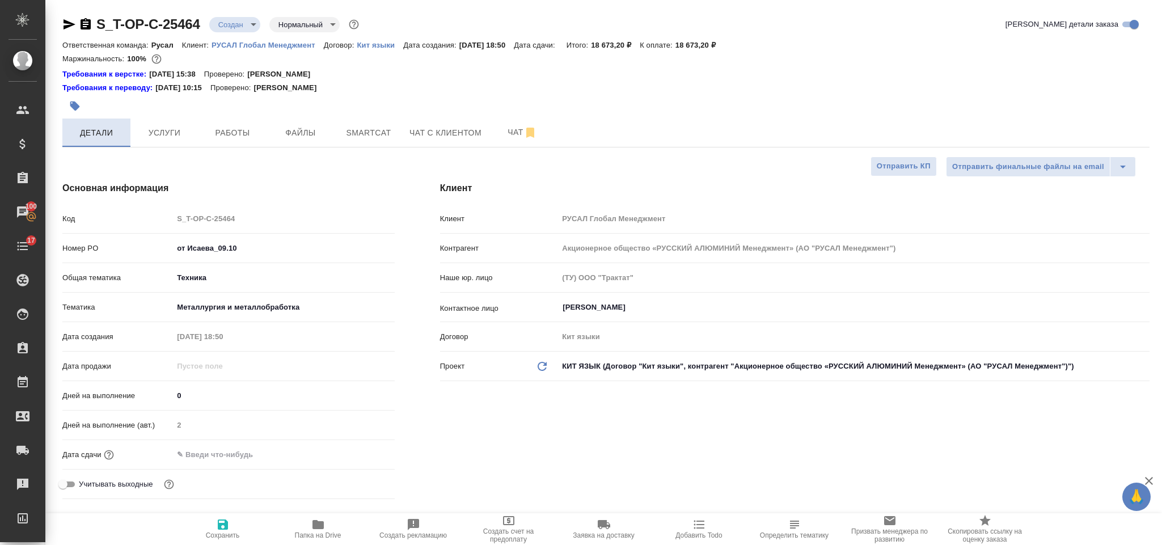
type textarea "x"
click at [257, 449] on input "text" at bounding box center [222, 454] width 99 height 16
click at [375, 449] on div at bounding box center [375, 454] width 40 height 14
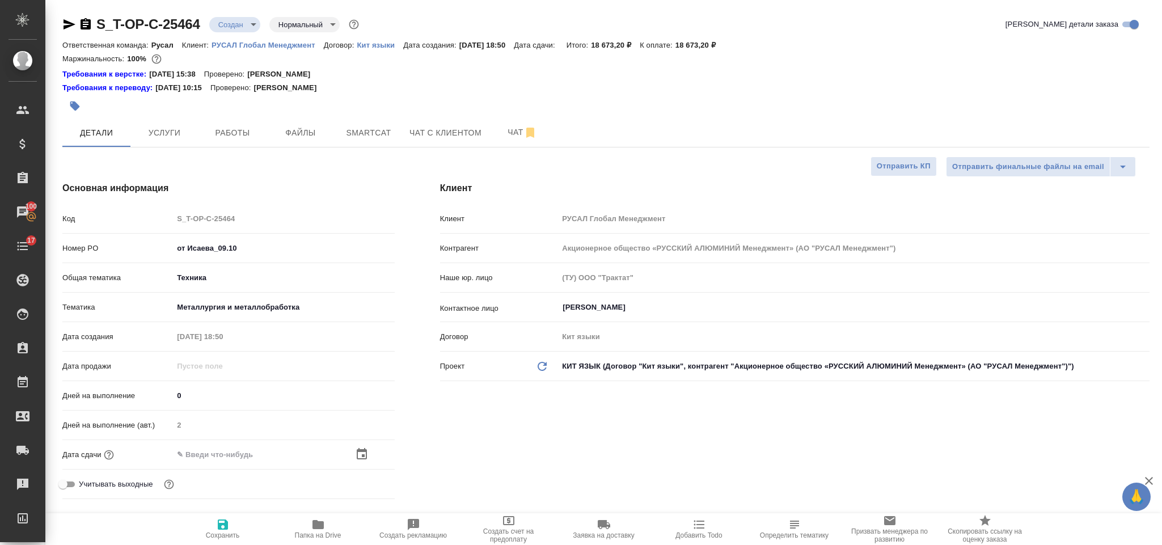
click at [364, 451] on icon "button" at bounding box center [362, 453] width 10 height 11
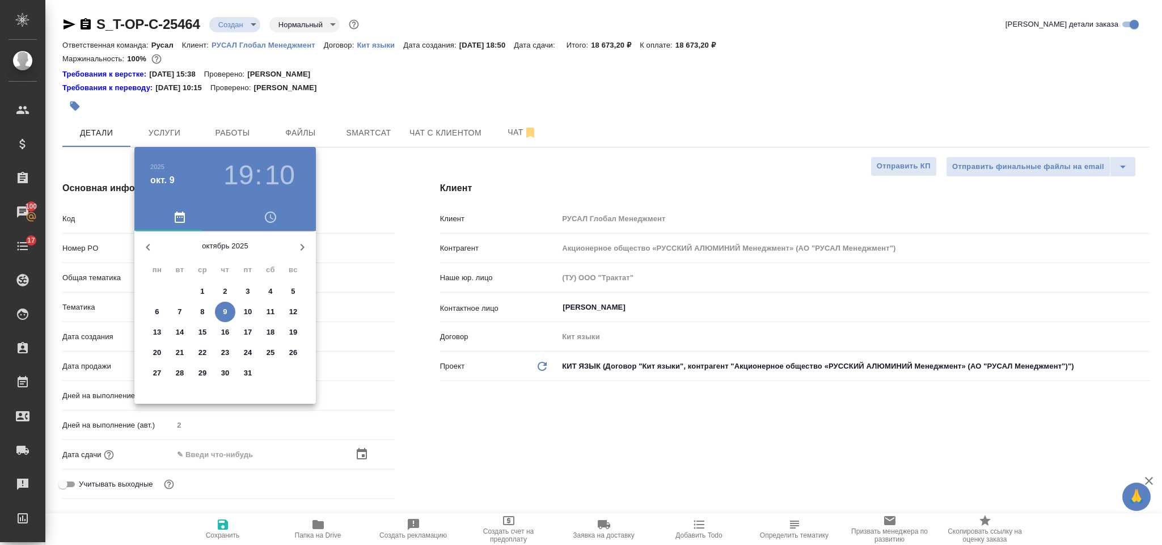
click at [251, 308] on p "10" at bounding box center [248, 311] width 9 height 11
type input "10.10.2025 19:10"
type textarea "x"
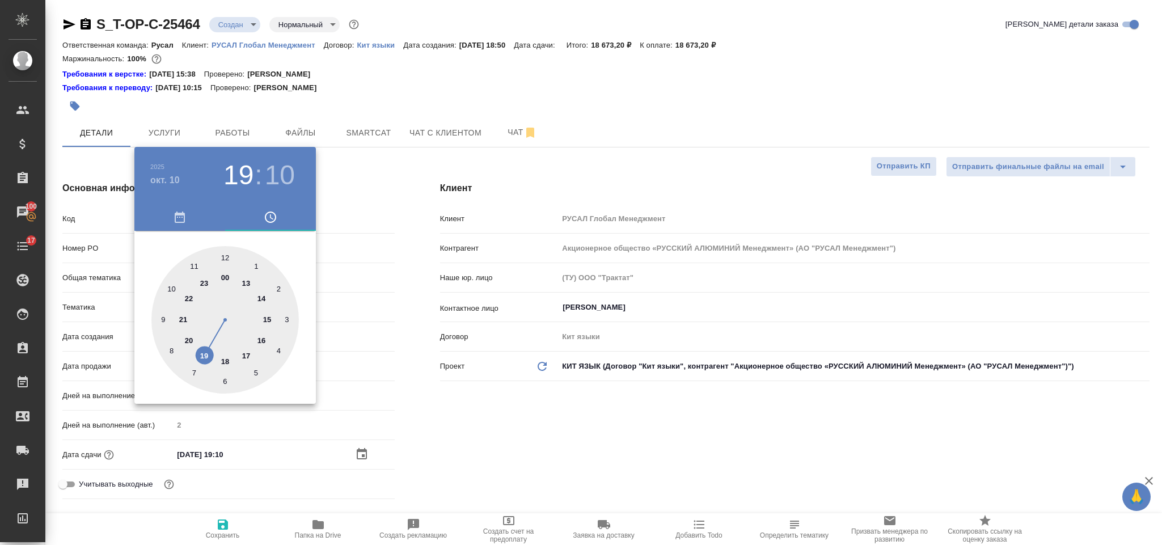
click at [174, 286] on div at bounding box center [224, 319] width 147 height 147
type input "10.10.2025 10:10"
type textarea "x"
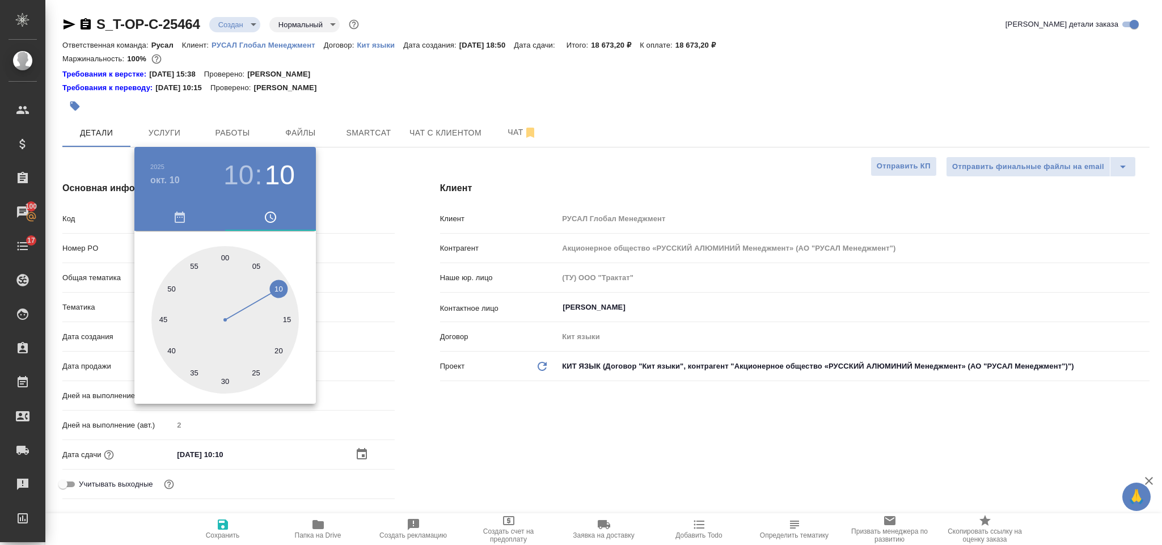
click at [225, 255] on div at bounding box center [224, 319] width 147 height 147
type input "10.10.2025 10:00"
type textarea "x"
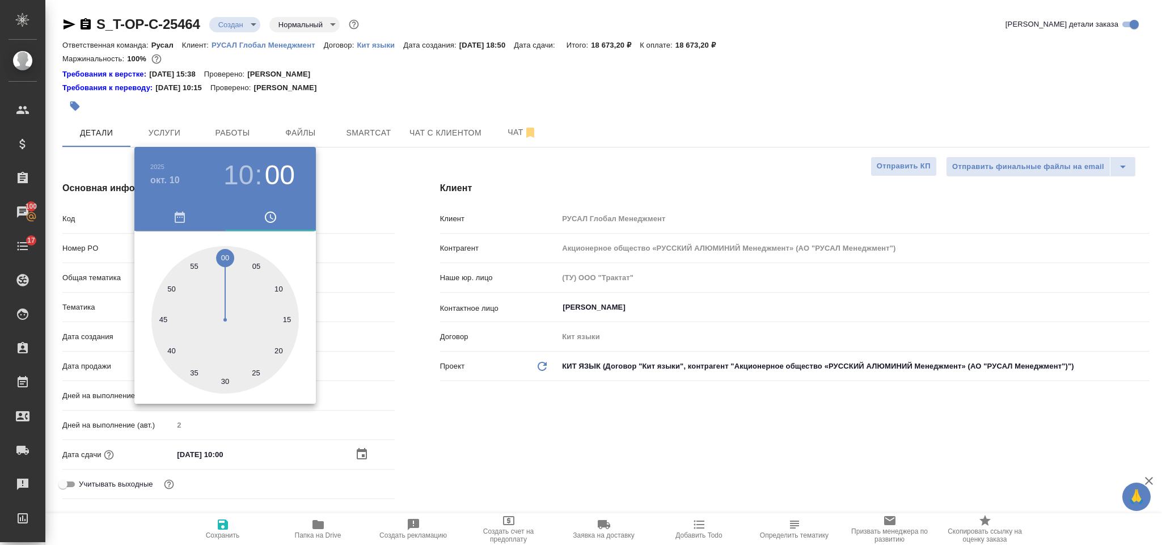
drag, startPoint x: 487, startPoint y: 417, endPoint x: 385, endPoint y: 472, distance: 115.6
click at [486, 417] on div at bounding box center [581, 272] width 1162 height 545
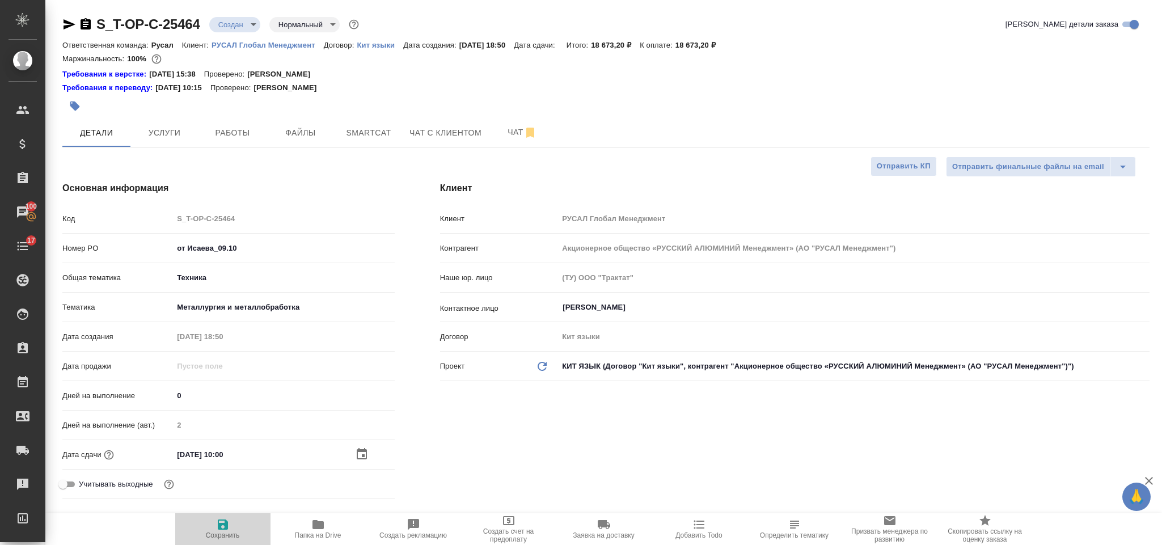
click at [221, 524] on icon "button" at bounding box center [223, 524] width 10 height 10
type textarea "x"
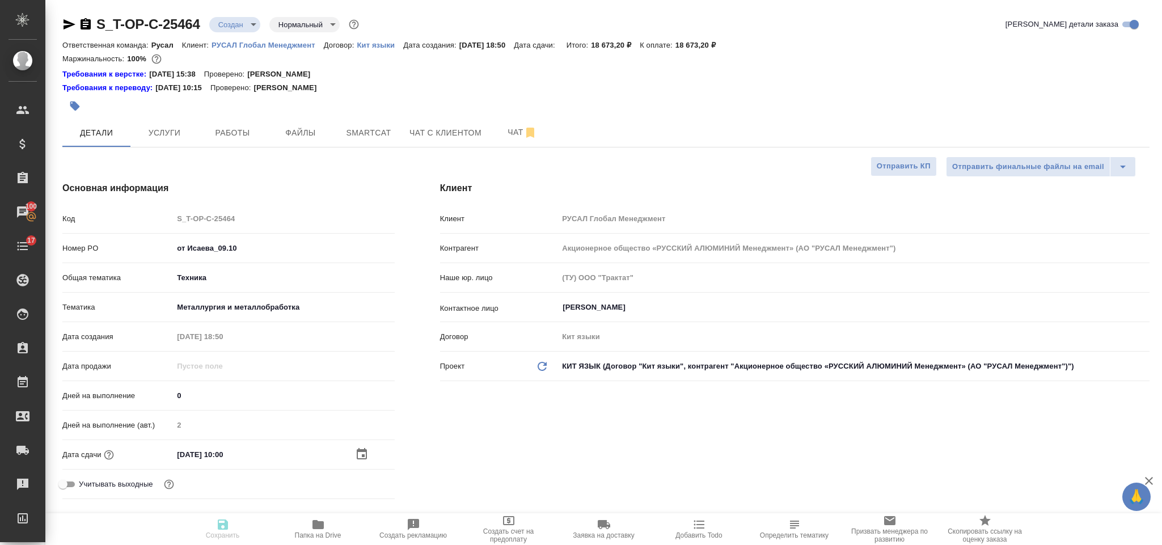
type textarea "x"
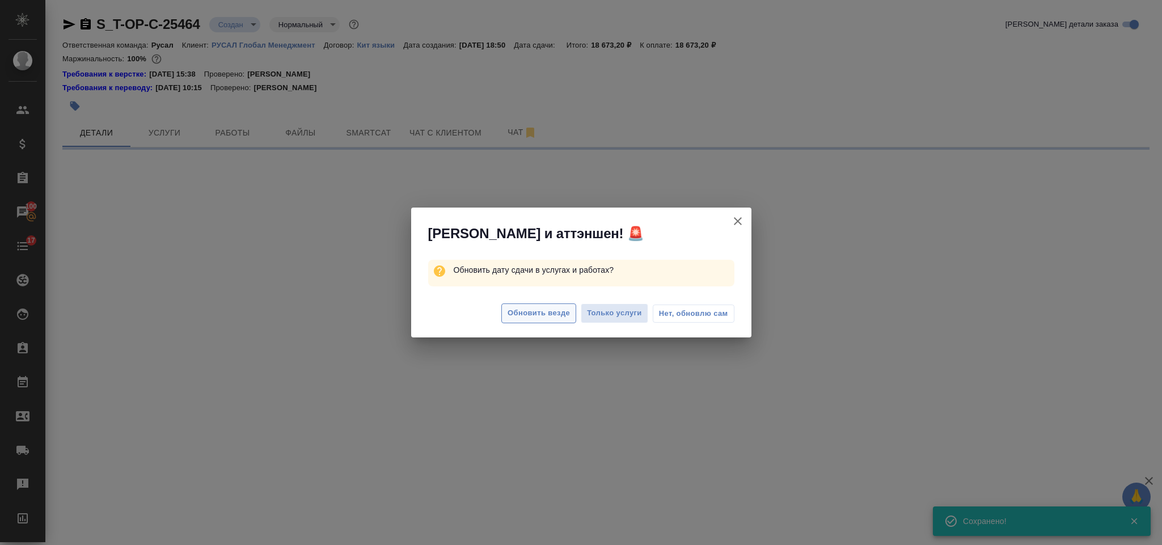
select select "RU"
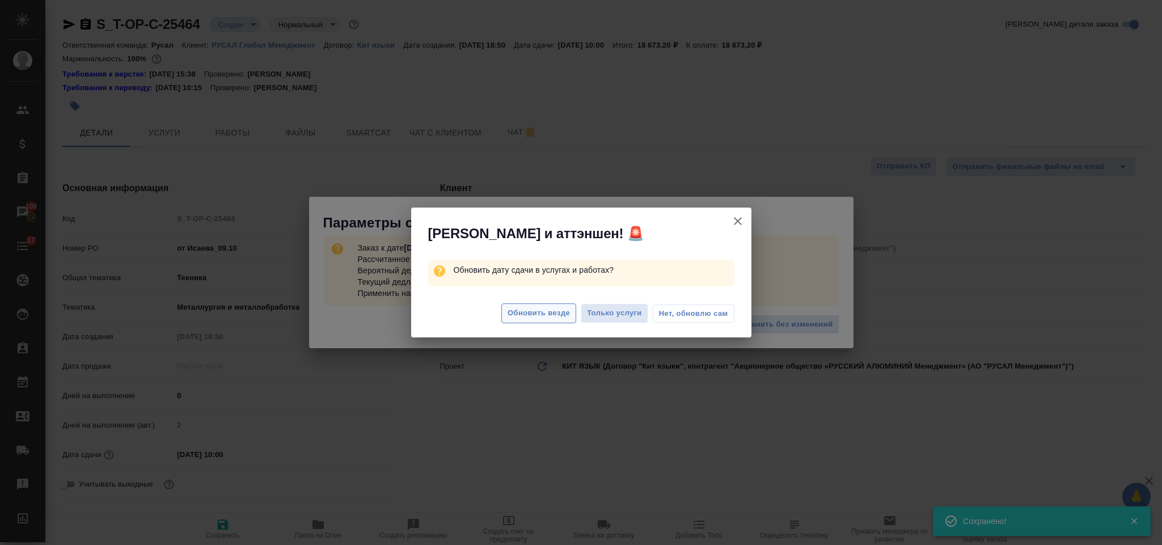
type textarea "x"
click at [537, 307] on span "Обновить везде" at bounding box center [538, 313] width 62 height 13
type textarea "x"
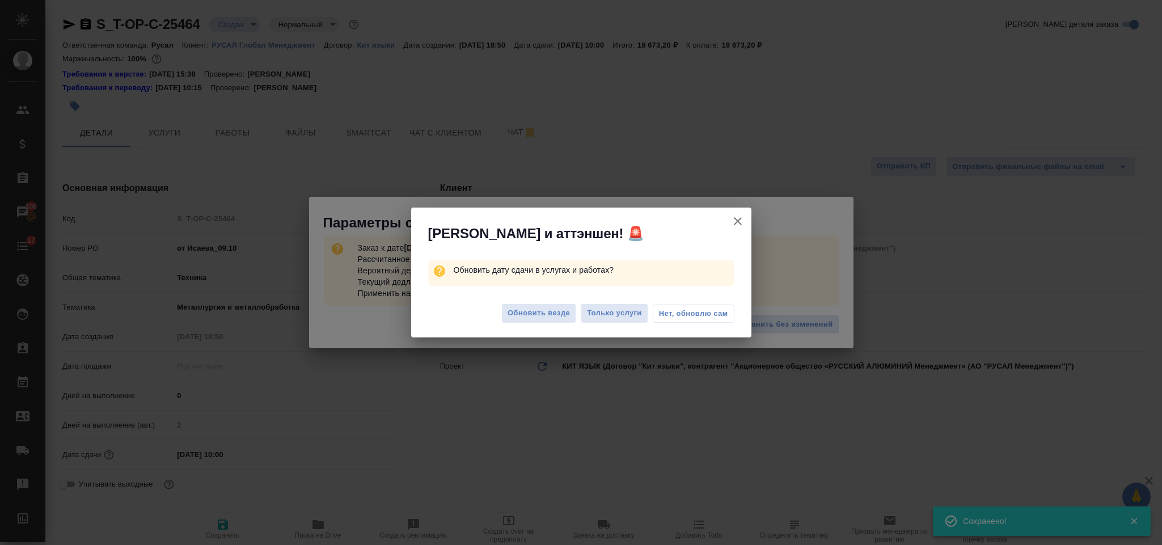
type textarea "x"
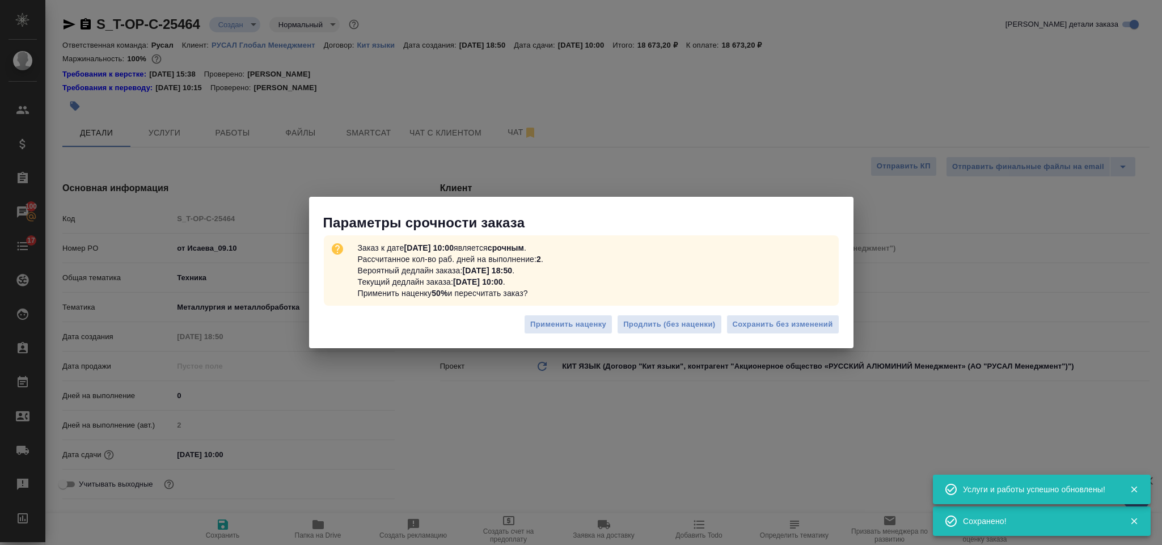
click at [799, 320] on span "Сохранить без изменений" at bounding box center [782, 324] width 100 height 13
type textarea "x"
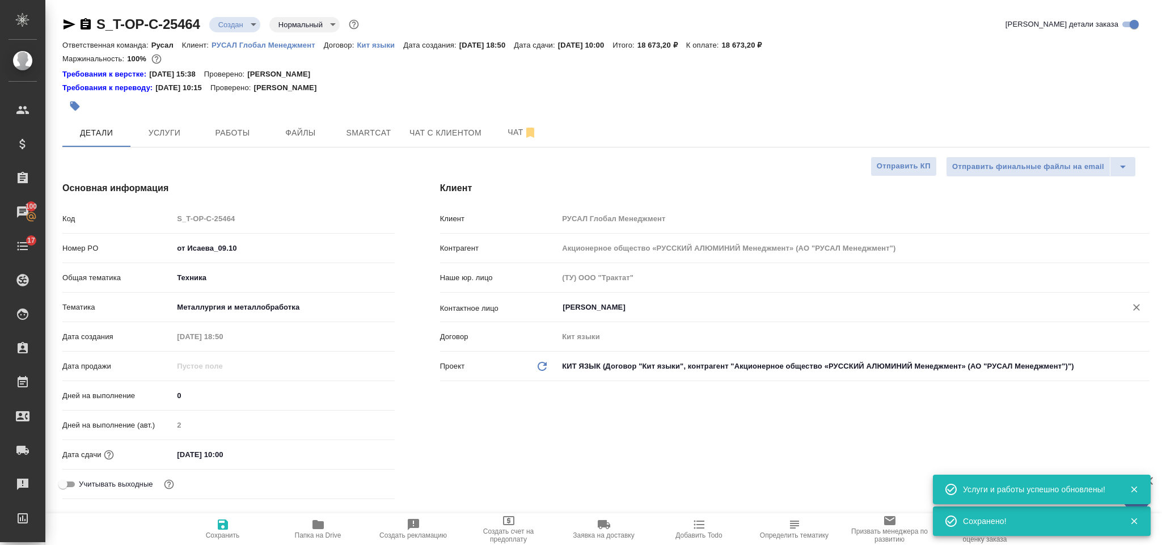
type textarea "x"
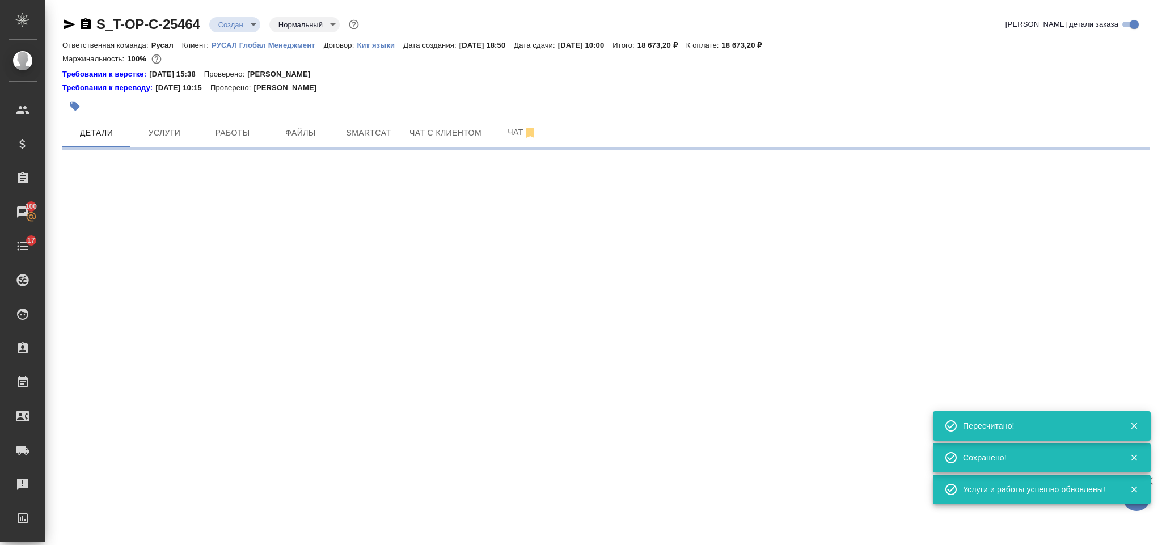
type input "urgent"
select select "RU"
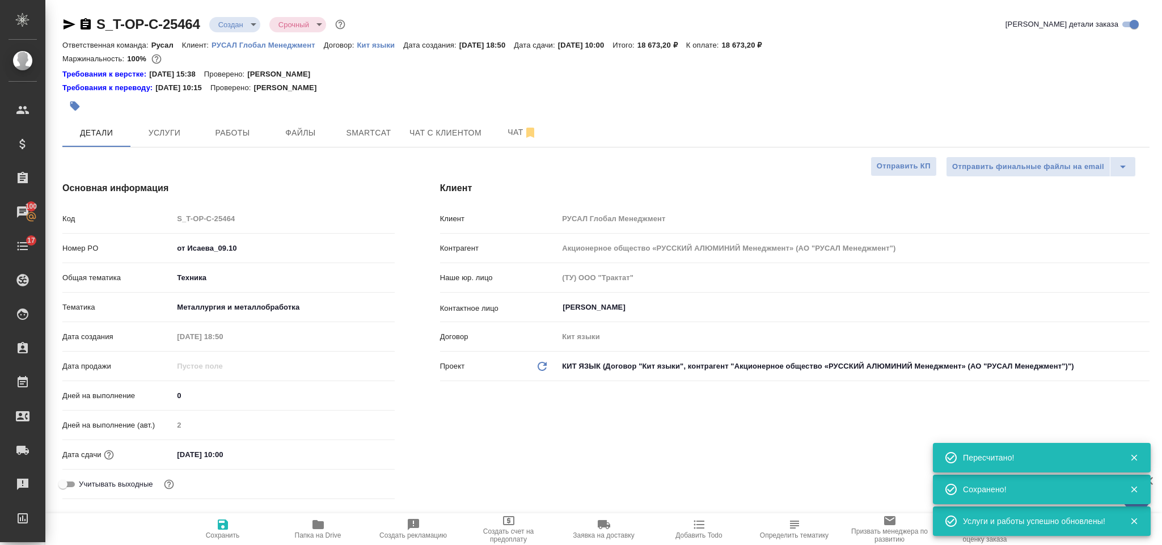
type textarea "x"
click at [68, 27] on icon "button" at bounding box center [69, 24] width 12 height 10
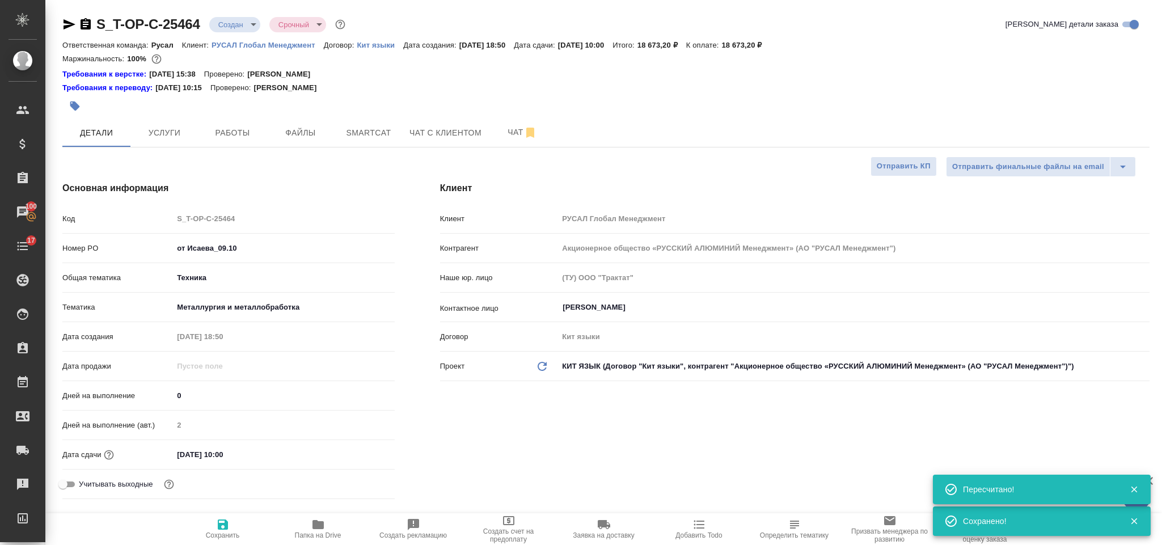
click at [85, 22] on icon "button" at bounding box center [86, 25] width 14 height 14
drag, startPoint x: 218, startPoint y: 245, endPoint x: 168, endPoint y: 236, distance: 50.6
click at [167, 235] on div "Код S_T-OP-C-25464 Номер PO от Исаева_09.10 Общая тематика Техника tech Тематик…" at bounding box center [228, 356] width 332 height 295
drag, startPoint x: 174, startPoint y: 240, endPoint x: 162, endPoint y: 211, distance: 31.3
click at [162, 211] on div "Код S_T-OP-C-25464" at bounding box center [228, 219] width 332 height 20
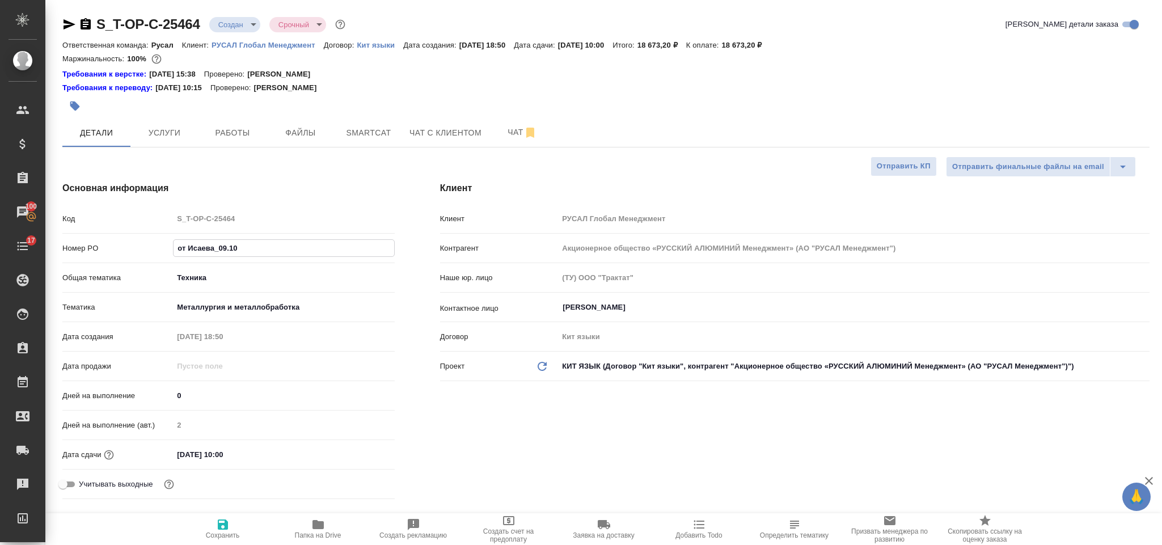
drag, startPoint x: 243, startPoint y: 251, endPoint x: 165, endPoint y: 244, distance: 78.5
click at [165, 244] on div "Номер PO от Исаева_09.10" at bounding box center [228, 248] width 332 height 20
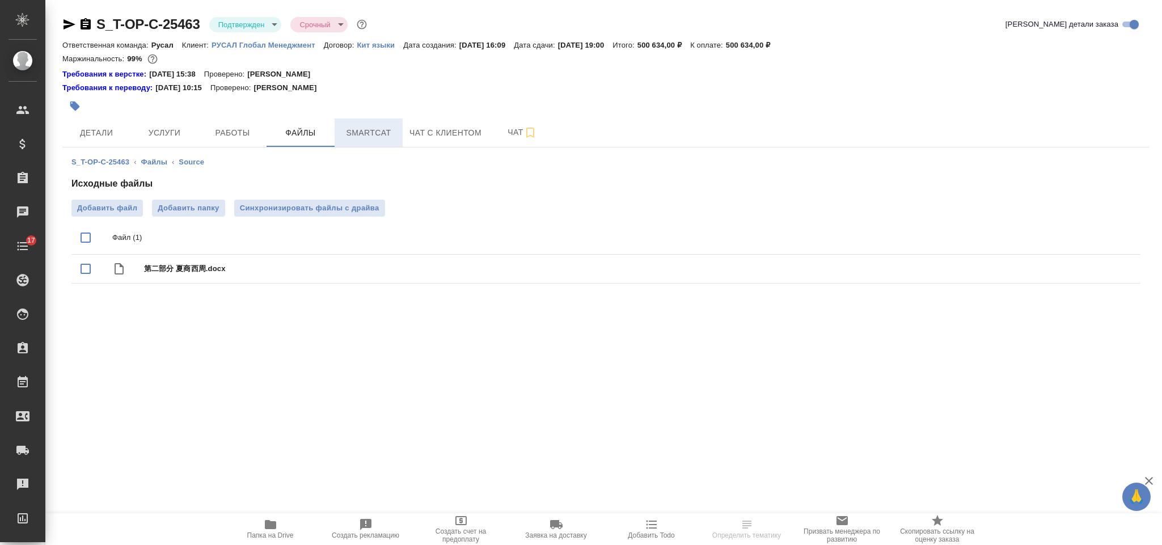
click at [383, 136] on span "Smartcat" at bounding box center [368, 133] width 54 height 14
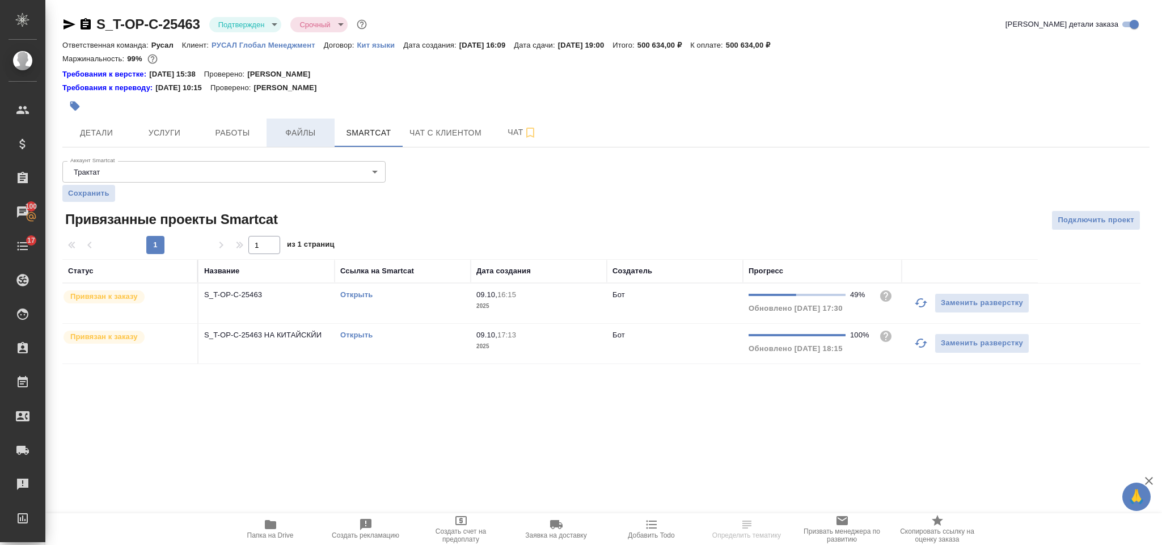
click at [299, 126] on span "Файлы" at bounding box center [300, 133] width 54 height 14
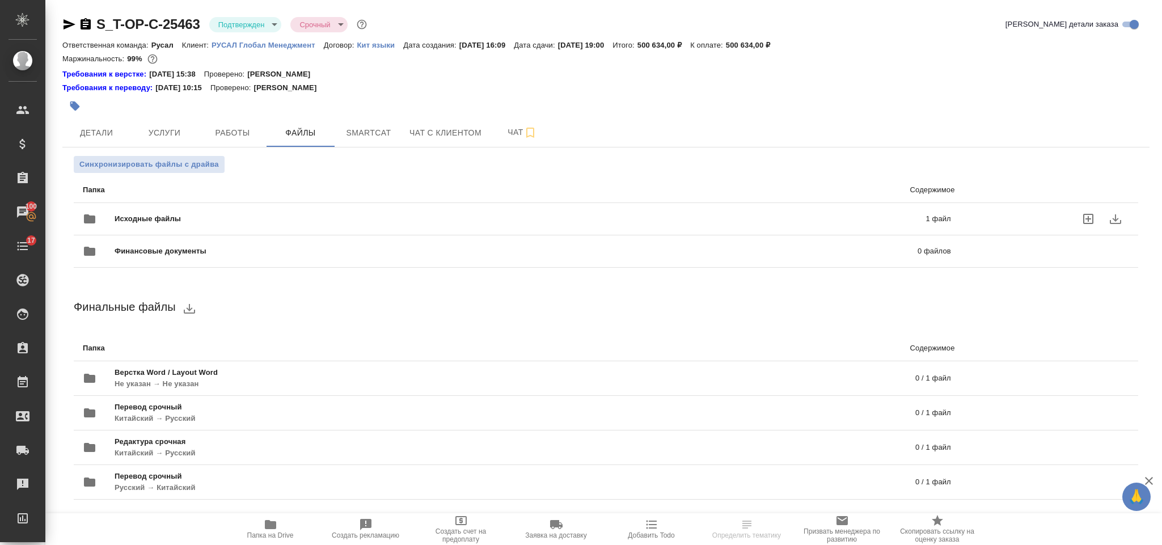
click at [408, 221] on span "Исходные файлы" at bounding box center [334, 218] width 439 height 11
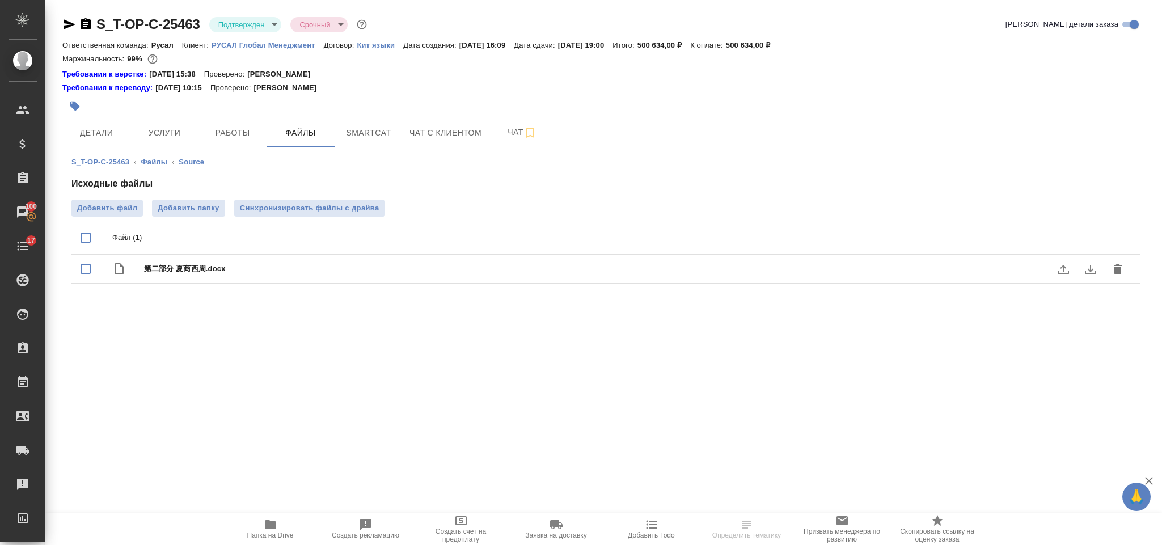
click at [1092, 275] on icon "download" at bounding box center [1090, 269] width 14 height 14
click at [364, 138] on span "Smartcat" at bounding box center [368, 133] width 54 height 14
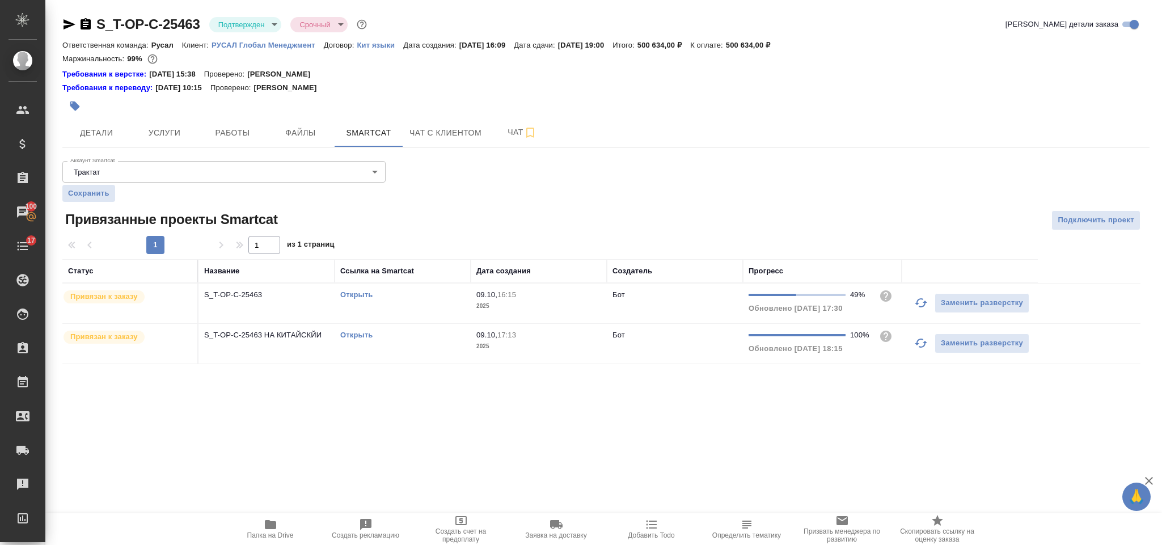
click at [354, 337] on link "Открыть" at bounding box center [356, 334] width 32 height 9
click at [362, 295] on link "Открыть" at bounding box center [356, 294] width 32 height 9
